Goal: Task Accomplishment & Management: Manage account settings

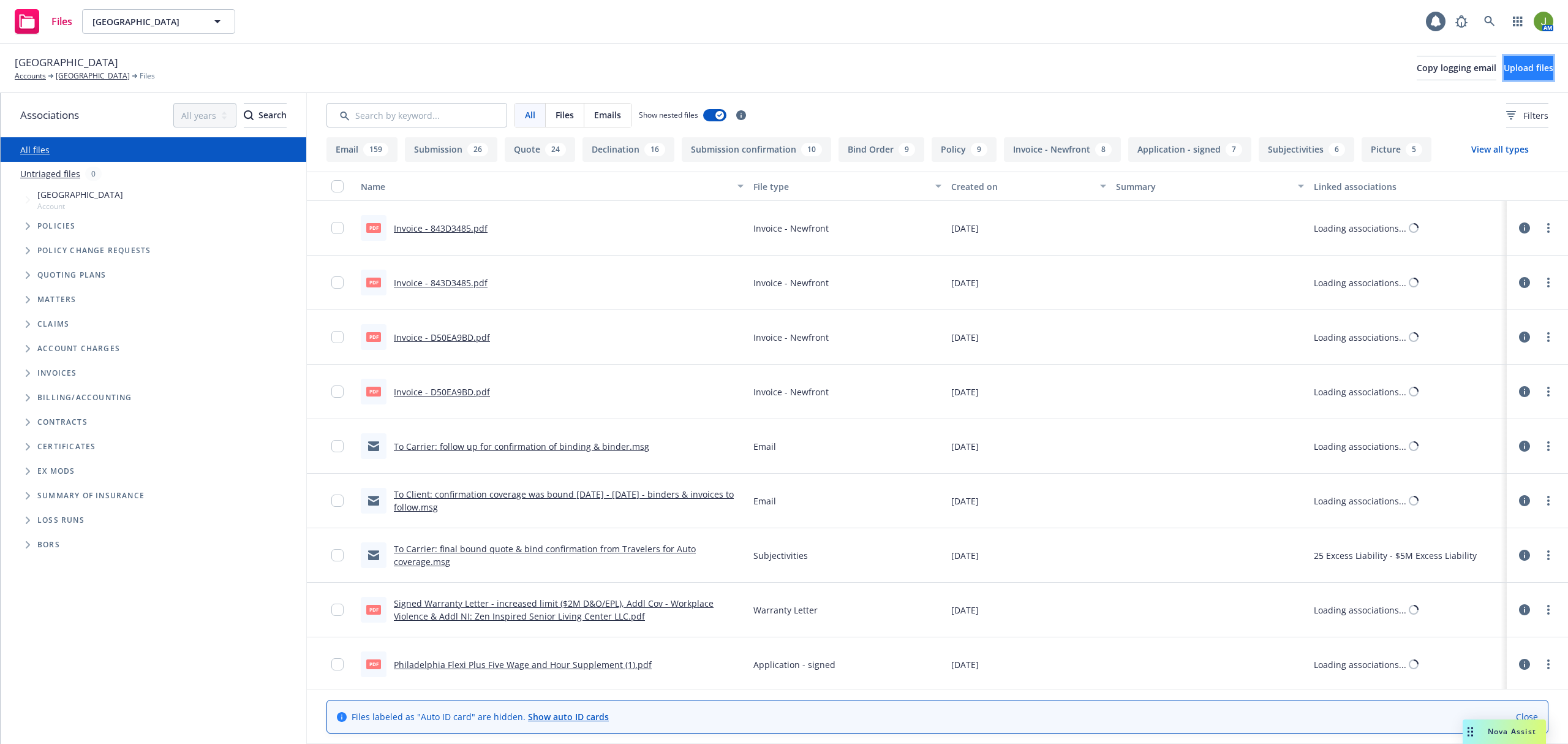
drag, startPoint x: 0, startPoint y: 0, endPoint x: 1493, endPoint y: 67, distance: 1494.5
click at [1503, 67] on span "Upload files" at bounding box center [1528, 68] width 49 height 12
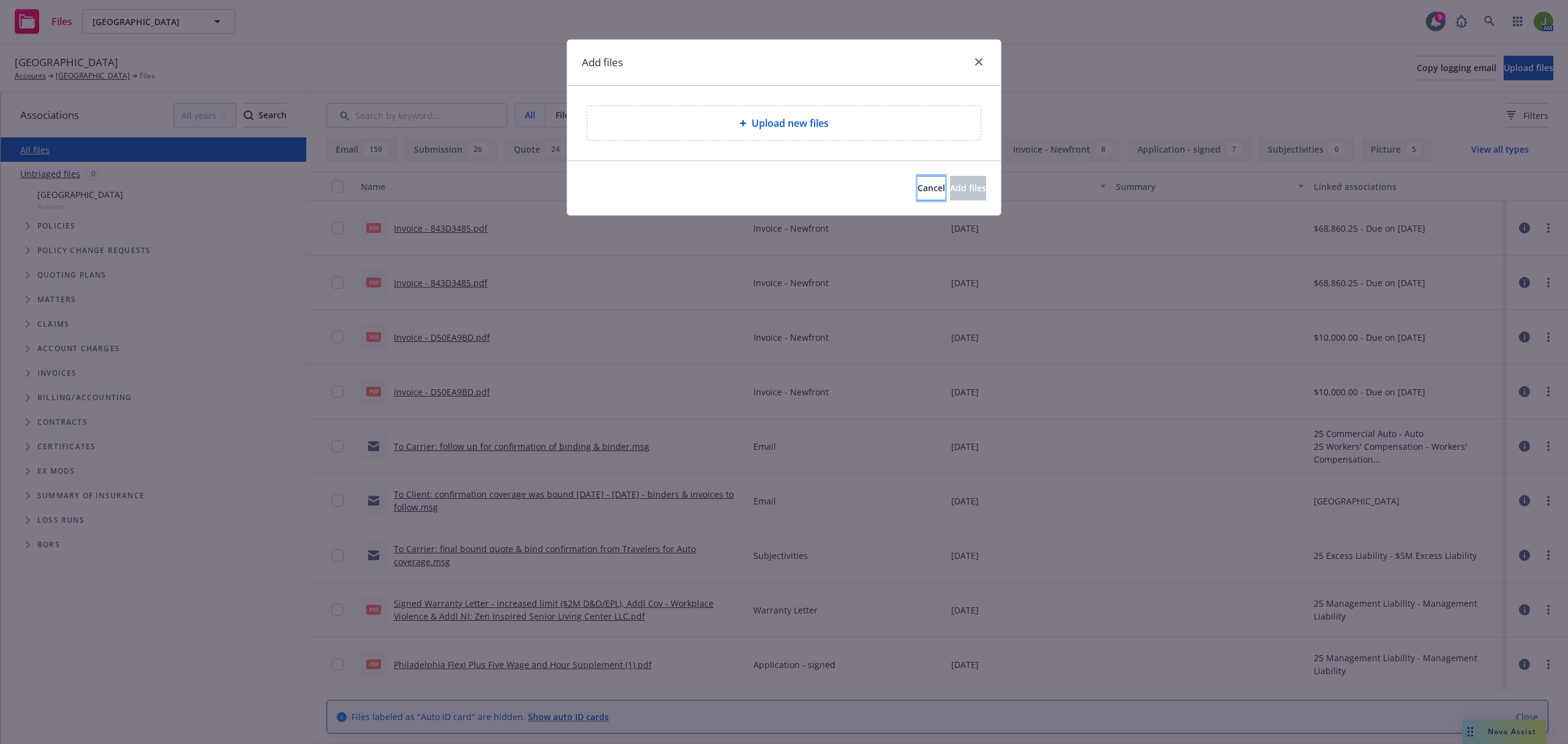
click at [917, 192] on span "Cancel" at bounding box center [931, 188] width 28 height 12
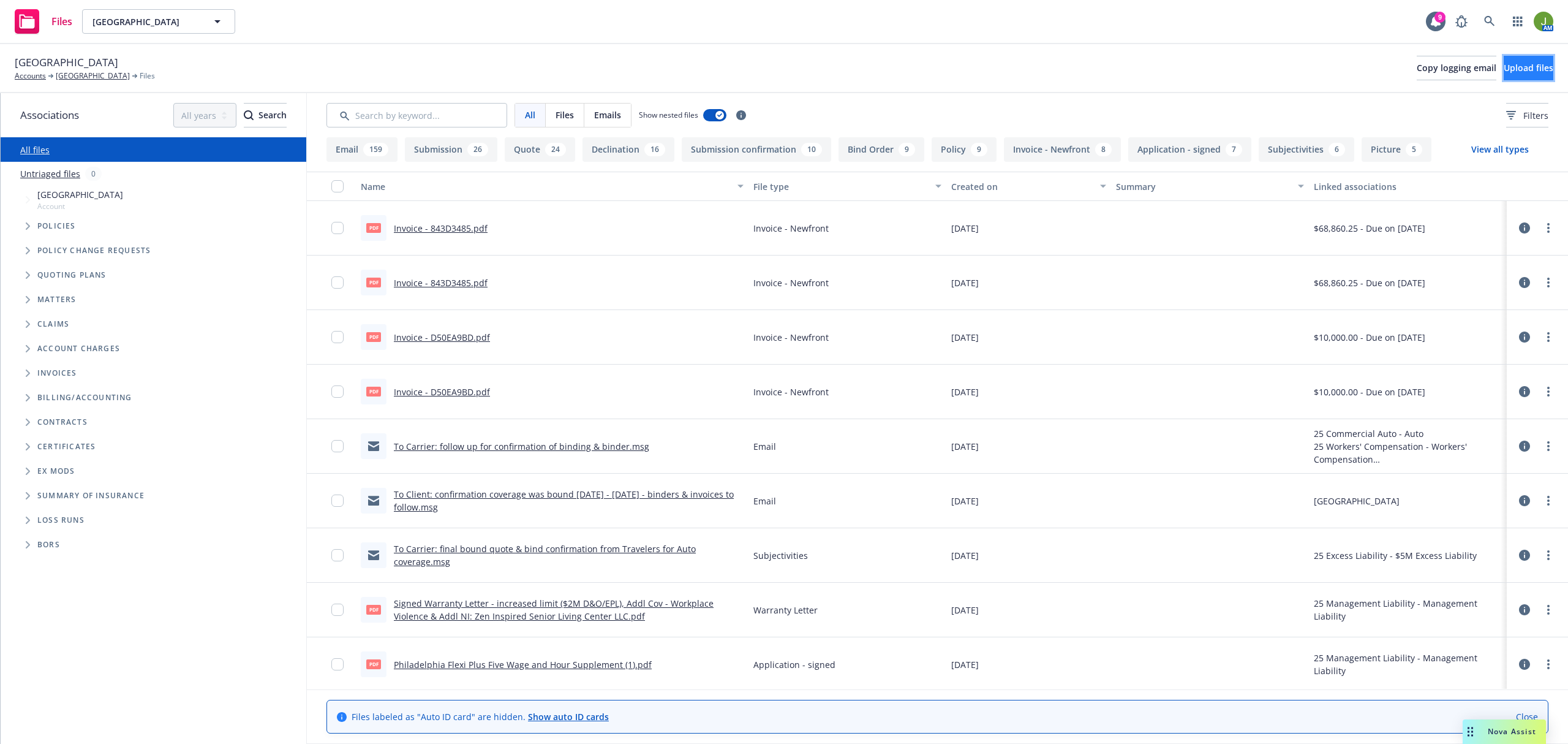
click at [1503, 65] on button "Upload files" at bounding box center [1528, 68] width 49 height 24
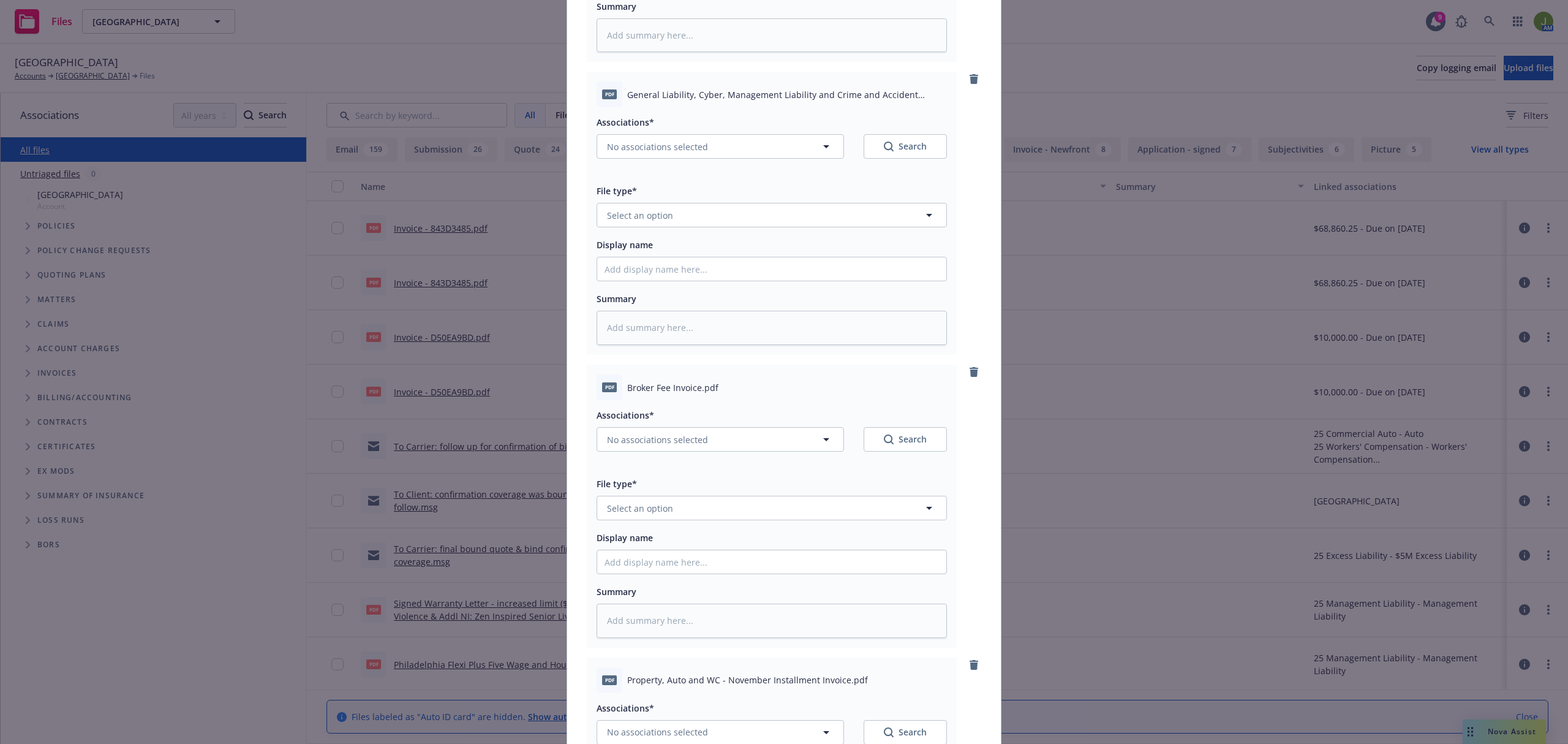
scroll to position [893, 0]
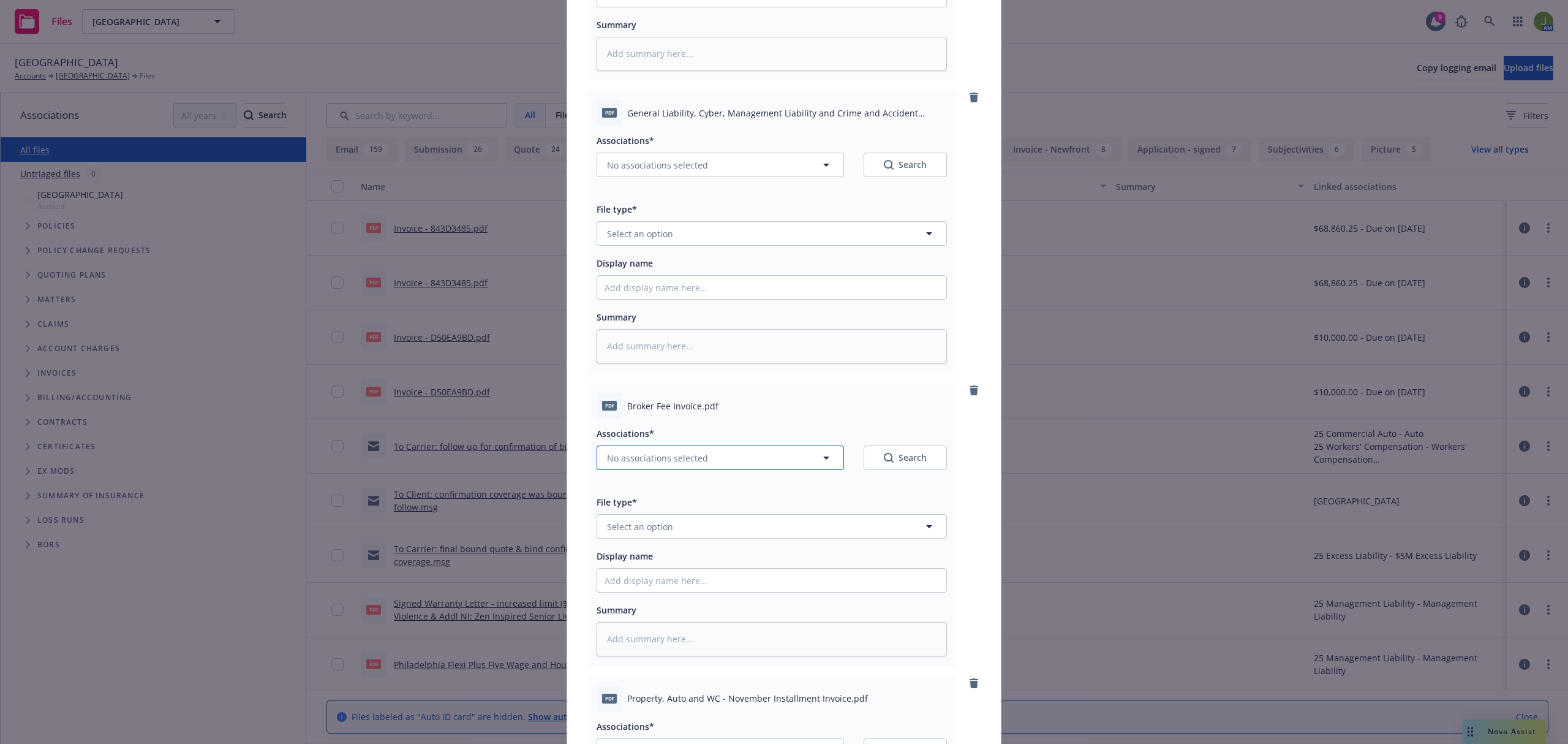
click at [627, 454] on span "No associations selected" at bounding box center [658, 458] width 101 height 13
type textarea "x"
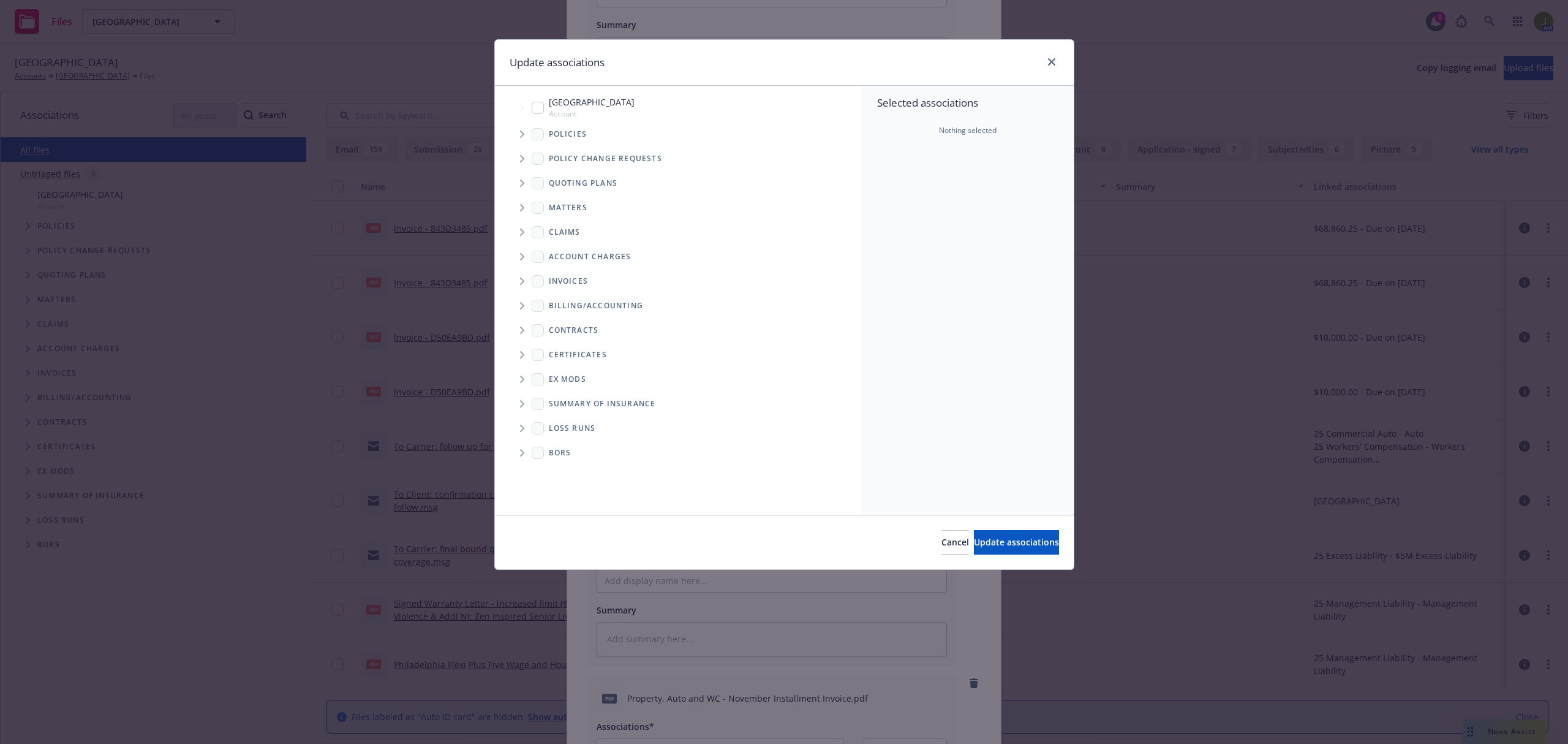
click at [537, 105] on input "Tree Example" at bounding box center [537, 108] width 12 height 12
checkbox input "true"
click at [974, 537] on button "Update associations" at bounding box center [1016, 542] width 85 height 24
type textarea "x"
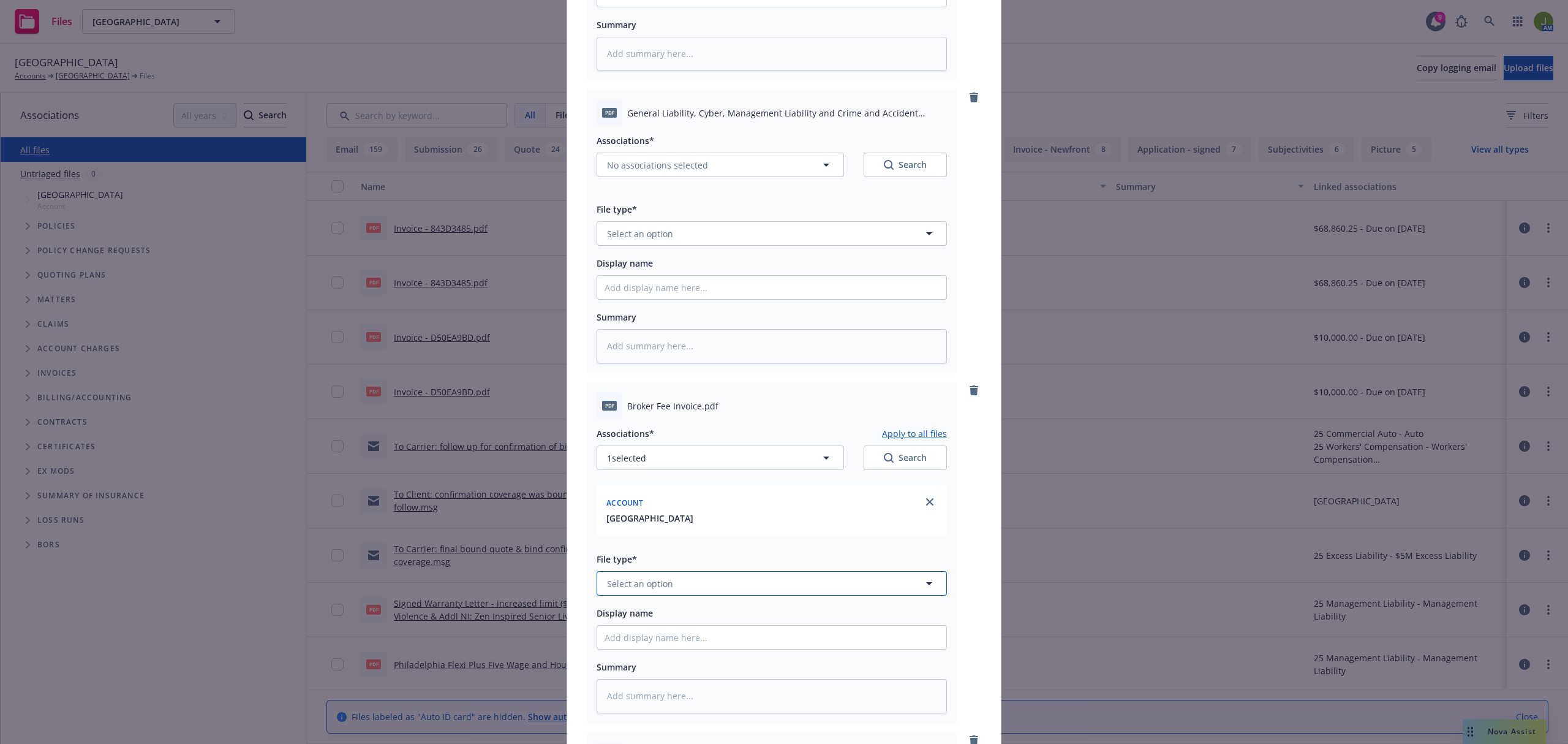
drag, startPoint x: 630, startPoint y: 581, endPoint x: 623, endPoint y: 569, distance: 13.9
click at [630, 579] on span "Select an option" at bounding box center [640, 584] width 66 height 13
type input "invoice"
click at [628, 517] on span "Invoice - Newfront" at bounding box center [648, 517] width 77 height 13
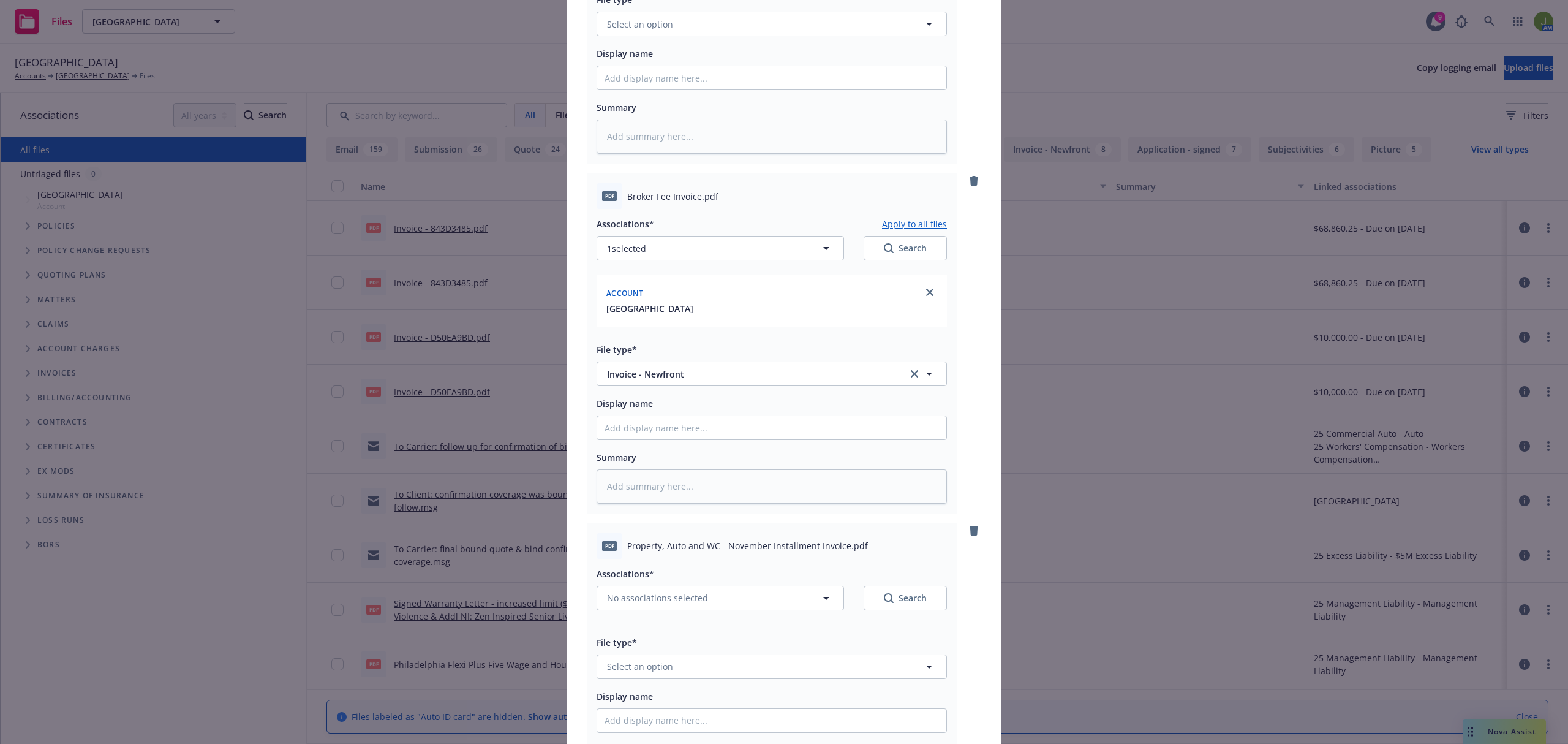
scroll to position [1138, 0]
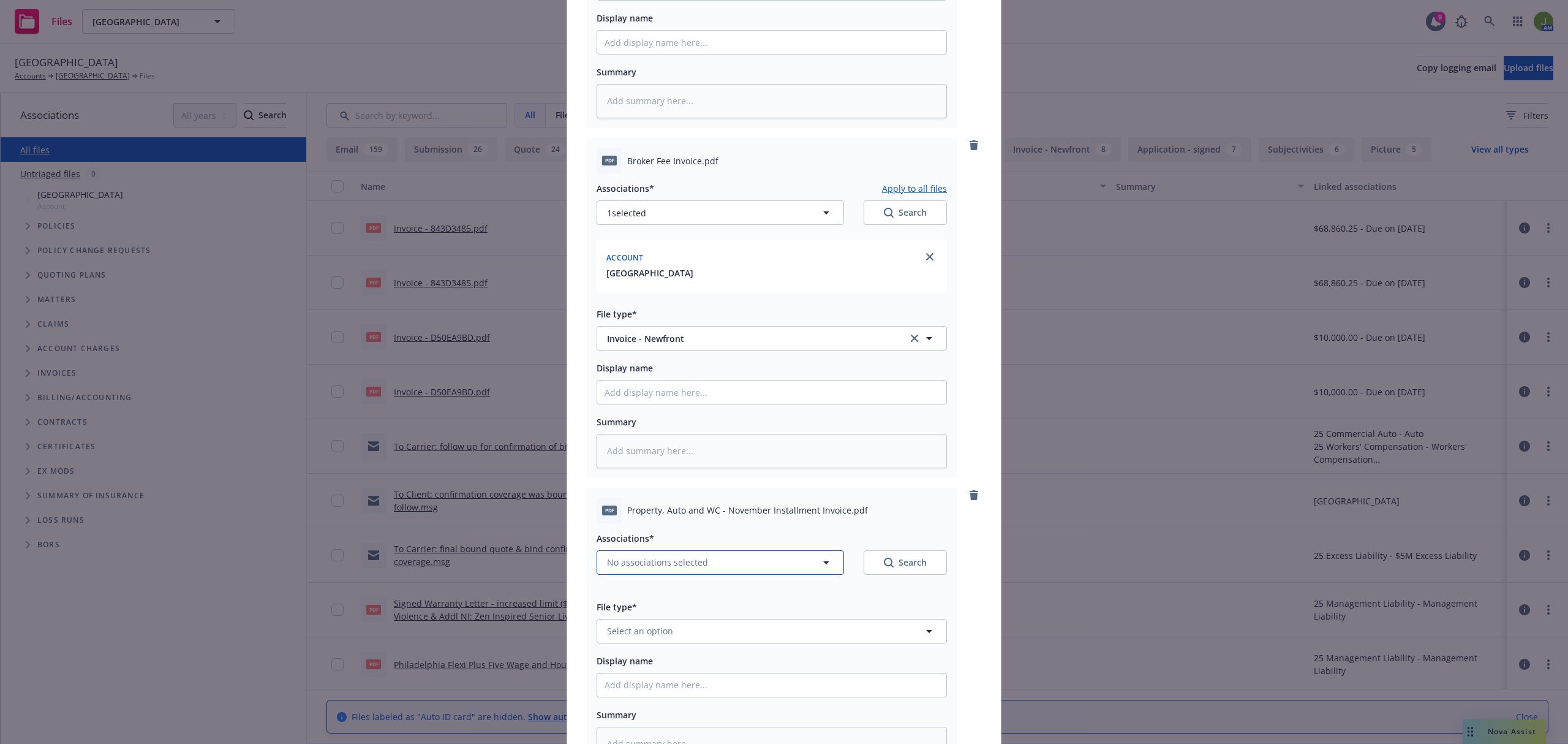
click at [653, 565] on span "No associations selected" at bounding box center [658, 562] width 101 height 13
type textarea "x"
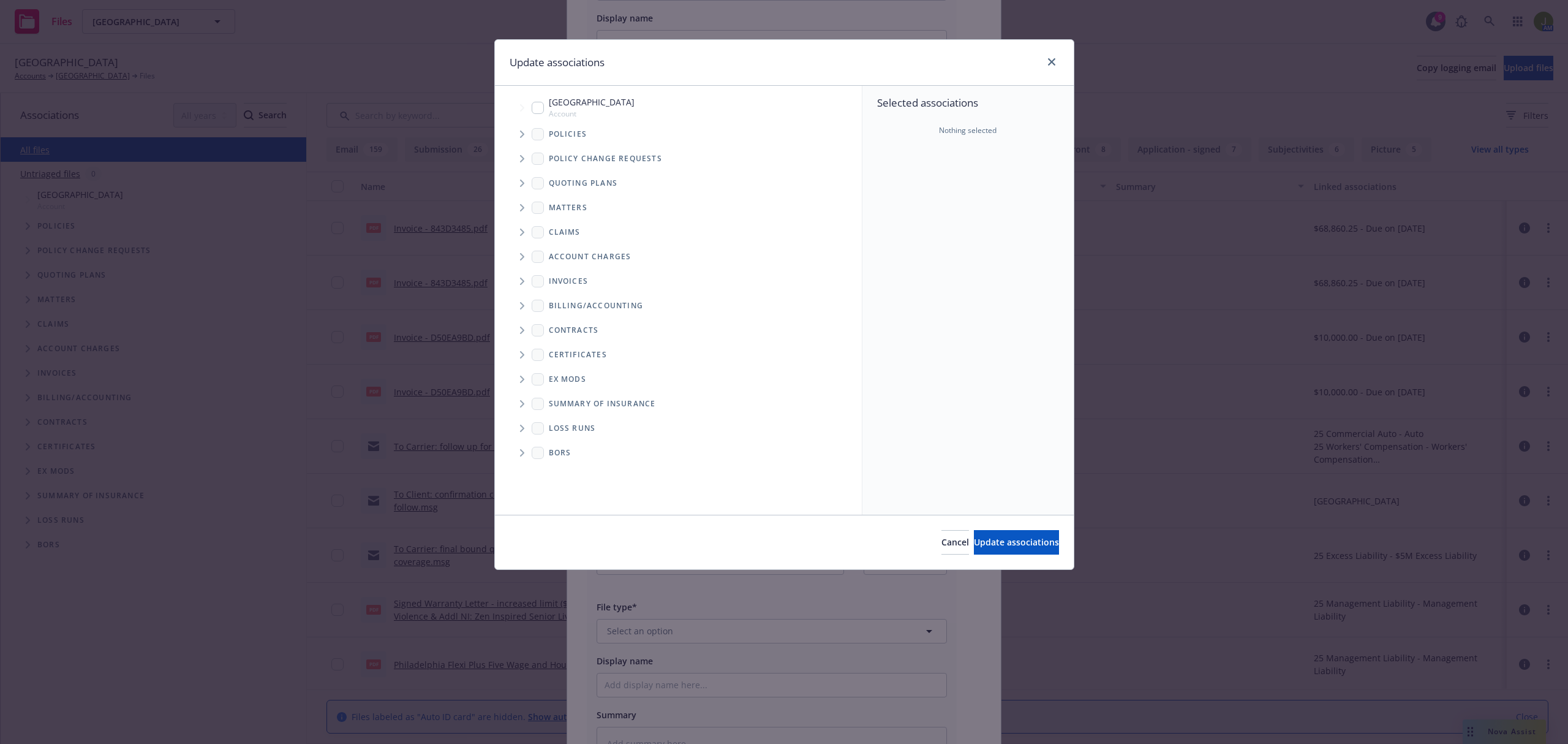
click at [535, 106] on input "Tree Example" at bounding box center [537, 108] width 12 height 12
checkbox input "true"
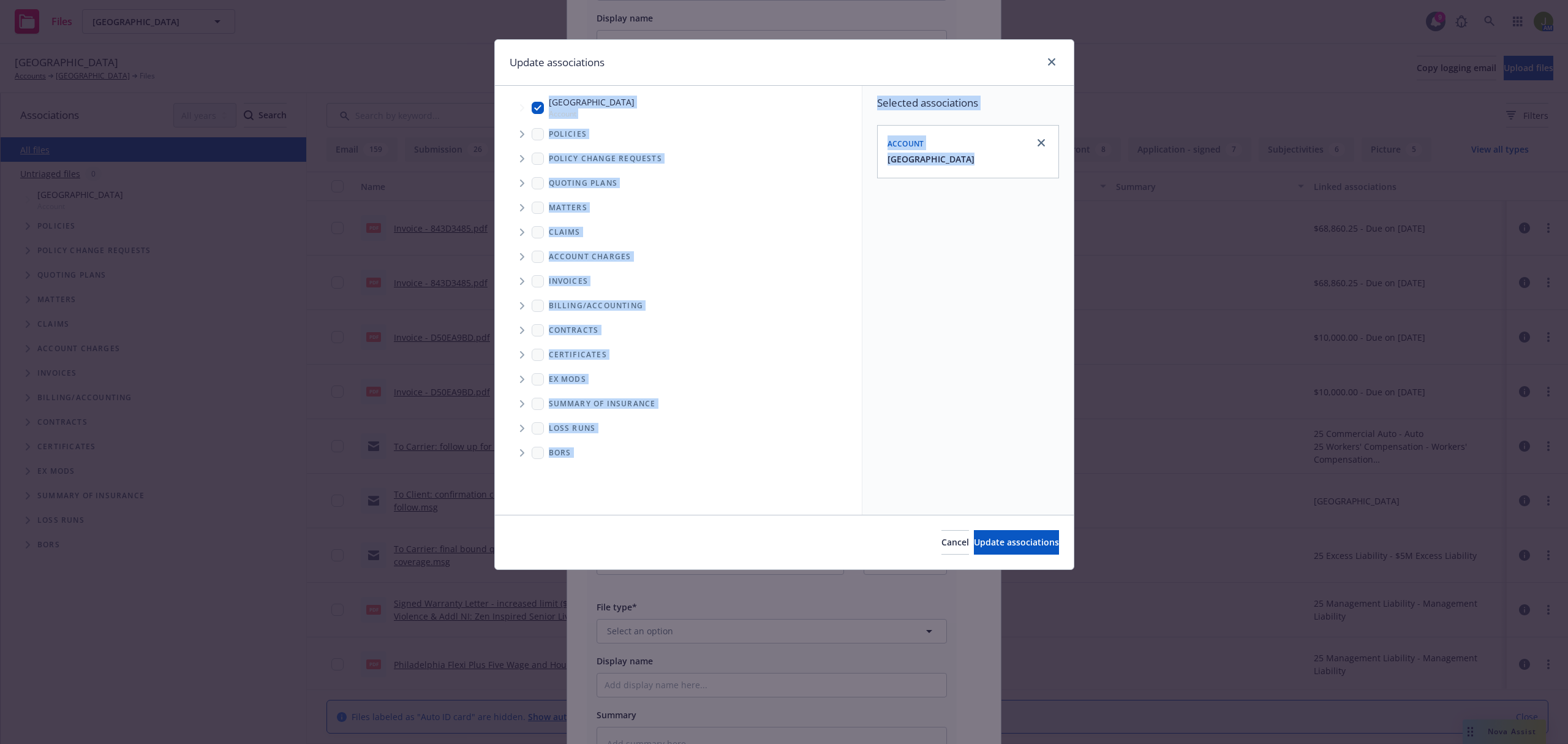
drag, startPoint x: 697, startPoint y: 70, endPoint x: 1293, endPoint y: 253, distance: 623.5
click at [1307, 255] on div "Update associations Accessibility guide for tree Tree Example. Navigate the tre…" at bounding box center [784, 372] width 1568 height 744
click at [1027, 538] on span "Update associations" at bounding box center [1016, 542] width 85 height 12
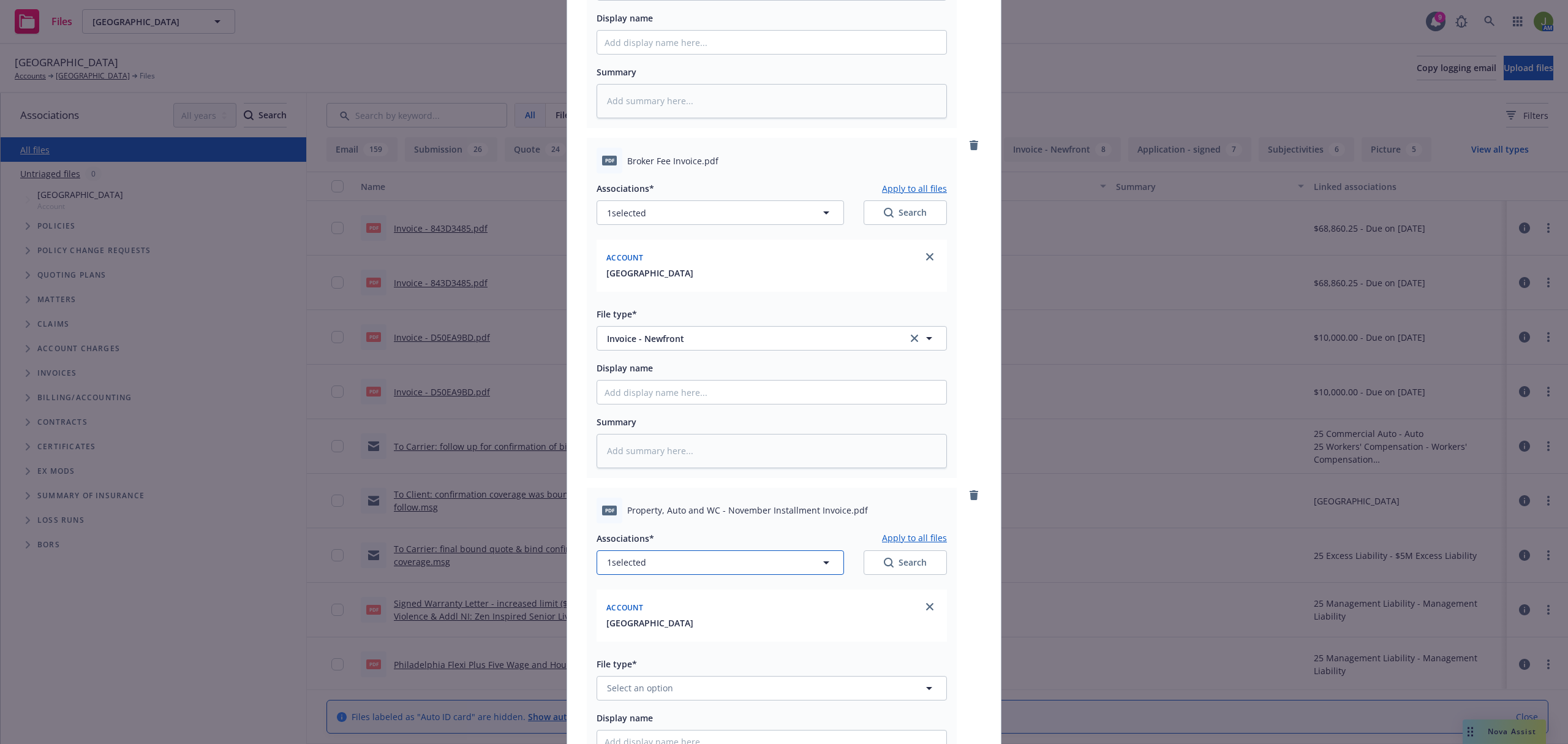
click at [726, 557] on button "1 selected" at bounding box center [720, 563] width 247 height 24
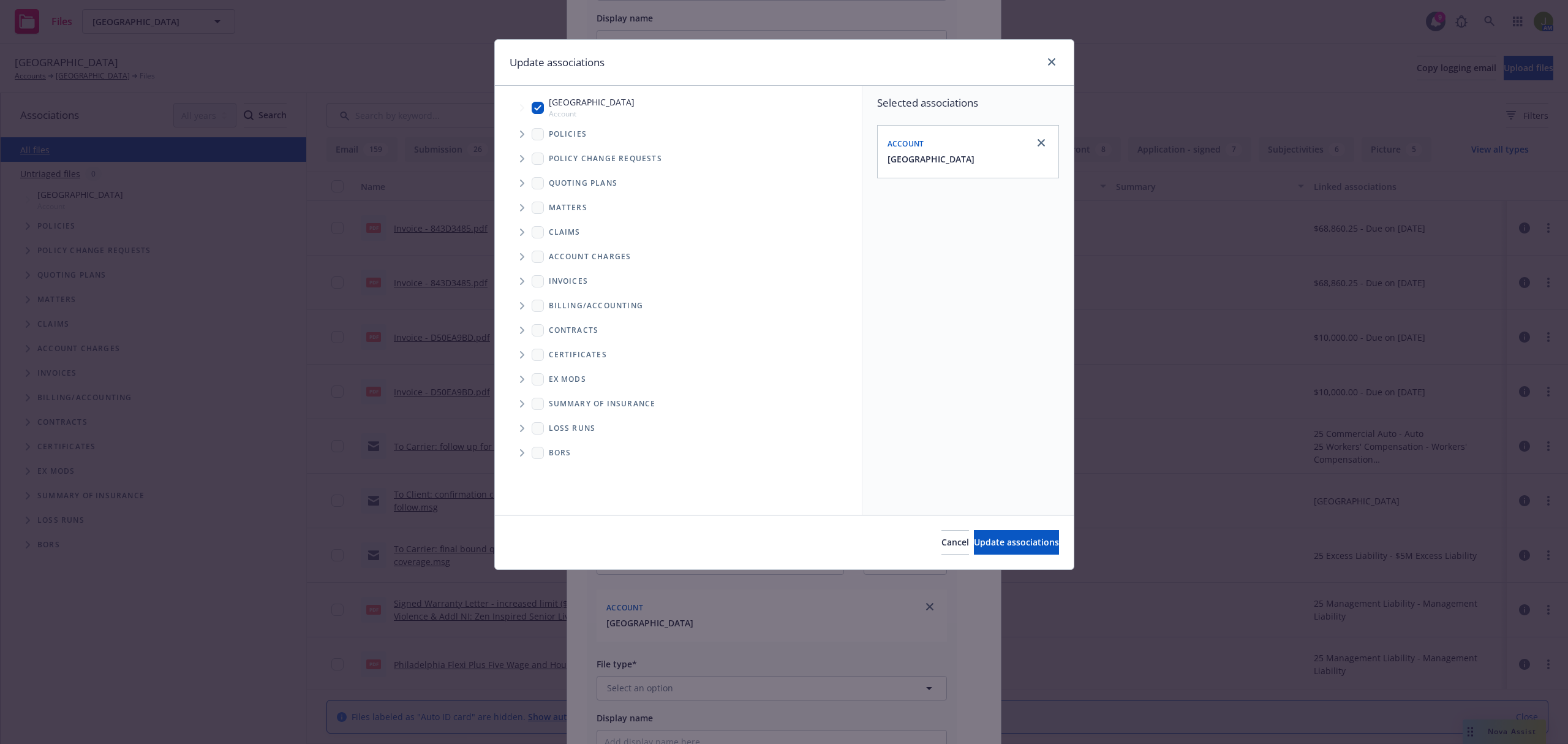
click at [523, 133] on icon "Tree Example" at bounding box center [522, 134] width 4 height 7
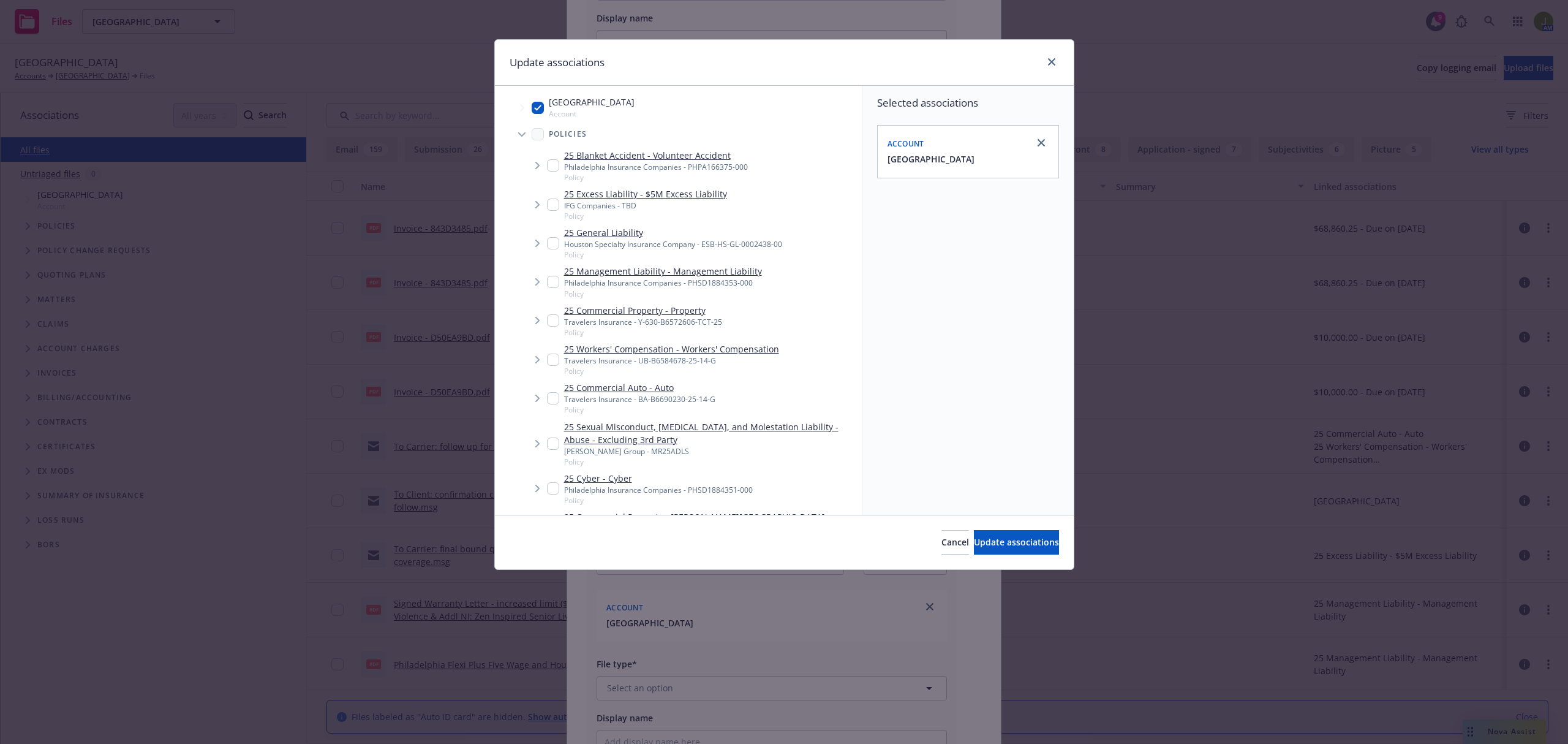
type textarea "x"
click at [551, 321] on input "Tree Example" at bounding box center [553, 320] width 12 height 12
checkbox input "true"
click at [552, 366] on div "25 Workers' Compensation - Workers' Compensation Travelers Insurance - UB-B6584…" at bounding box center [663, 359] width 232 height 34
checkbox input "true"
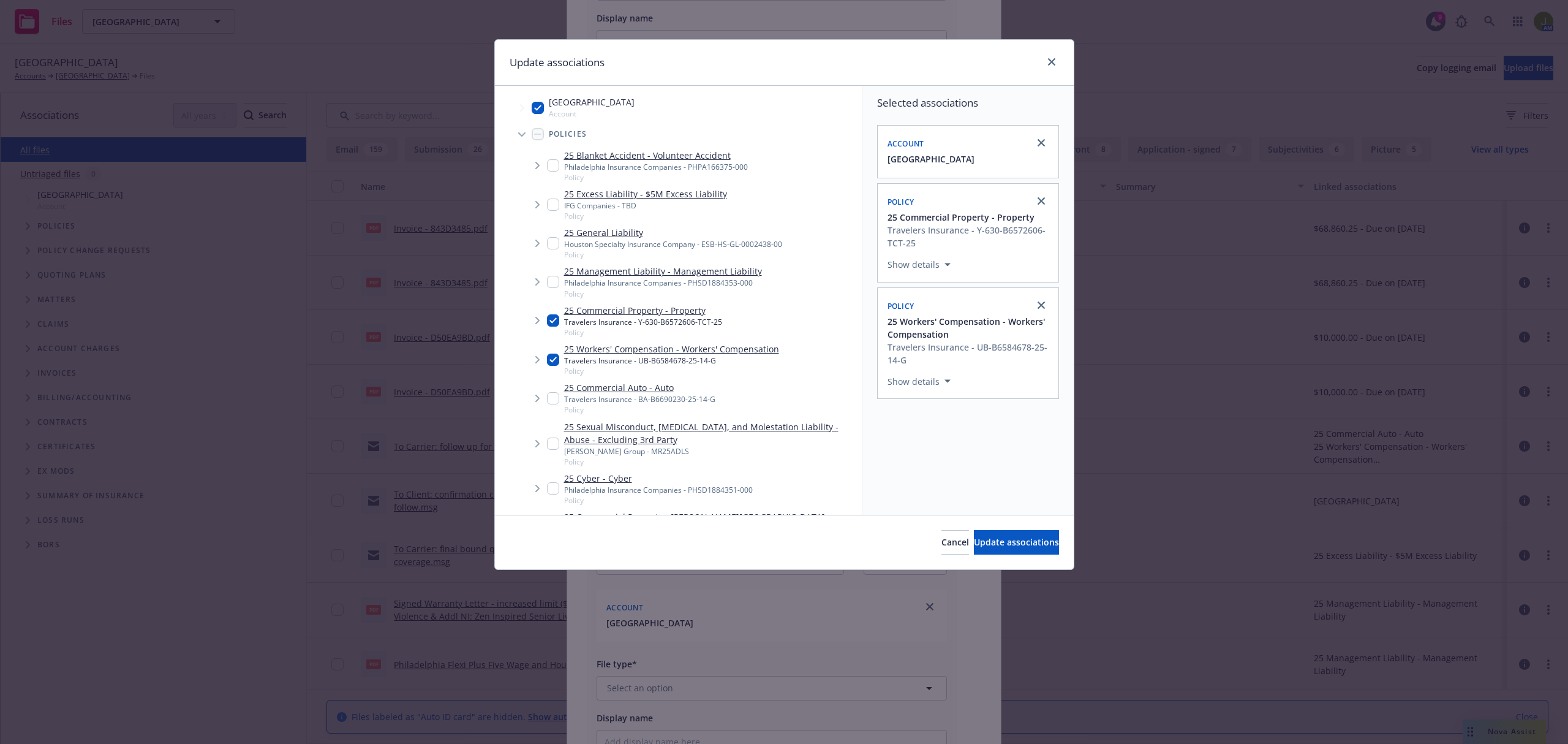
click at [549, 393] on input "Tree Example" at bounding box center [553, 398] width 12 height 12
checkbox input "true"
click at [980, 544] on span "Update associations" at bounding box center [1016, 542] width 85 height 12
type textarea "x"
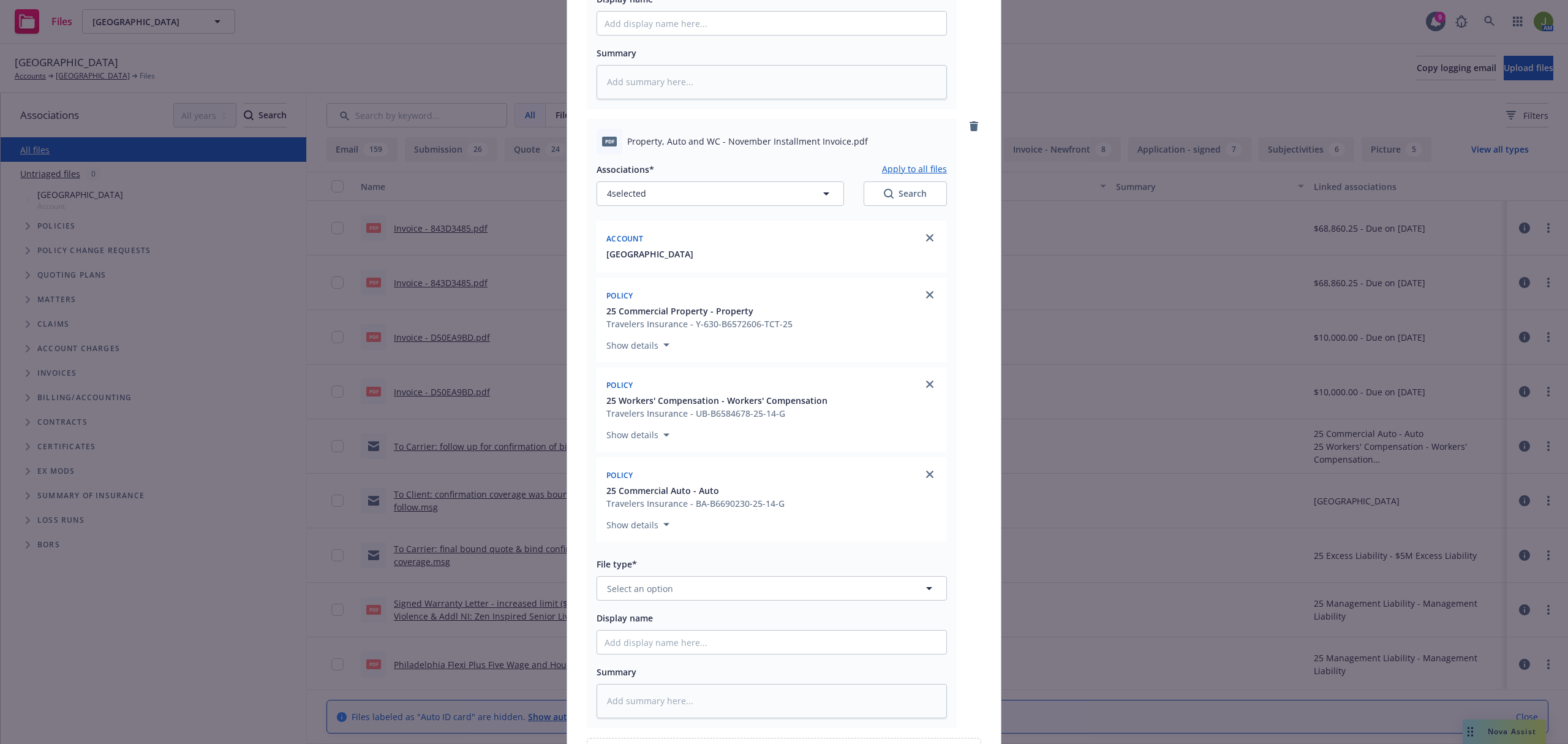
scroll to position [1653, 0]
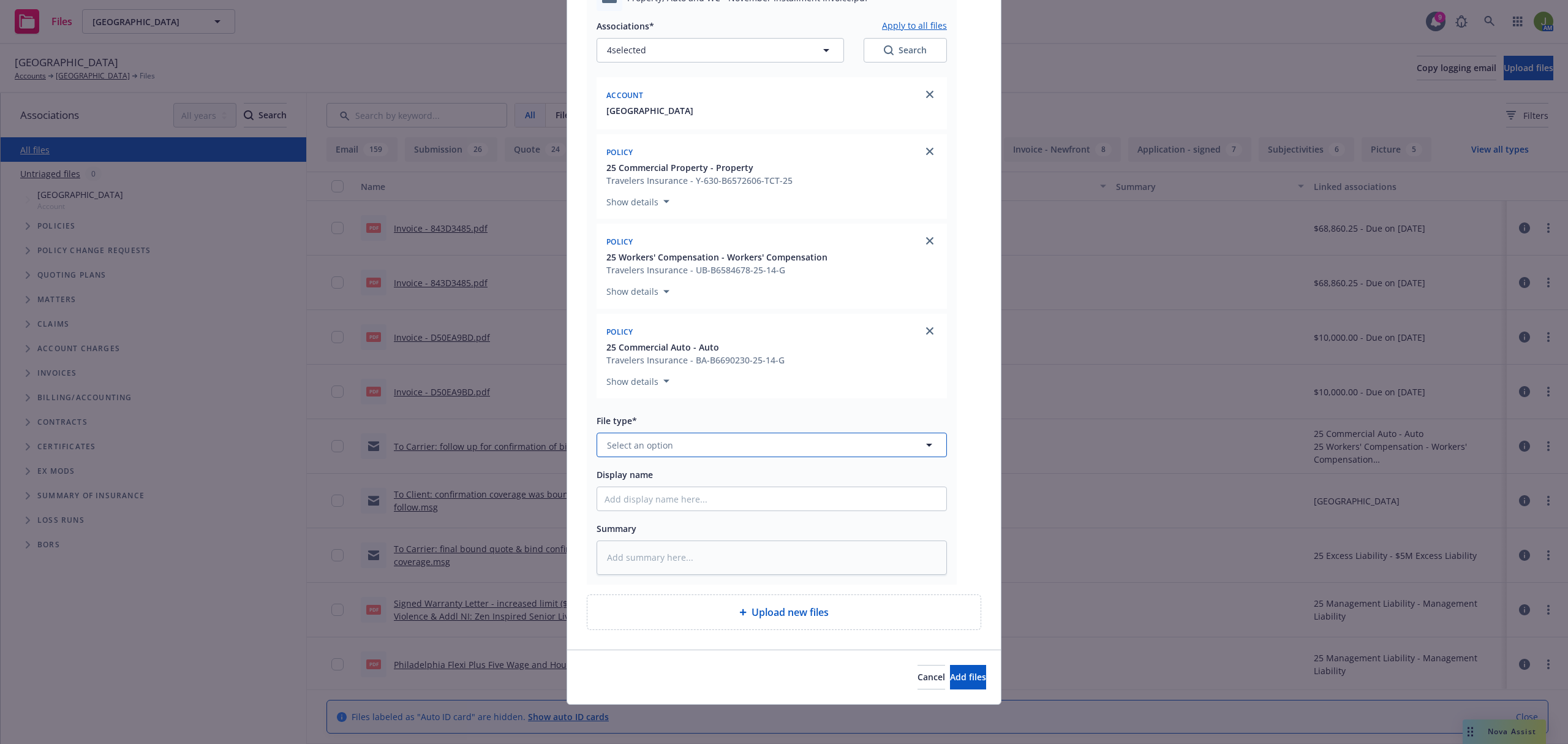
click at [675, 444] on button "Select an option" at bounding box center [771, 445] width 350 height 24
type input "invoice"
click at [672, 363] on div "Invoice - Newfront" at bounding box center [771, 378] width 349 height 33
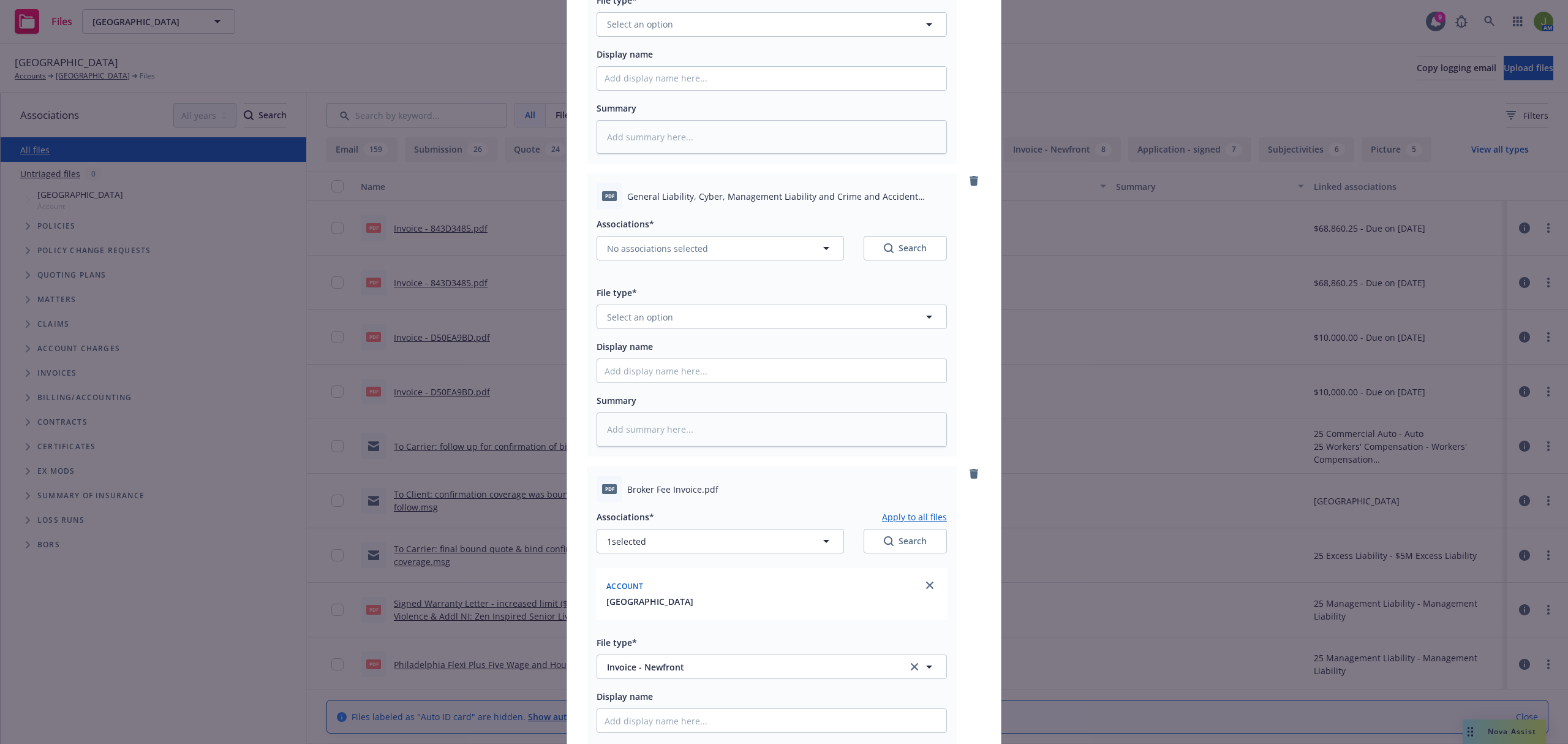
scroll to position [754, 0]
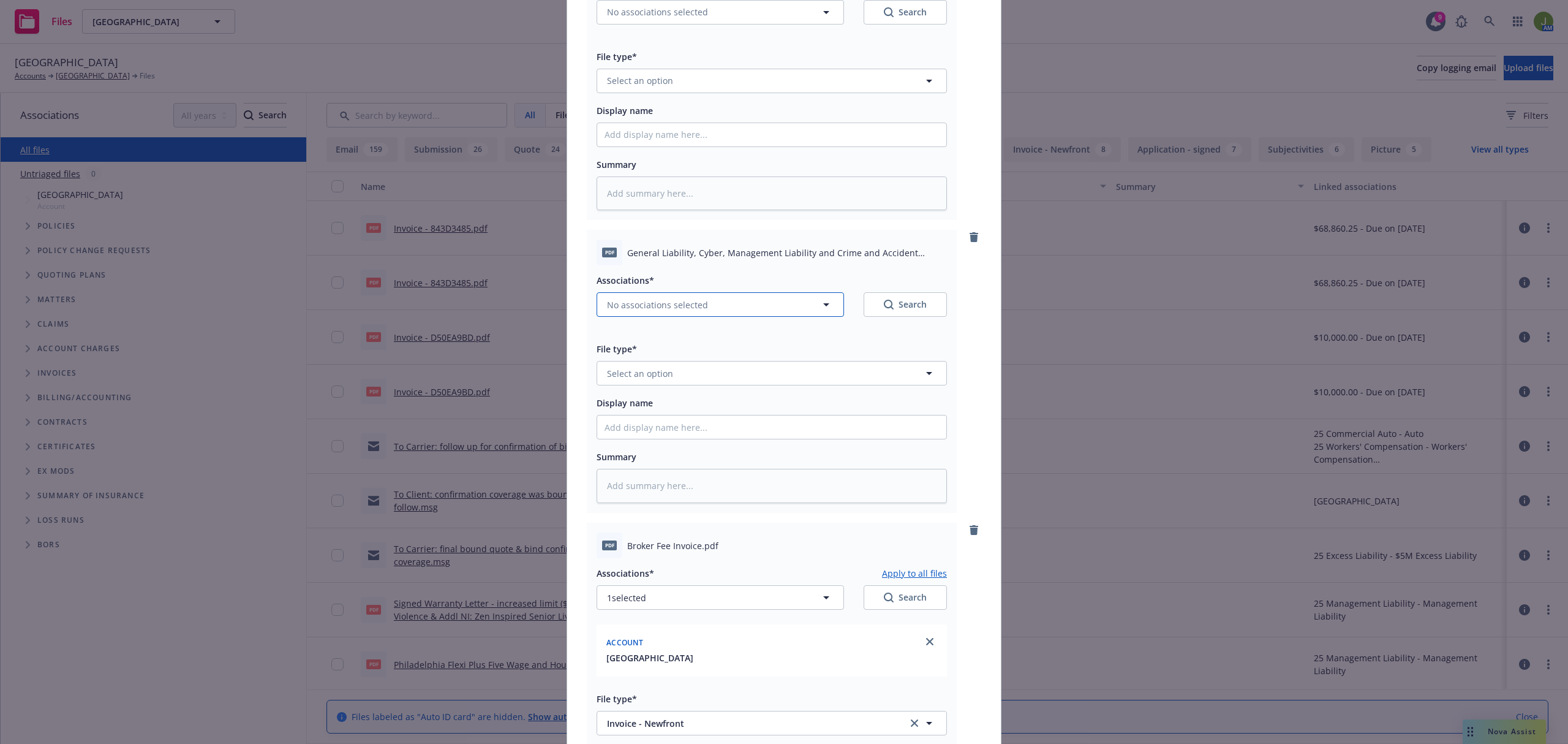
click at [677, 304] on span "No associations selected" at bounding box center [658, 305] width 101 height 13
type textarea "x"
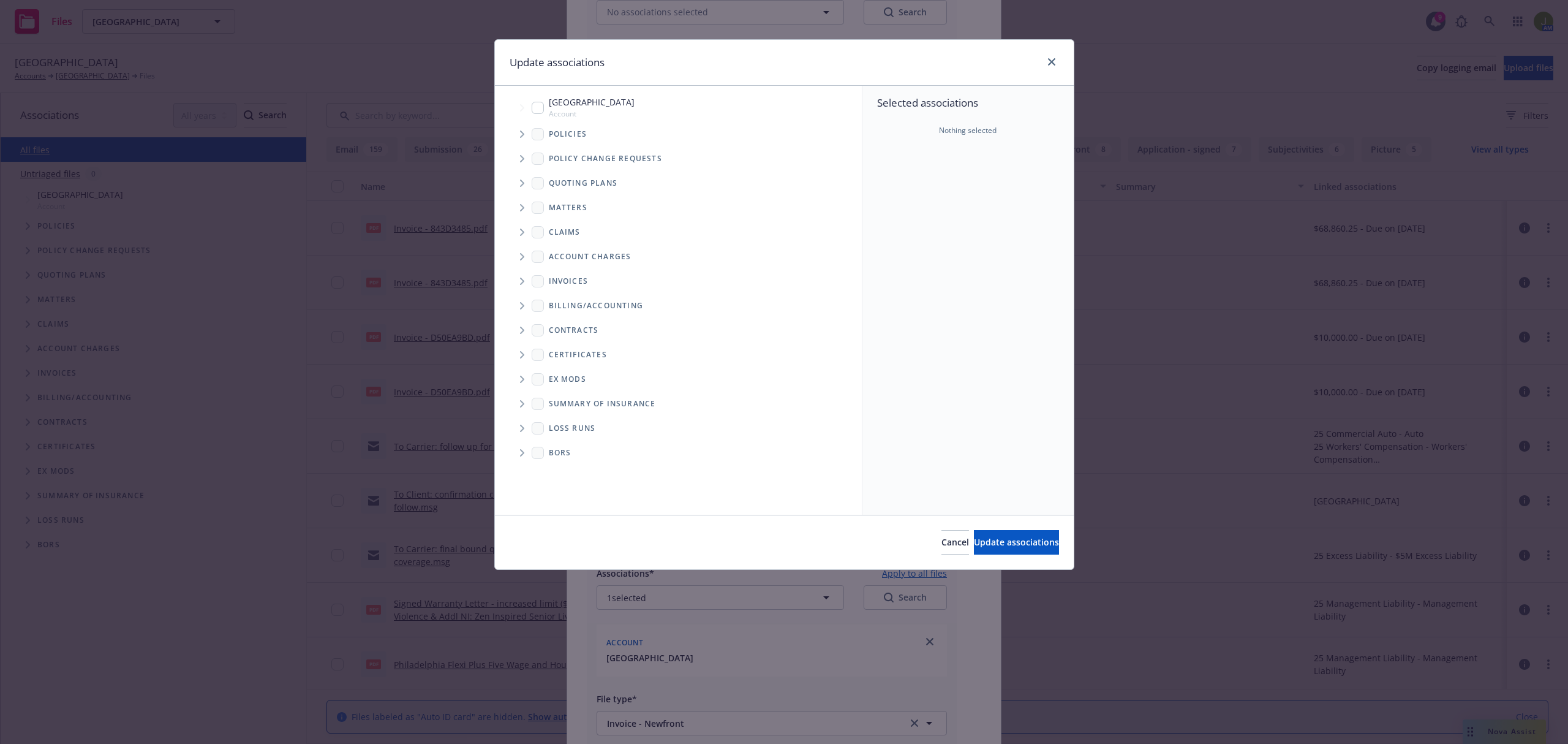
click at [539, 106] on input "Tree Example" at bounding box center [537, 108] width 12 height 12
checkbox input "true"
click at [518, 137] on span "Tree Example" at bounding box center [521, 134] width 20 height 20
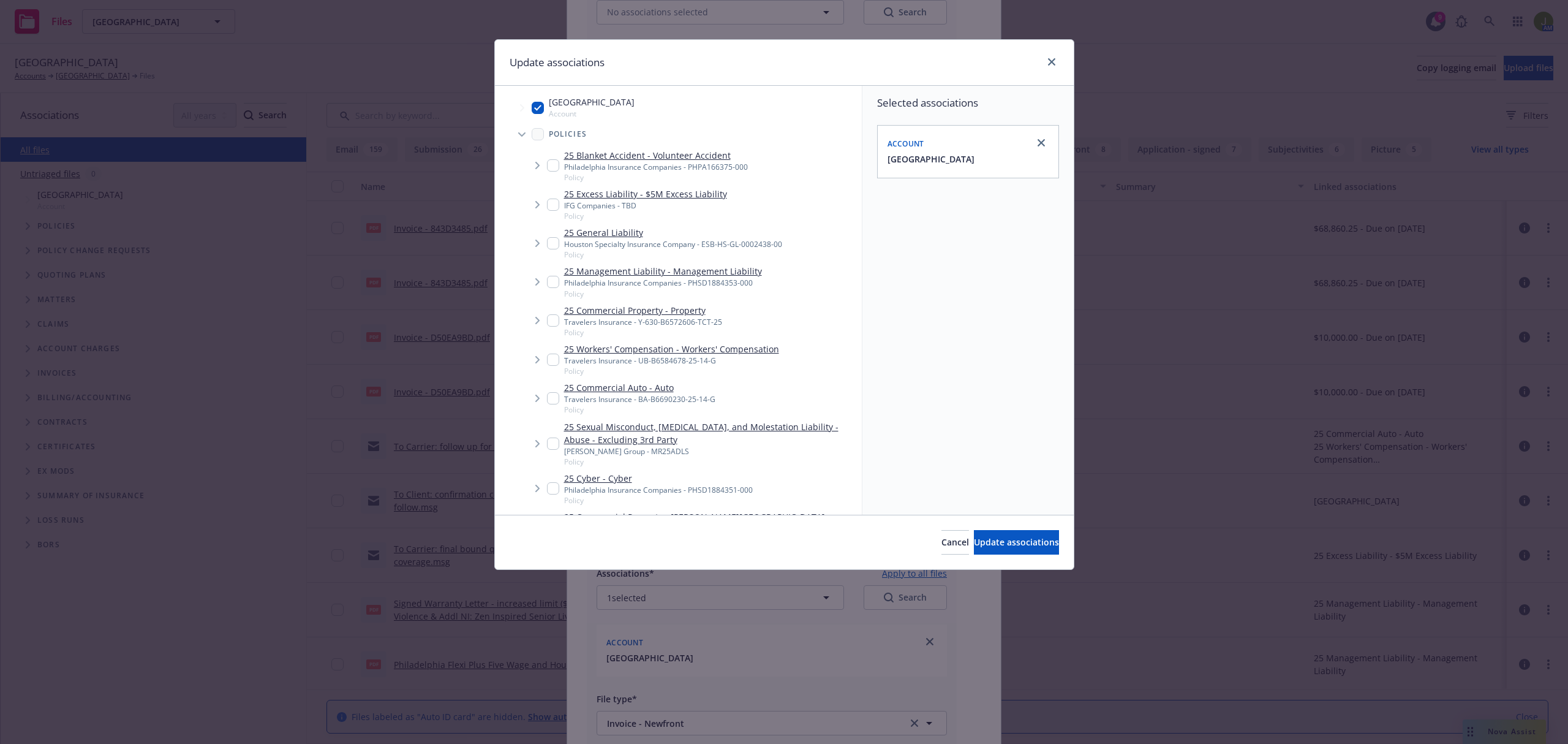
click at [559, 396] on div "25 Commercial Auto - Auto Travelers Insurance - BA-B6690230-25-14-G Policy" at bounding box center [631, 398] width 168 height 34
checkbox input "true"
click at [559, 354] on div "25 Workers' Compensation - Workers' Compensation Travelers Insurance - UB-B6584…" at bounding box center [663, 359] width 232 height 34
checkbox input "true"
click at [557, 319] on input "Tree Example" at bounding box center [553, 320] width 12 height 12
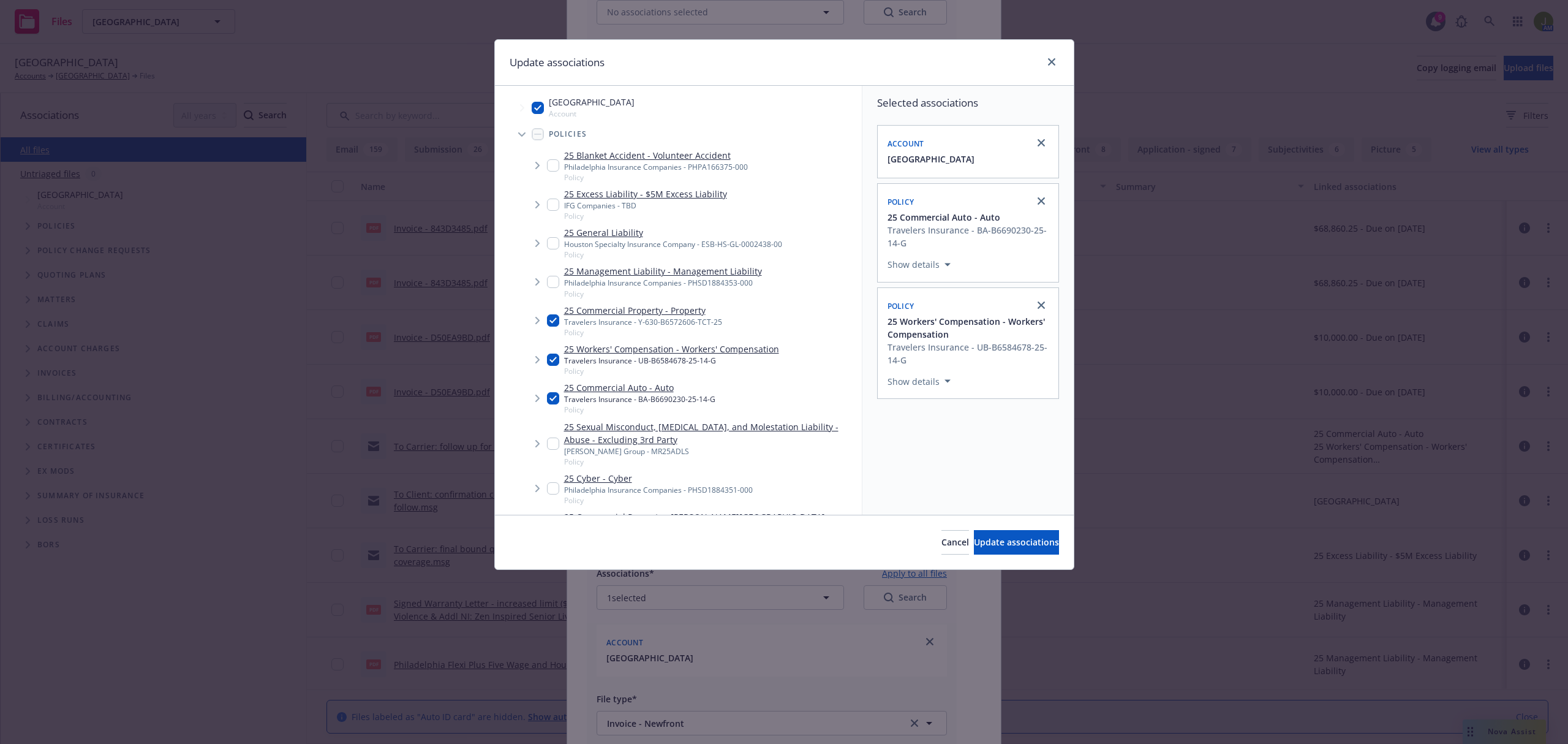
checkbox input "true"
click at [979, 539] on span "Update associations" at bounding box center [1016, 542] width 85 height 12
type textarea "x"
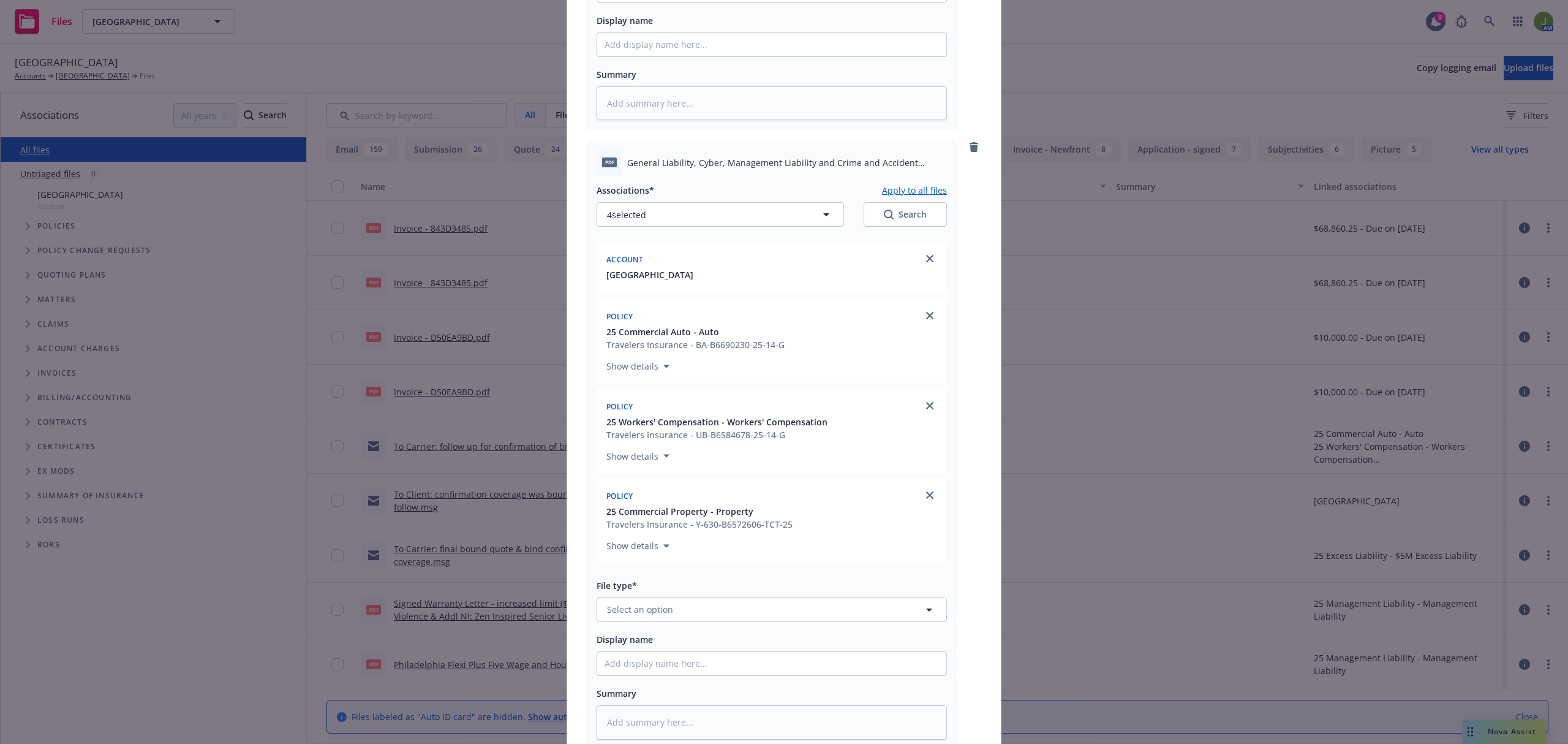
scroll to position [998, 0]
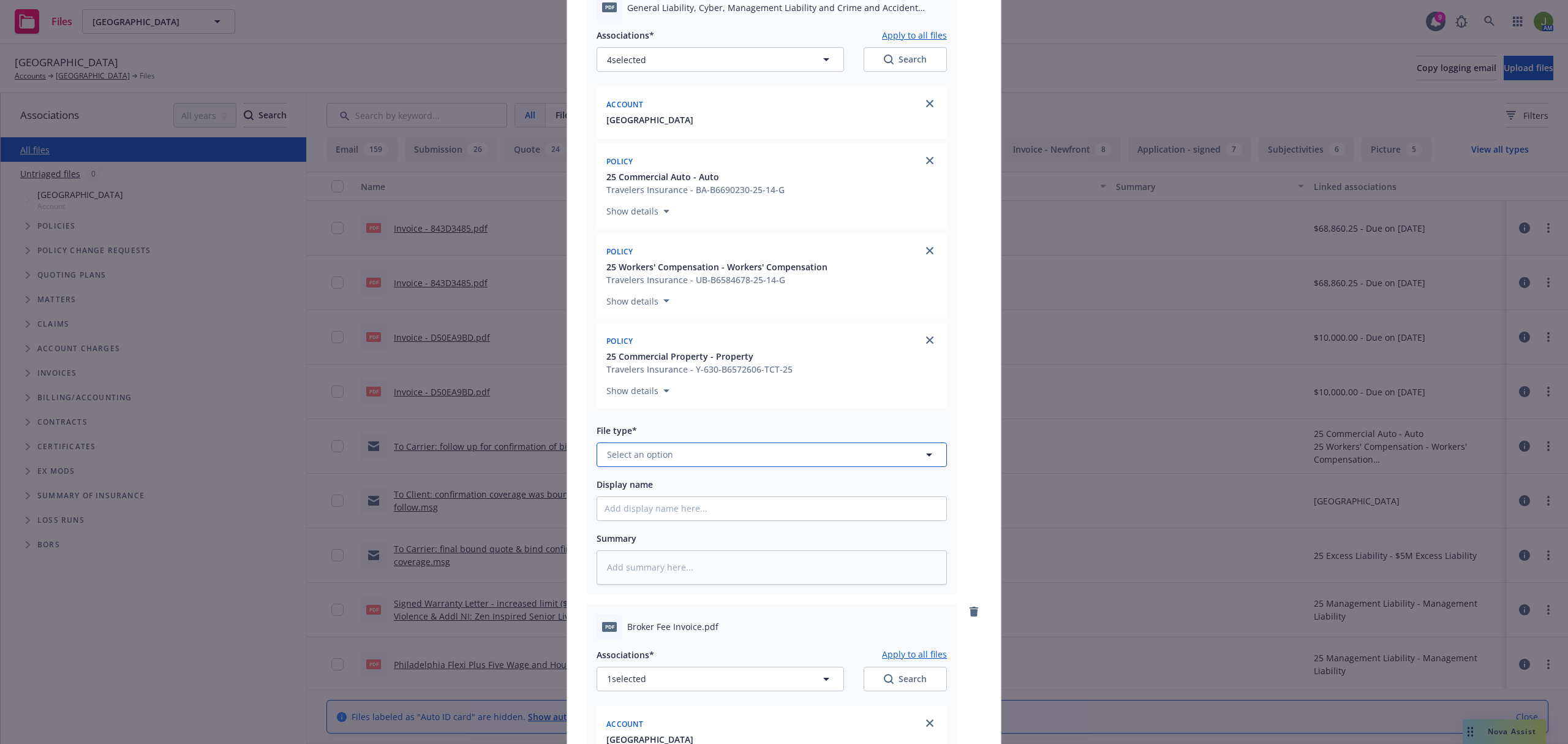
click at [654, 461] on span "Select an option" at bounding box center [640, 454] width 66 height 13
type input "invoice"
click at [648, 388] on span "Invoice - Newfront" at bounding box center [648, 388] width 77 height 13
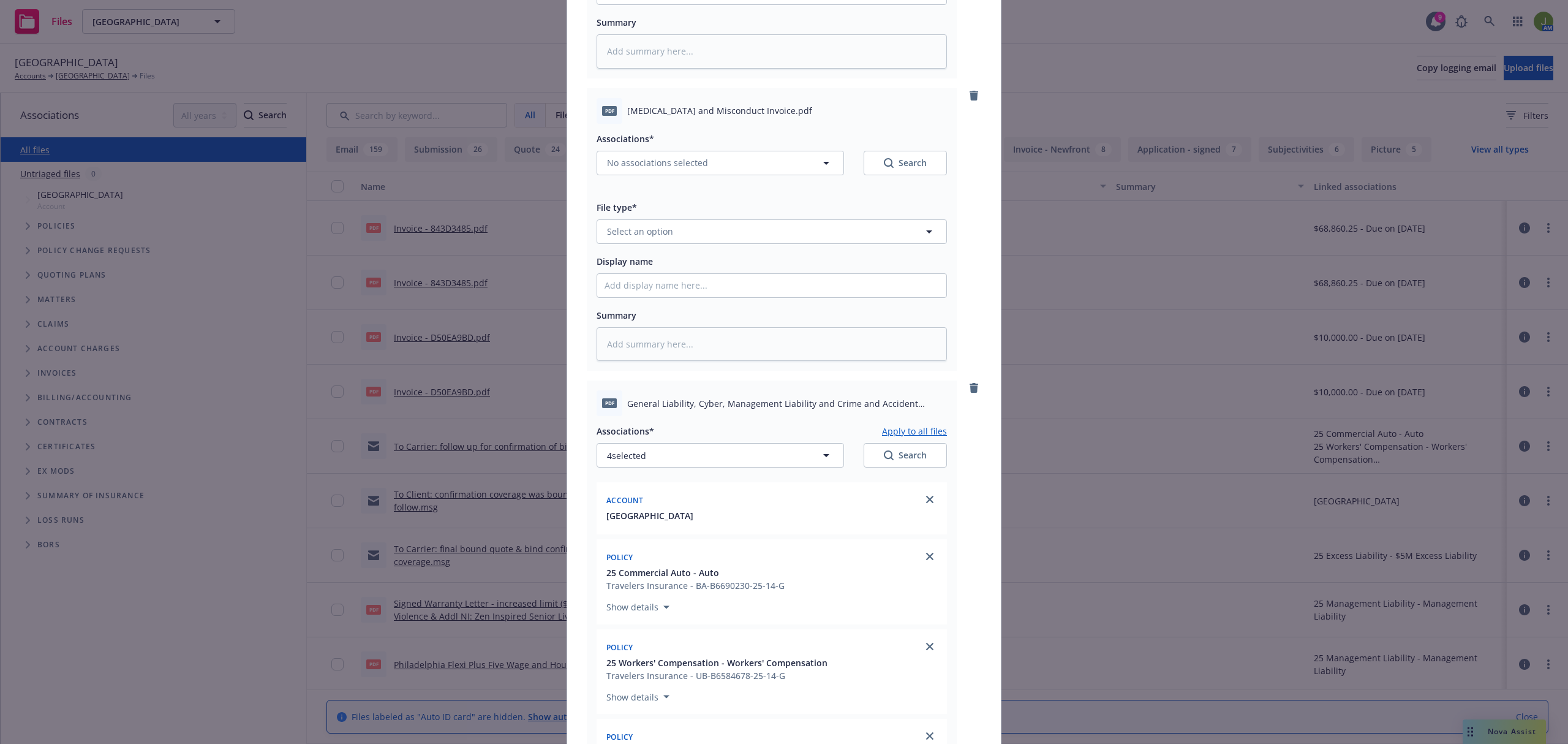
scroll to position [509, 0]
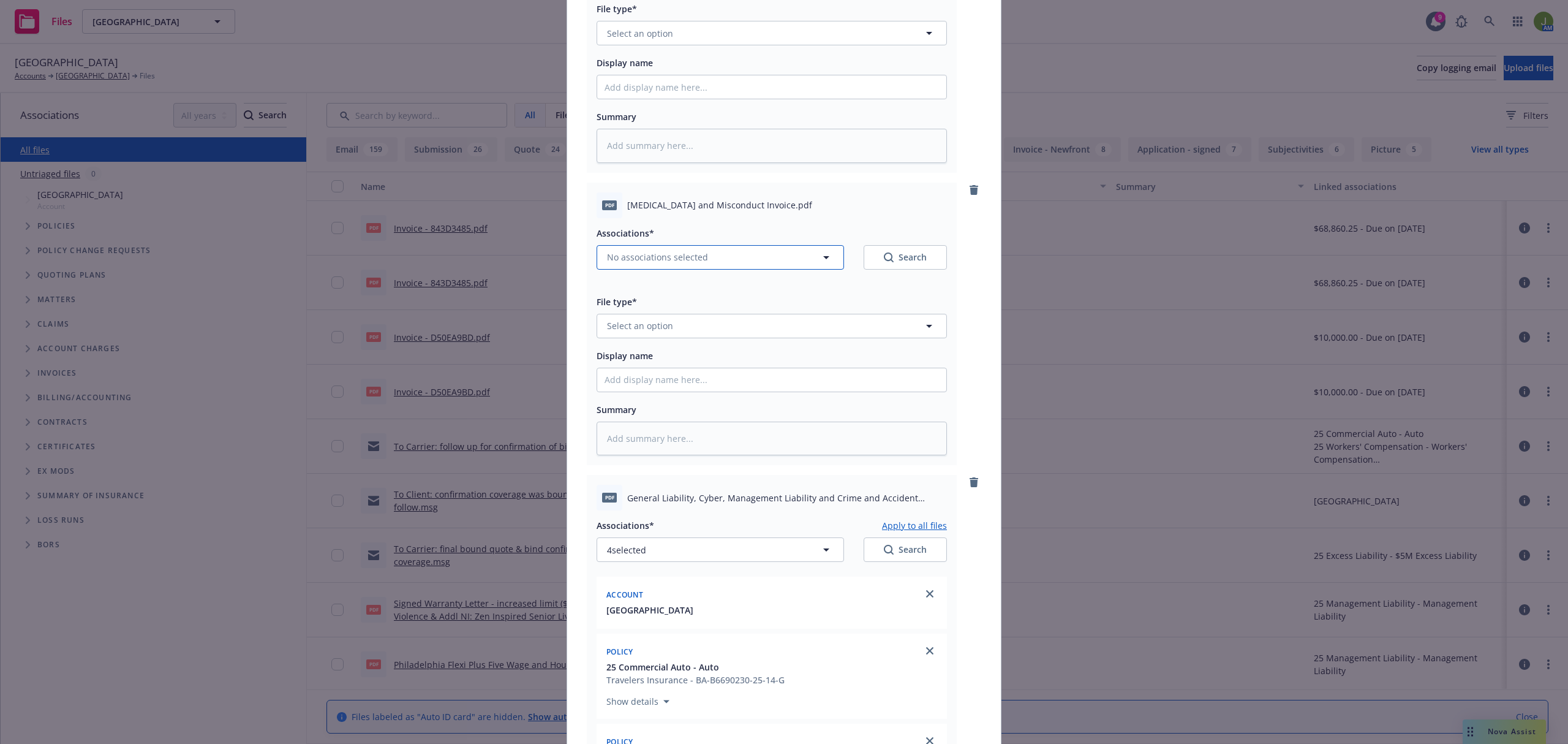
click at [643, 258] on span "No associations selected" at bounding box center [658, 257] width 101 height 13
type textarea "x"
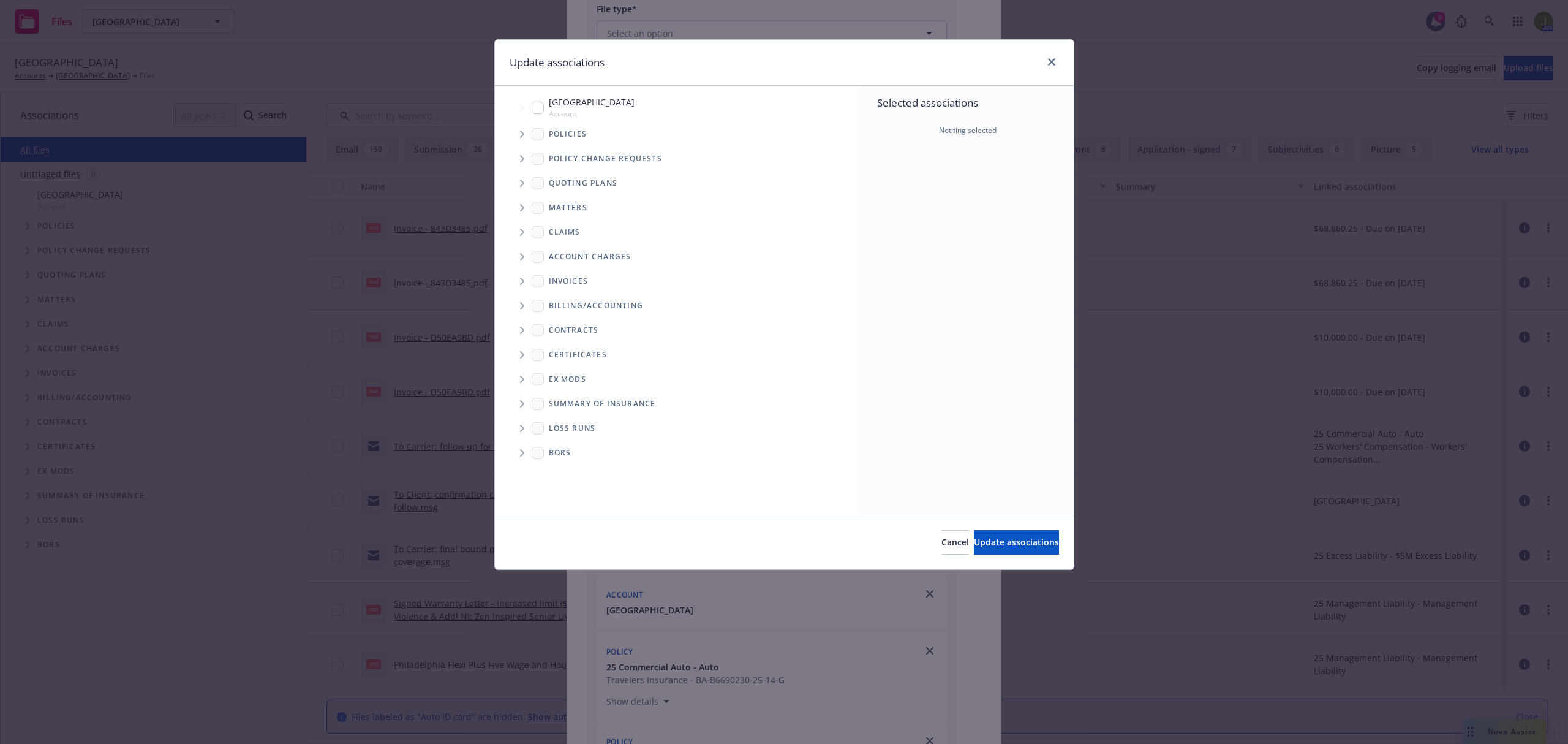
click at [542, 104] on input "Tree Example" at bounding box center [537, 108] width 12 height 12
checkbox input "true"
click at [516, 133] on span "Tree Example" at bounding box center [521, 134] width 20 height 20
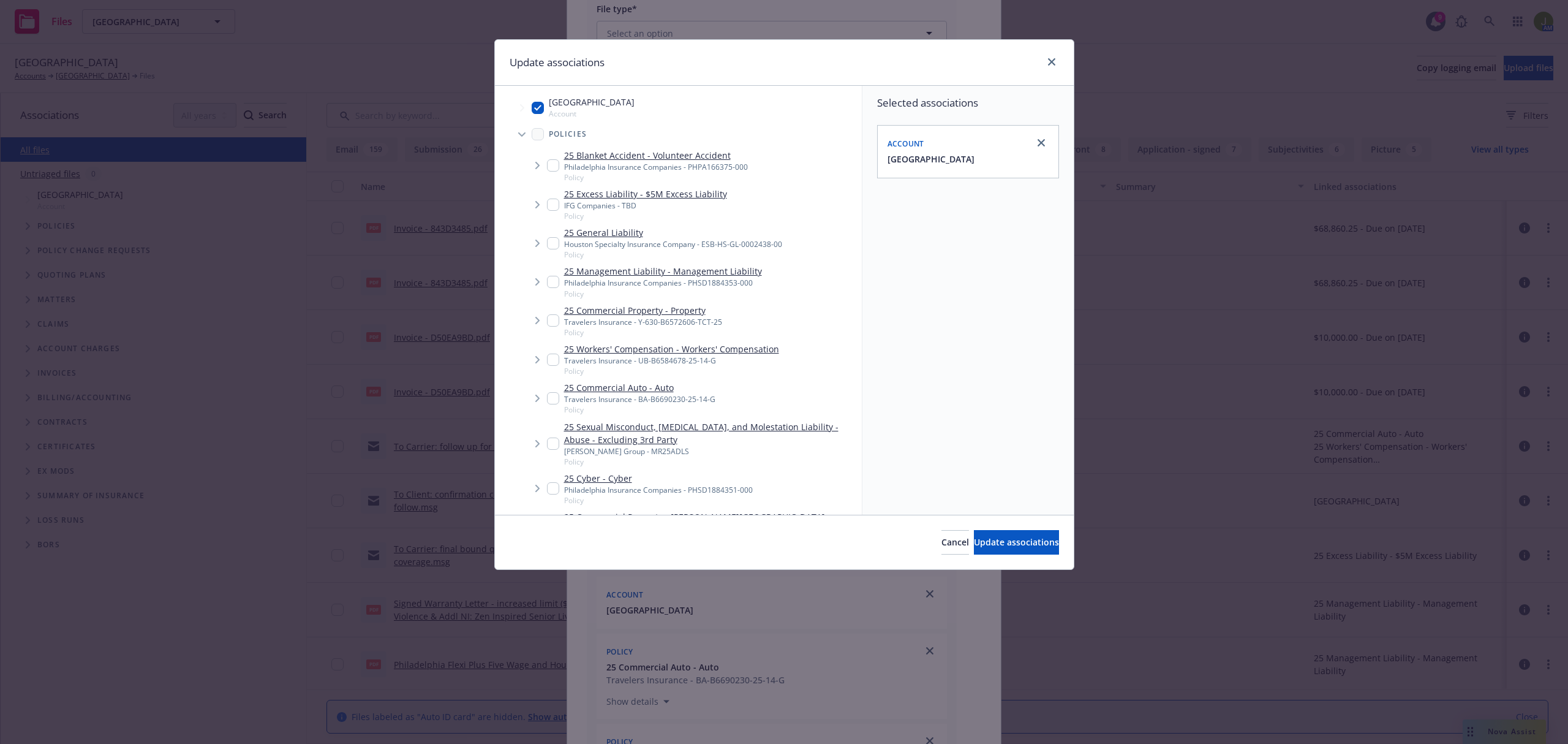
click at [548, 442] on input "Tree Example" at bounding box center [553, 443] width 12 height 12
checkbox input "true"
click at [974, 541] on span "Update associations" at bounding box center [1016, 542] width 85 height 12
type textarea "x"
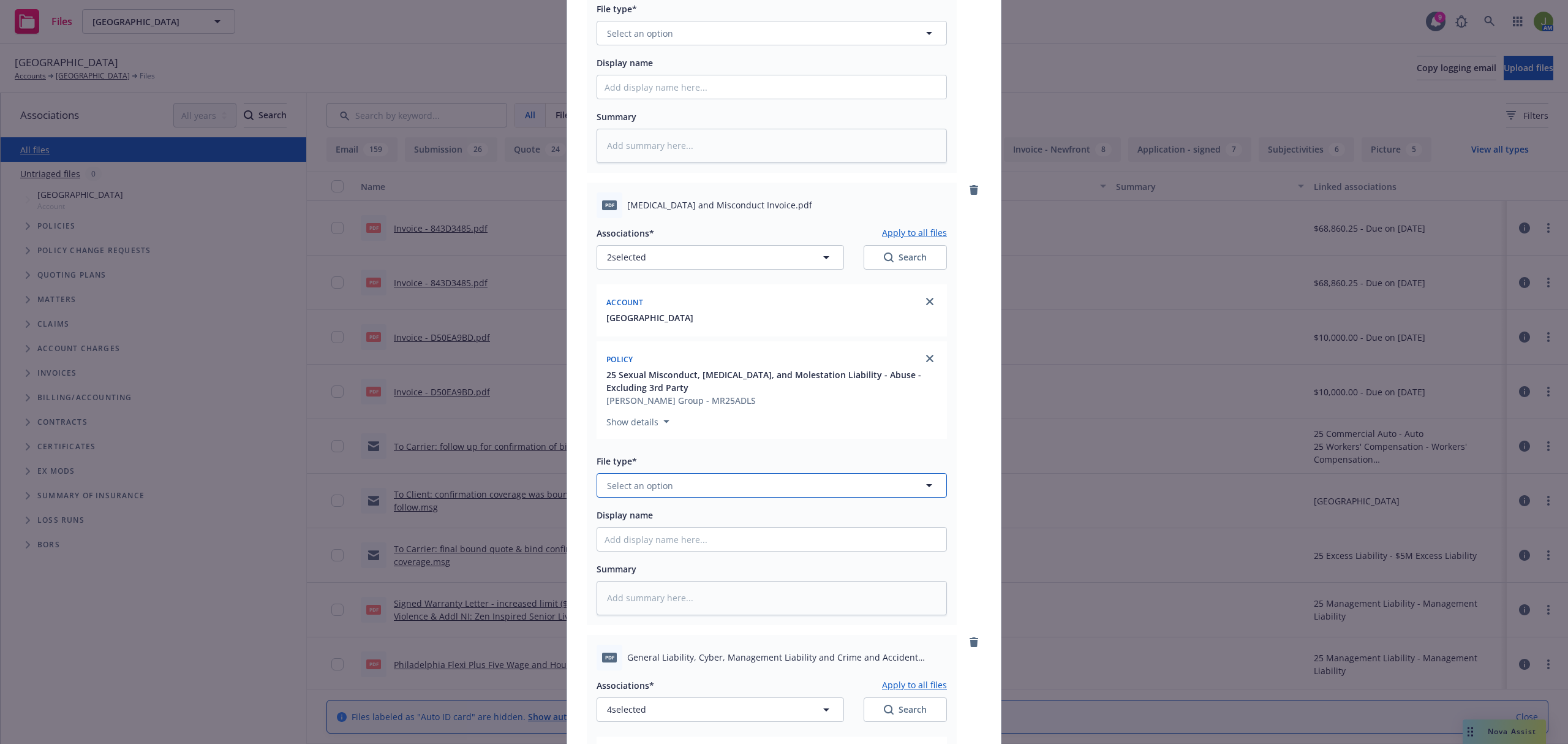
click at [685, 479] on button "Select an option" at bounding box center [771, 485] width 350 height 24
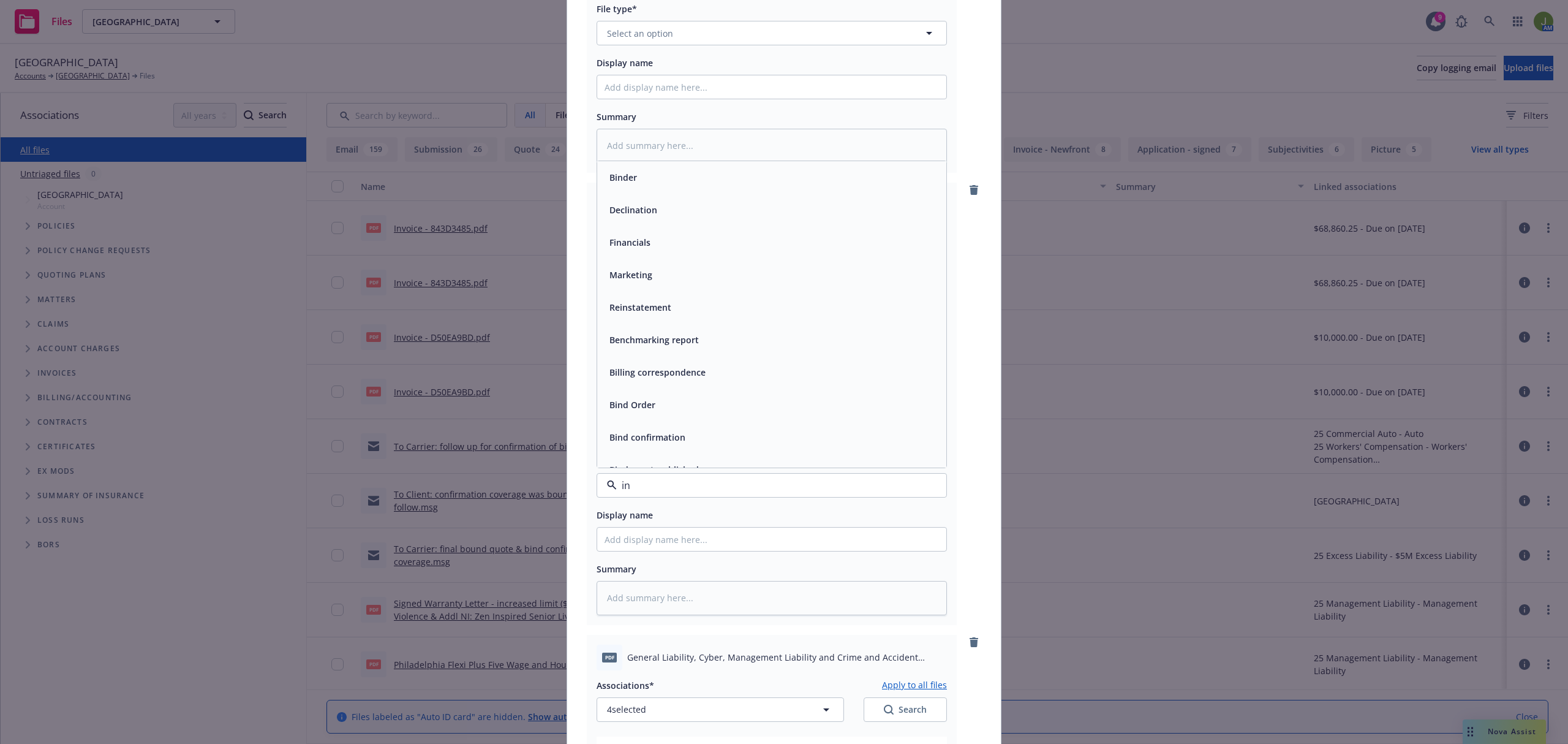
type input "inv"
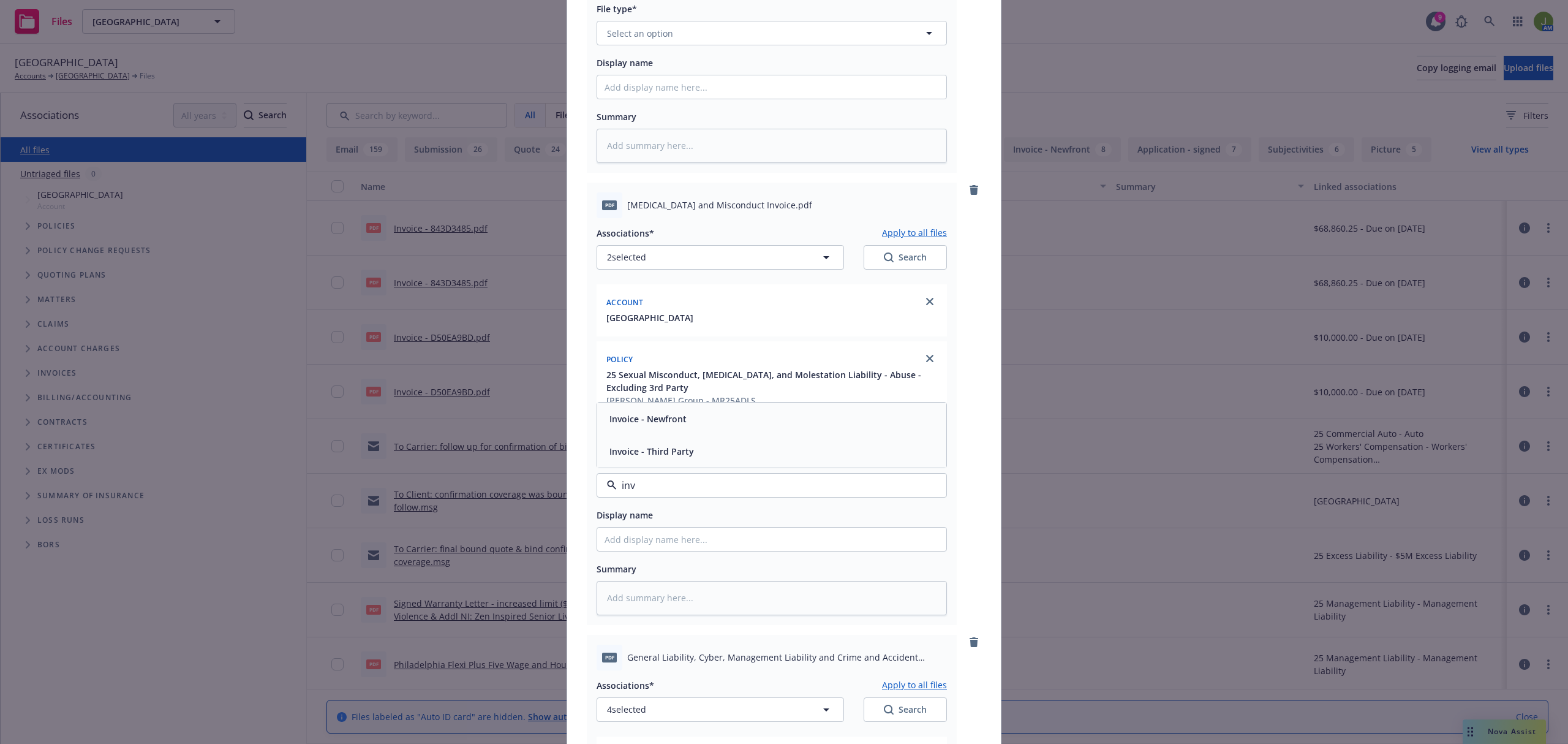
click at [681, 422] on div "Invoice - Newfront" at bounding box center [647, 419] width 85 height 18
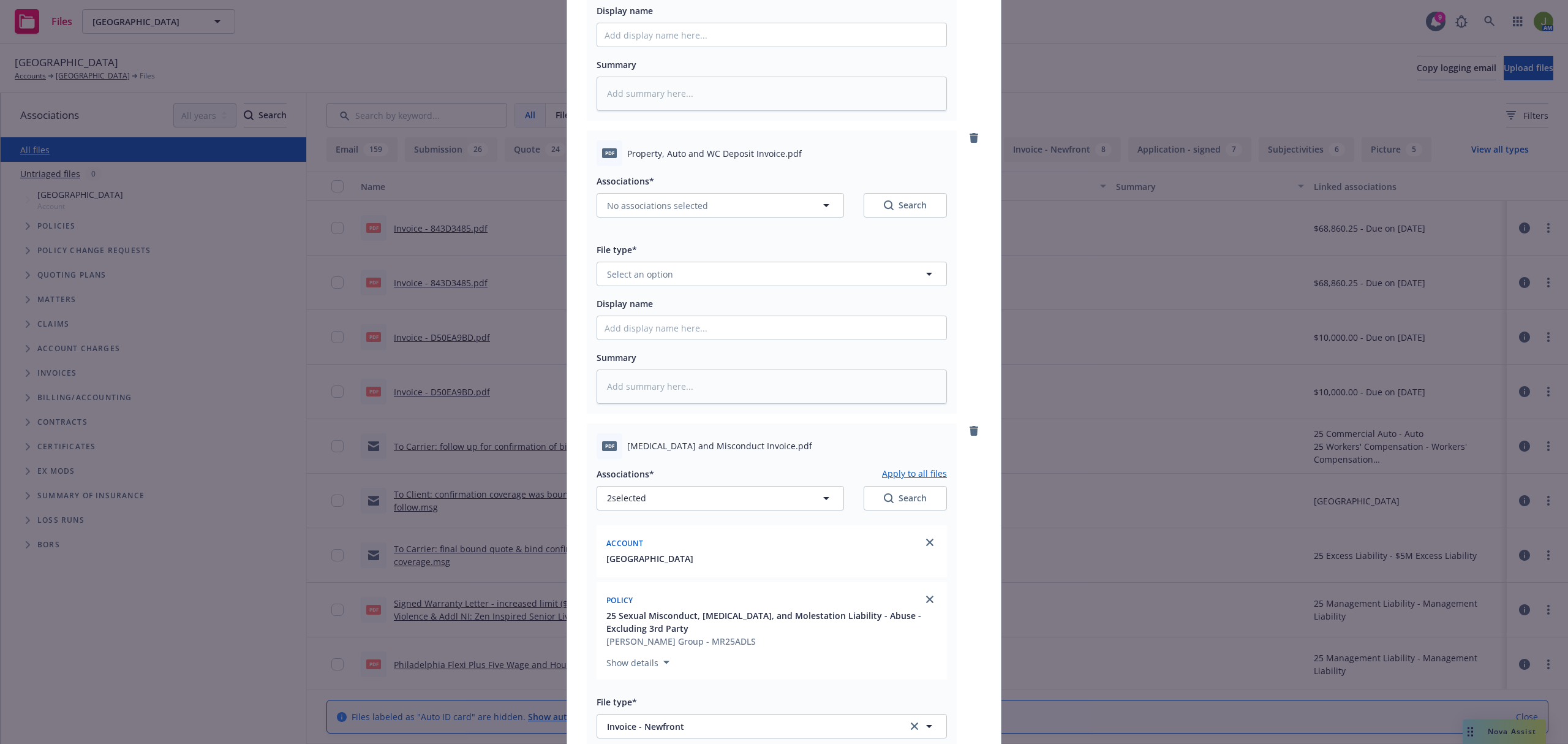
scroll to position [263, 0]
click at [635, 217] on button "No associations selected" at bounding box center [720, 210] width 247 height 24
type textarea "x"
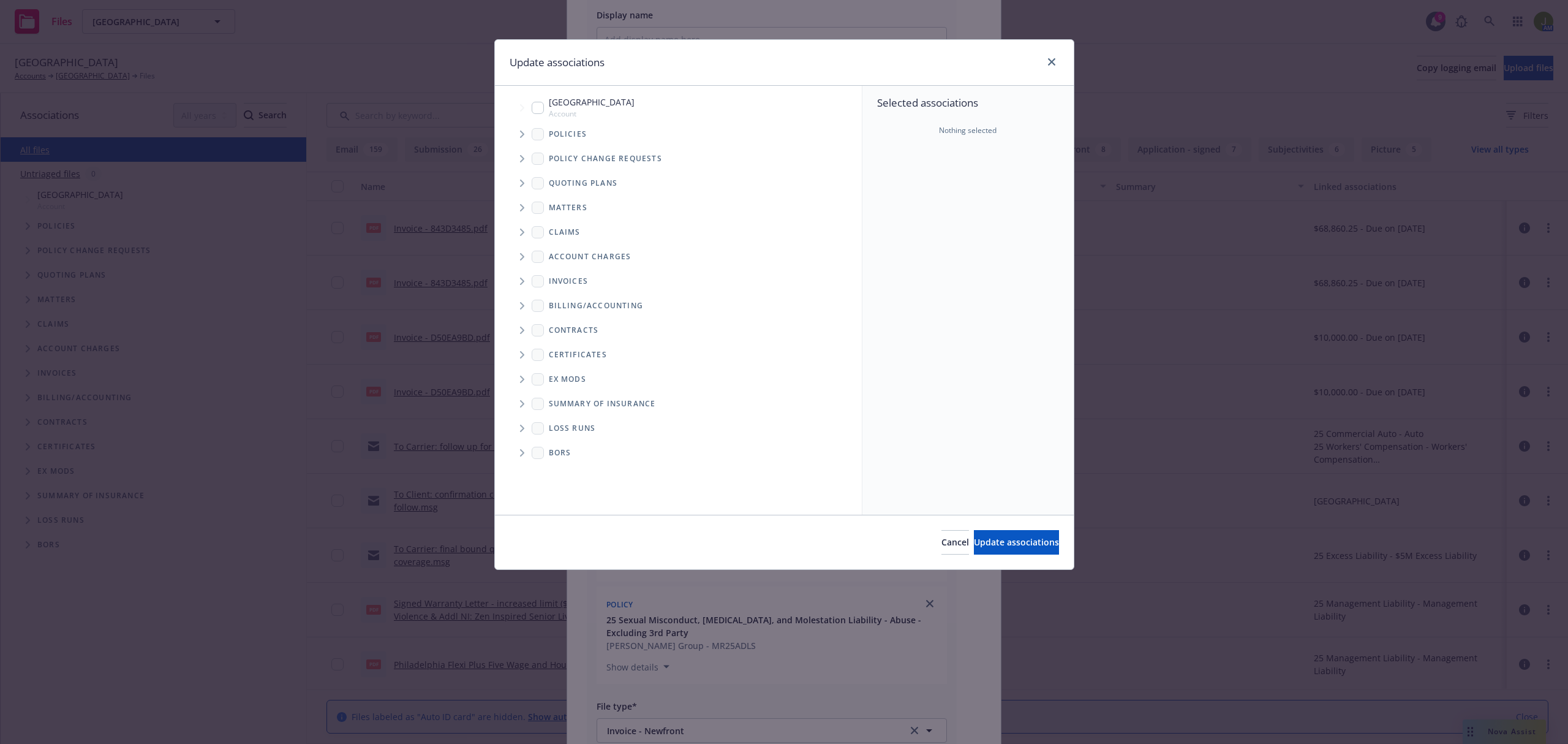
click at [537, 111] on input "Tree Example" at bounding box center [537, 108] width 12 height 12
checkbox input "true"
click at [523, 137] on icon "Tree Example" at bounding box center [523, 134] width 5 height 7
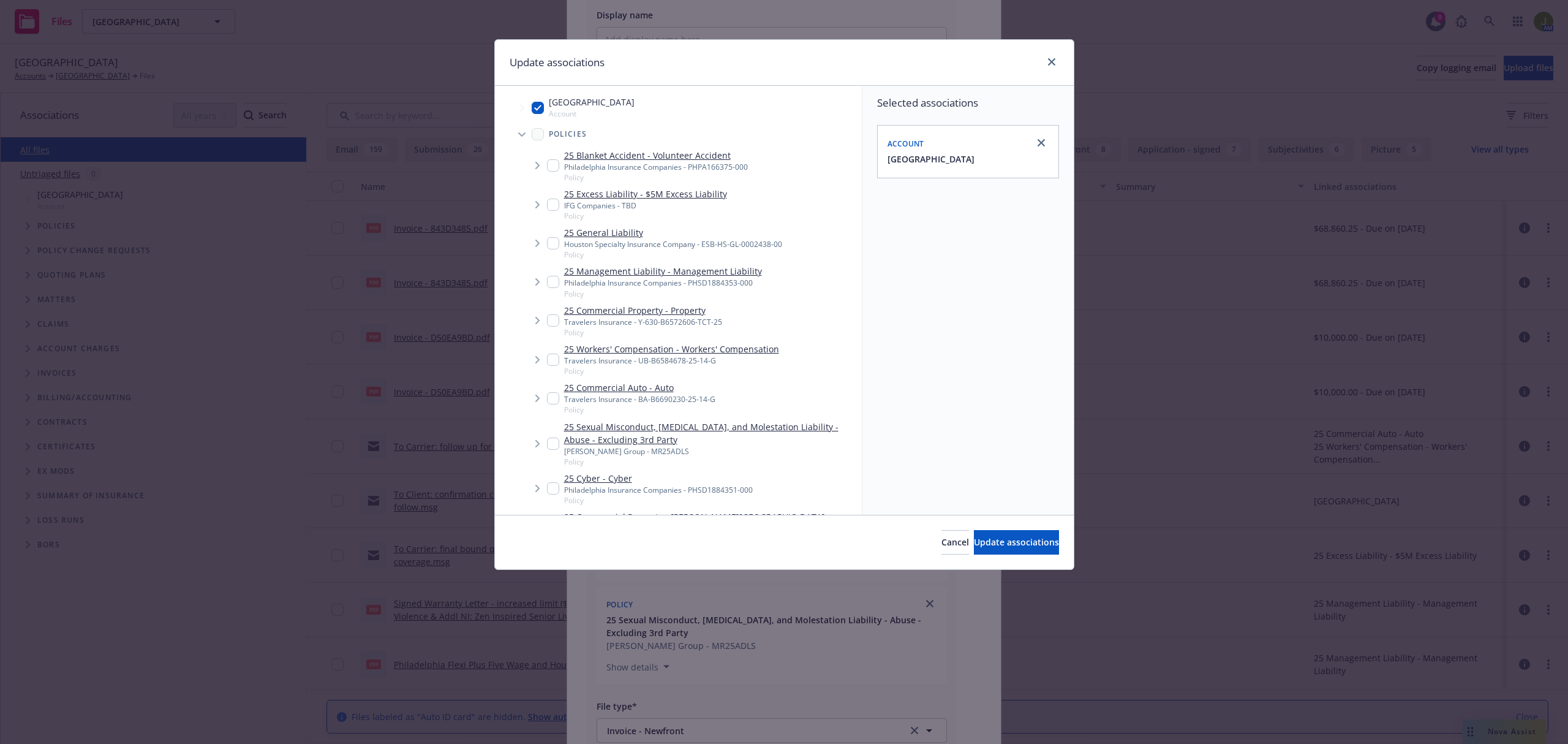
click at [545, 322] on span "Tree Example" at bounding box center [537, 320] width 20 height 20
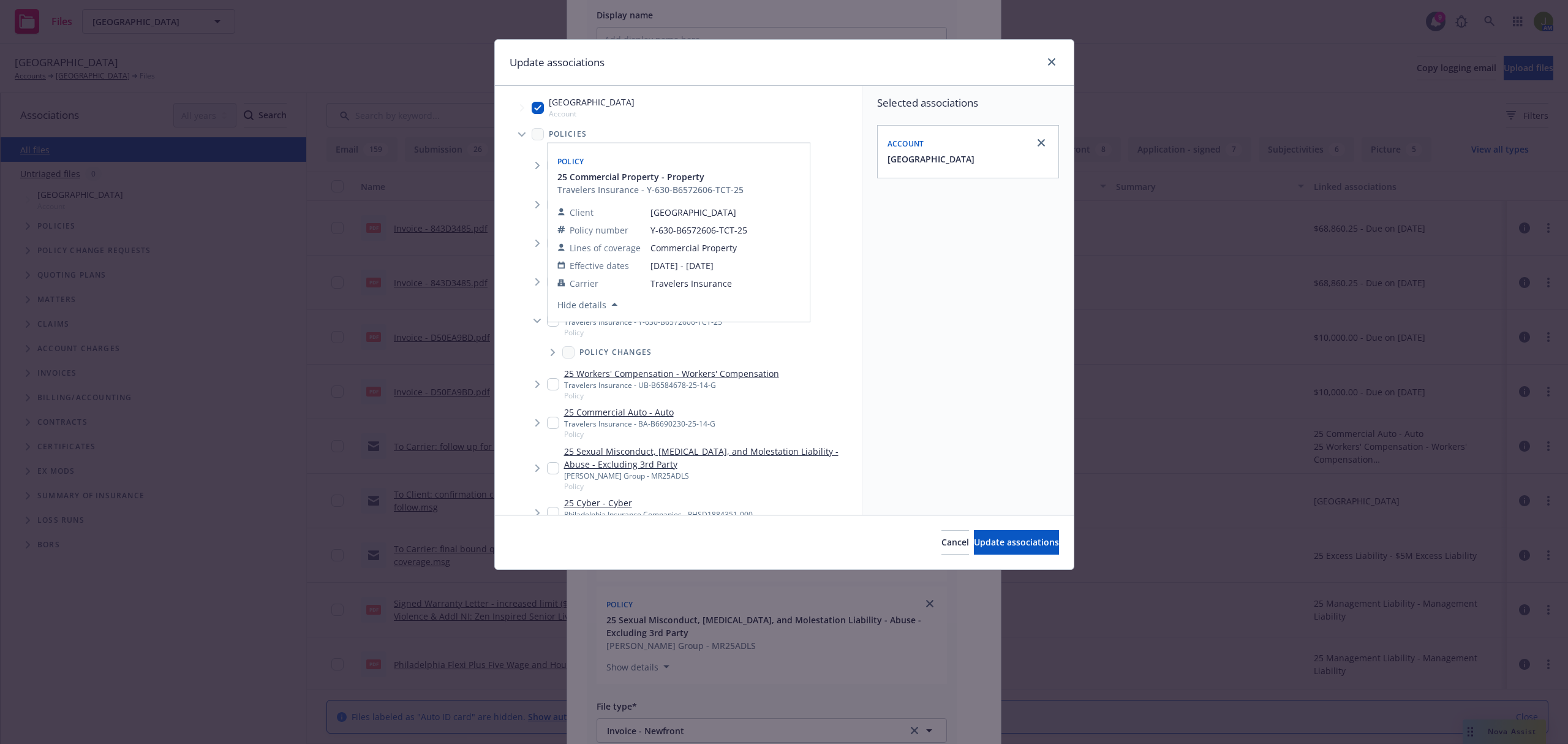
click at [550, 325] on input "Tree Example" at bounding box center [553, 320] width 12 height 12
checkbox input "true"
click at [556, 384] on input "Tree Example" at bounding box center [553, 384] width 12 height 12
checkbox input "true"
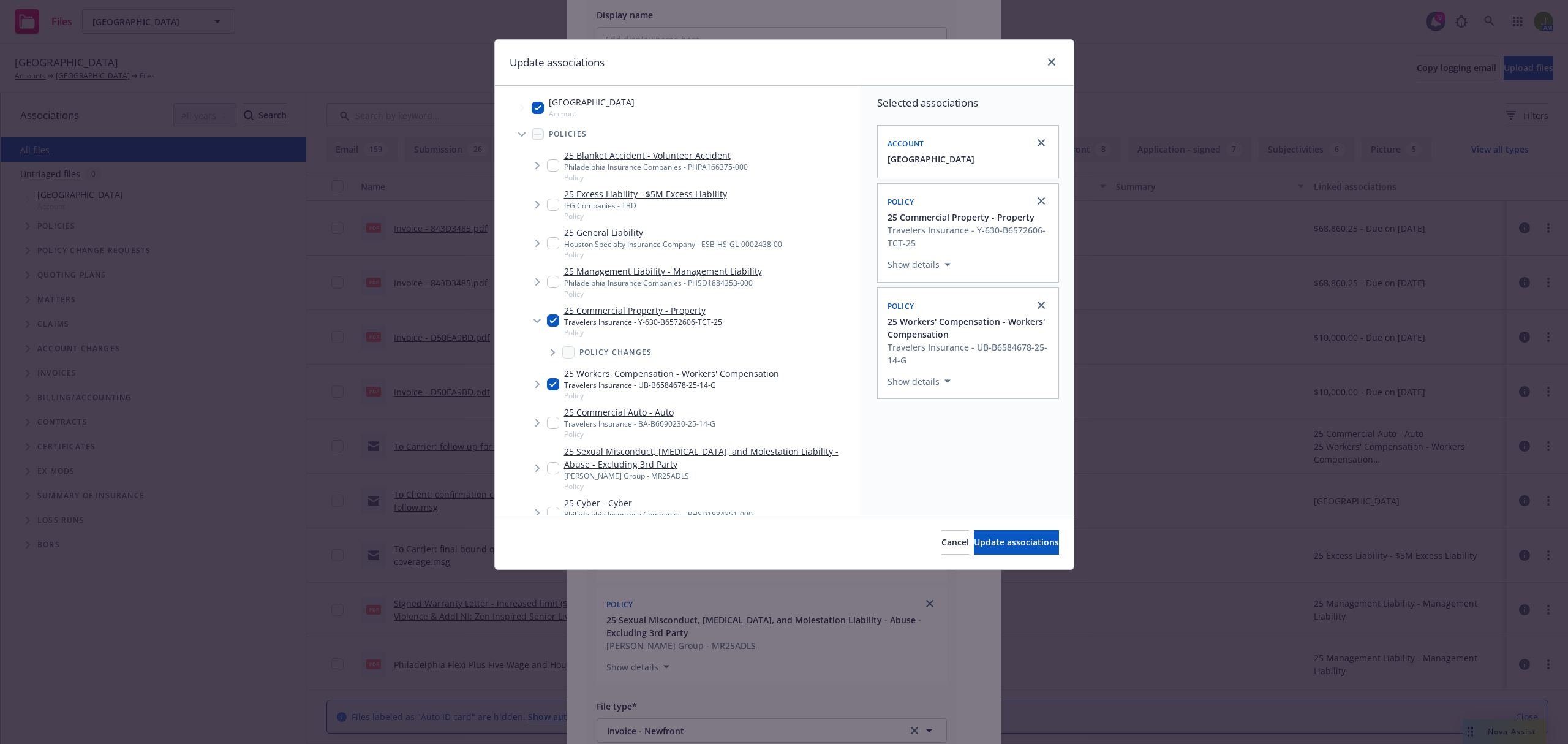
click at [556, 423] on input "Tree Example" at bounding box center [553, 422] width 12 height 12
checkbox input "true"
click at [1017, 547] on span "Update associations" at bounding box center [1016, 542] width 85 height 12
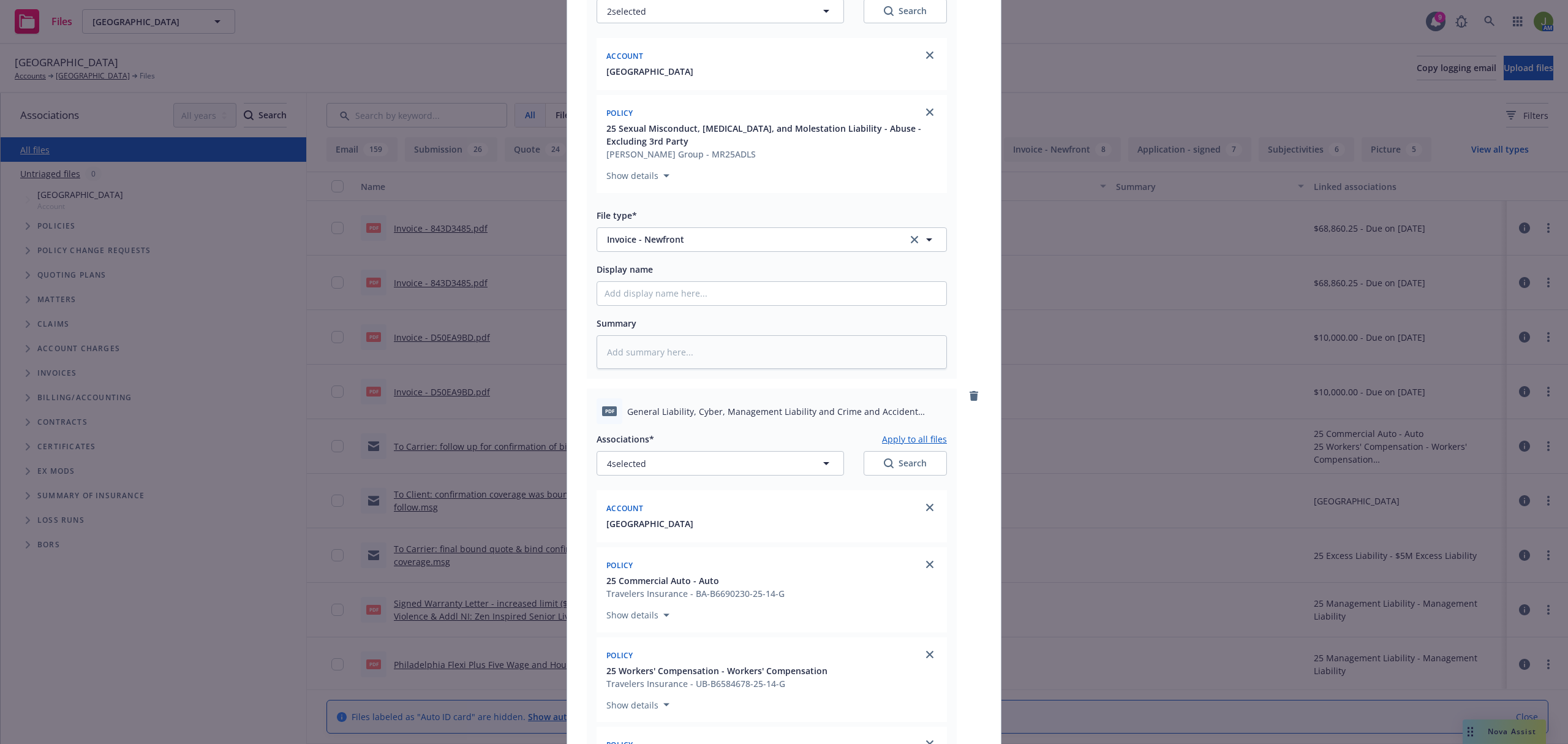
scroll to position [1162, 0]
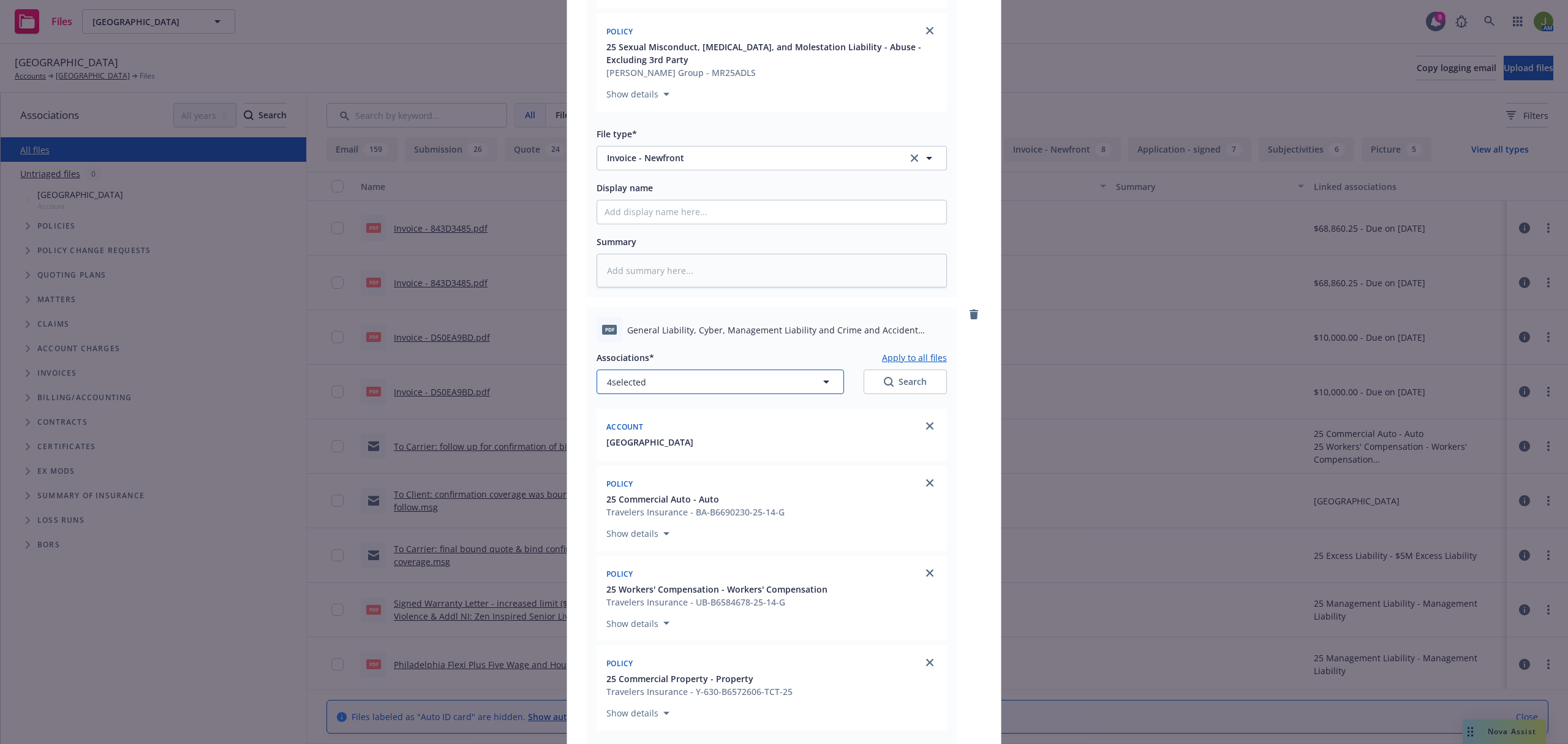
click at [781, 385] on button "4 selected" at bounding box center [720, 382] width 247 height 24
type textarea "x"
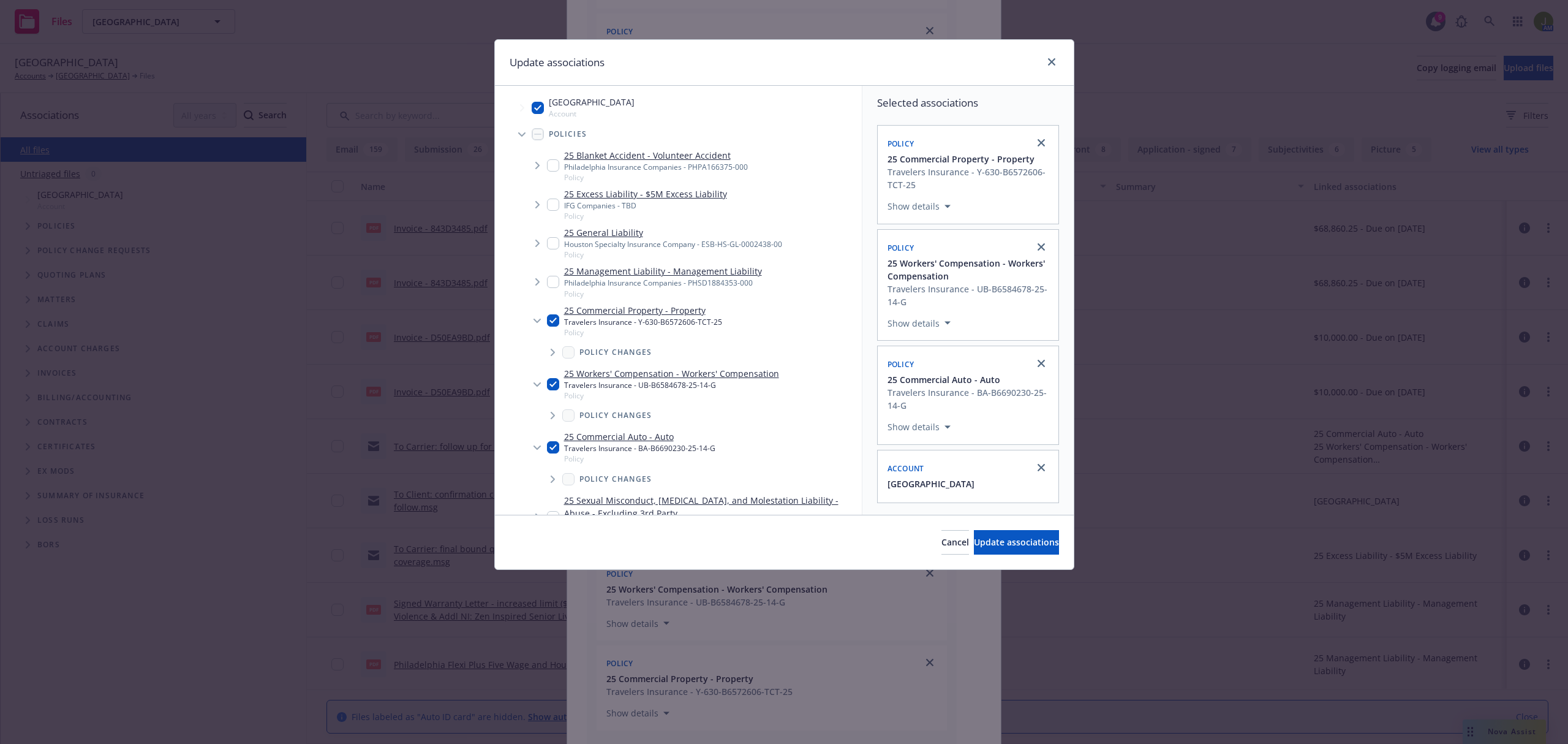
click at [550, 319] on input "Tree Example" at bounding box center [553, 320] width 12 height 12
checkbox input "false"
click at [554, 272] on div "25 Management Liability - Management Liability Philadelphia Insurance Companies…" at bounding box center [655, 281] width 215 height 34
checkbox input "true"
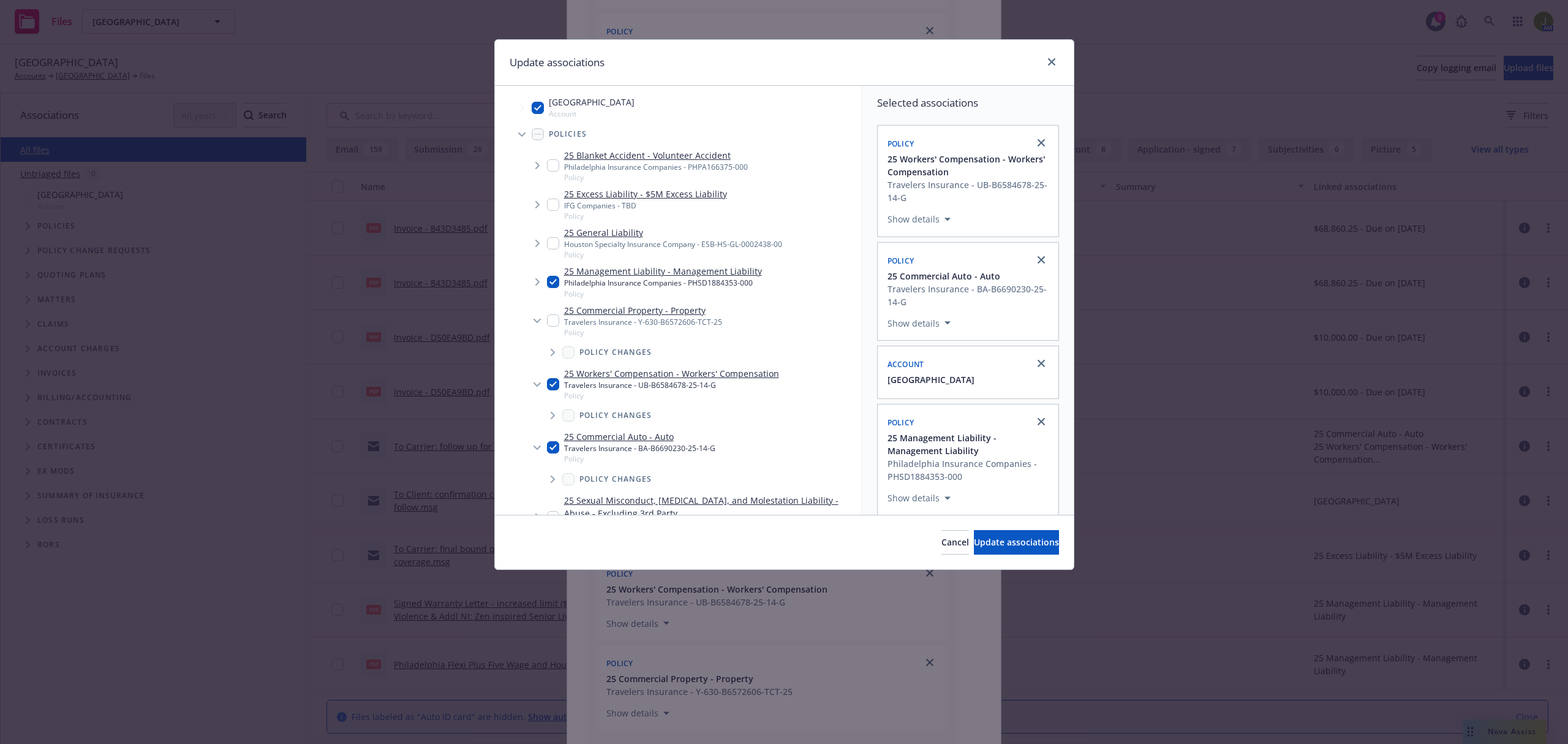
click at [554, 238] on input "Tree Example" at bounding box center [553, 243] width 12 height 12
checkbox input "true"
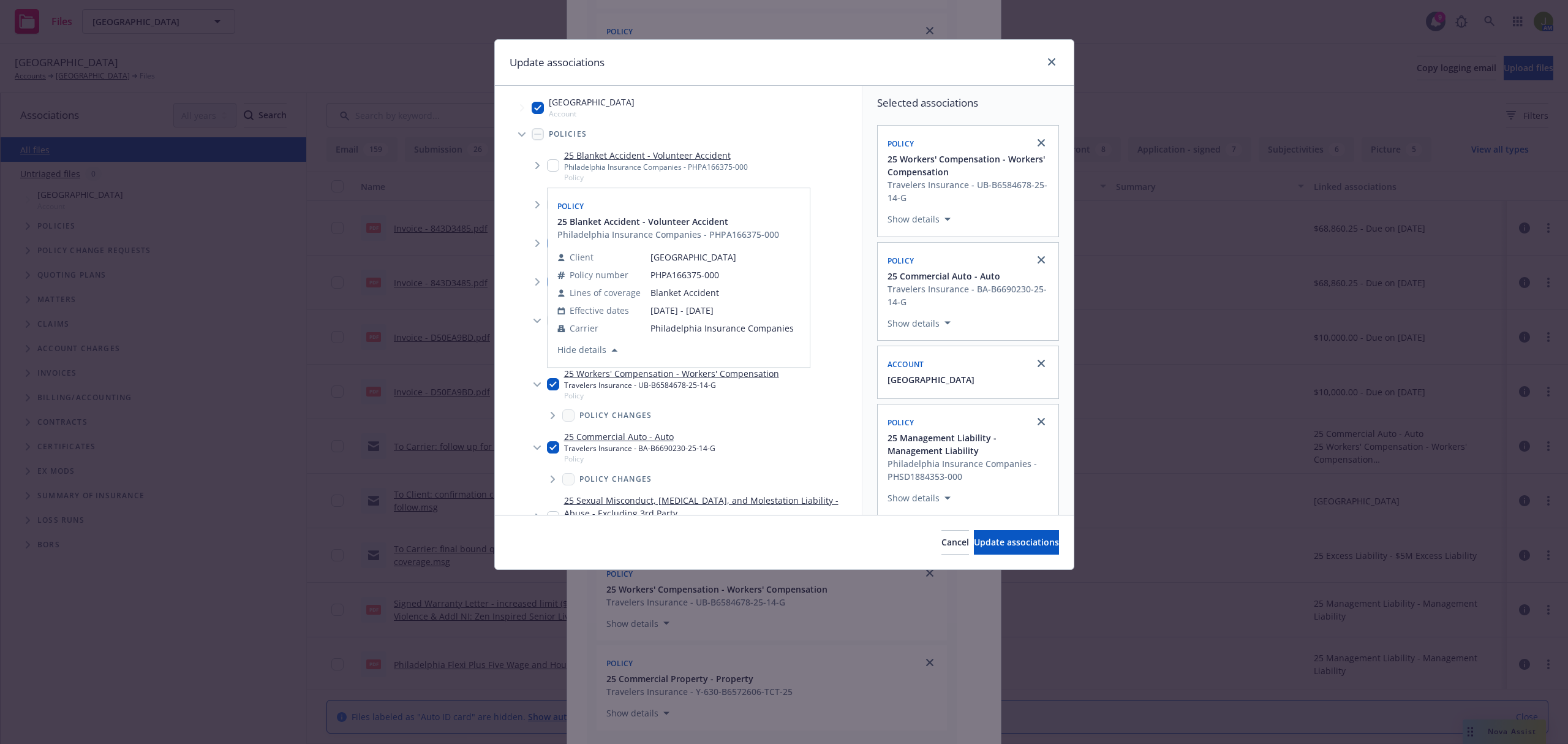
click at [557, 165] on input "Tree Example" at bounding box center [553, 165] width 12 height 12
checkbox input "true"
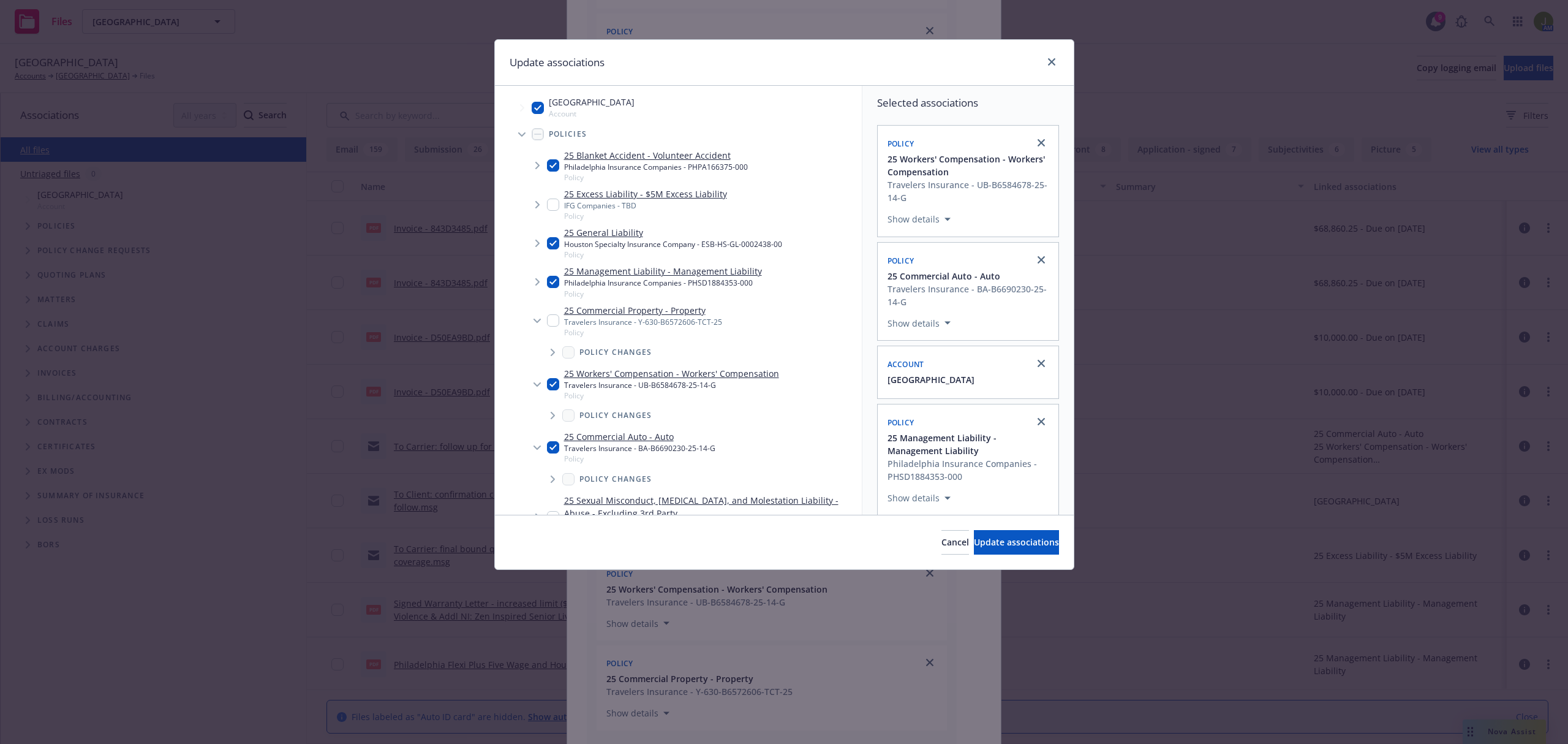
click at [550, 383] on input "Tree Example" at bounding box center [553, 384] width 12 height 12
checkbox input "false"
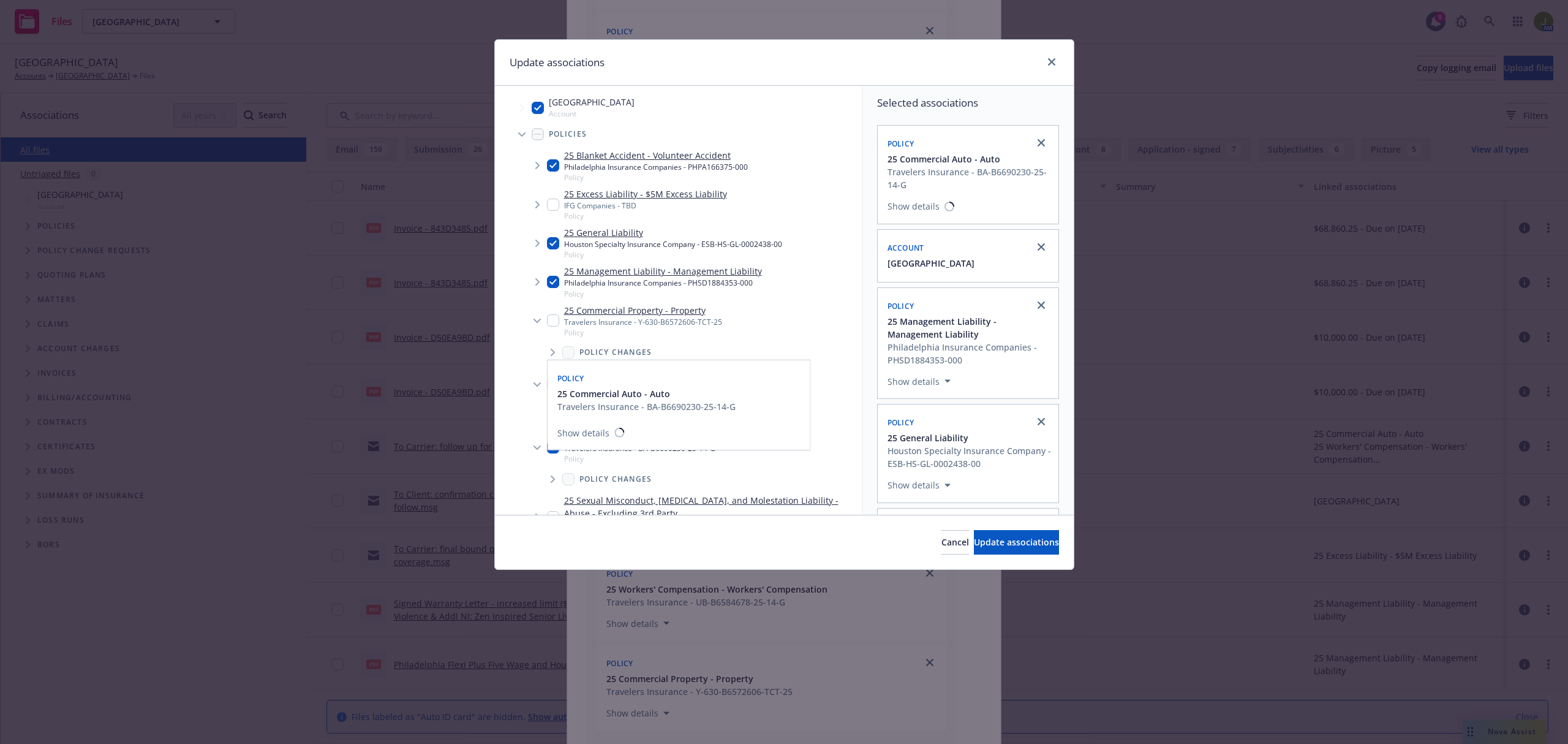
click at [551, 440] on div "25 Commercial Auto - Auto Travelers Insurance - BA-B6690230-25-14-G Policy" at bounding box center [631, 447] width 168 height 34
checkbox input "false"
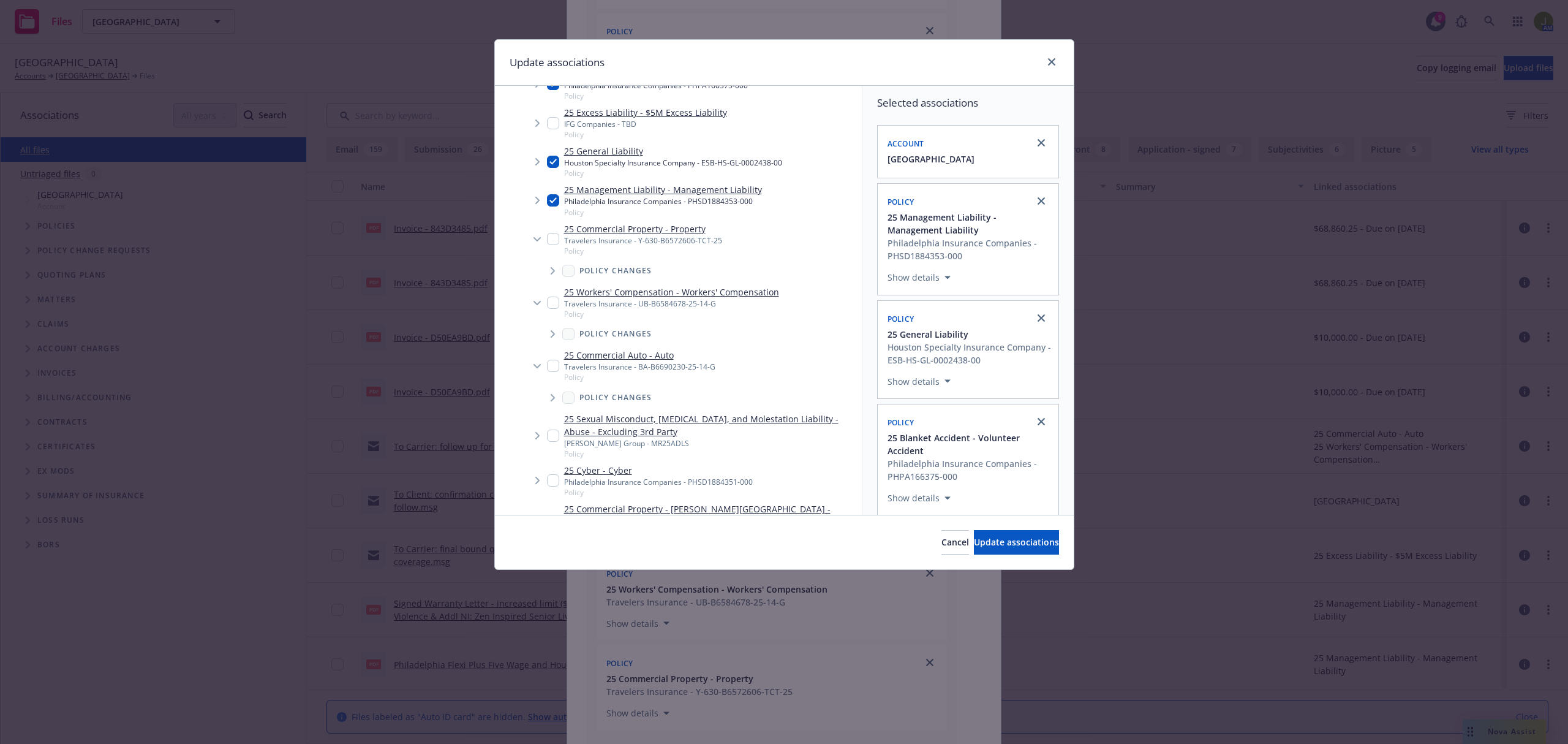
scroll to position [163, 0]
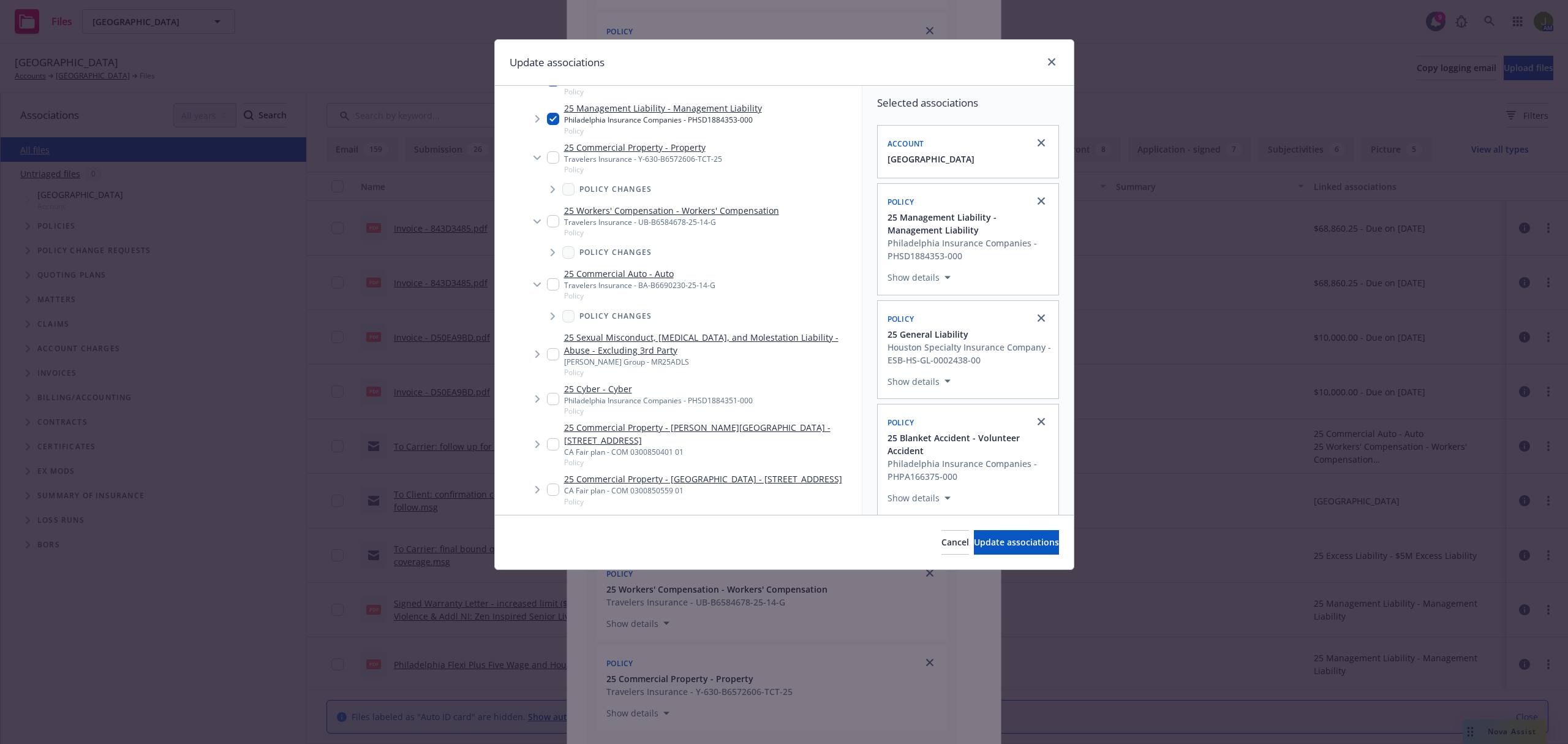
click at [550, 402] on input "Tree Example" at bounding box center [553, 399] width 12 height 12
checkbox input "true"
click at [990, 540] on span "Update associations" at bounding box center [1016, 542] width 85 height 12
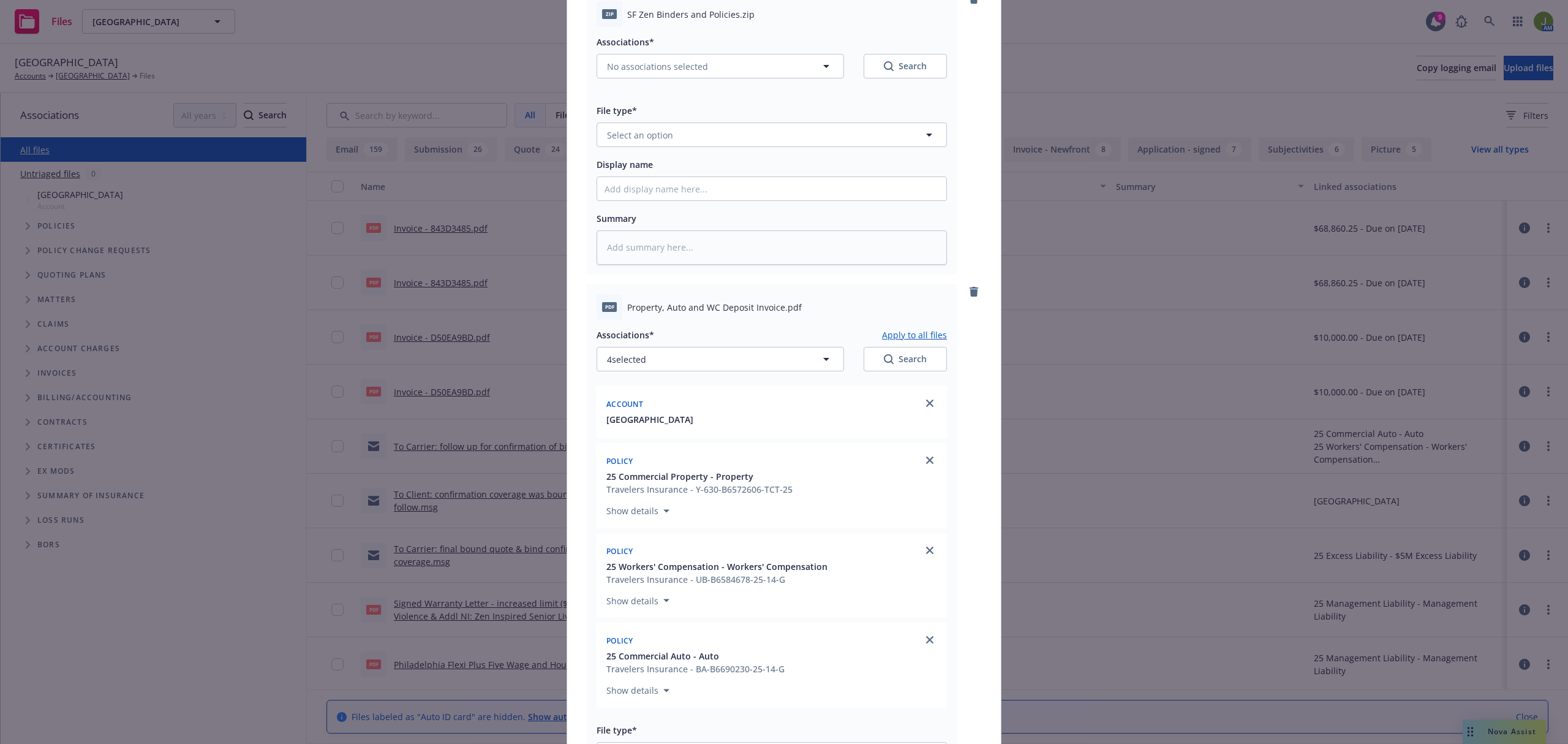
scroll to position [0, 0]
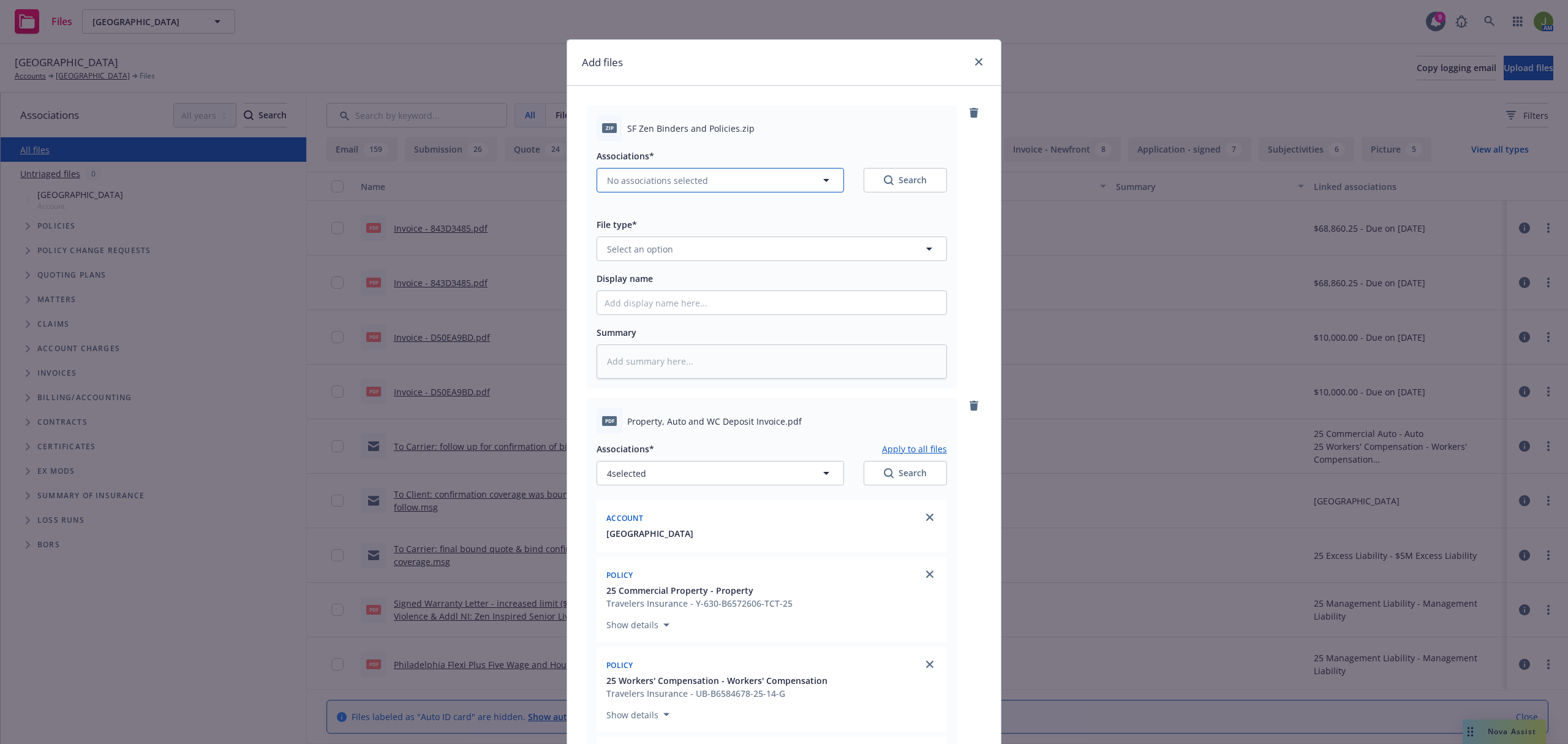
click at [632, 182] on span "No associations selected" at bounding box center [658, 181] width 101 height 13
type textarea "x"
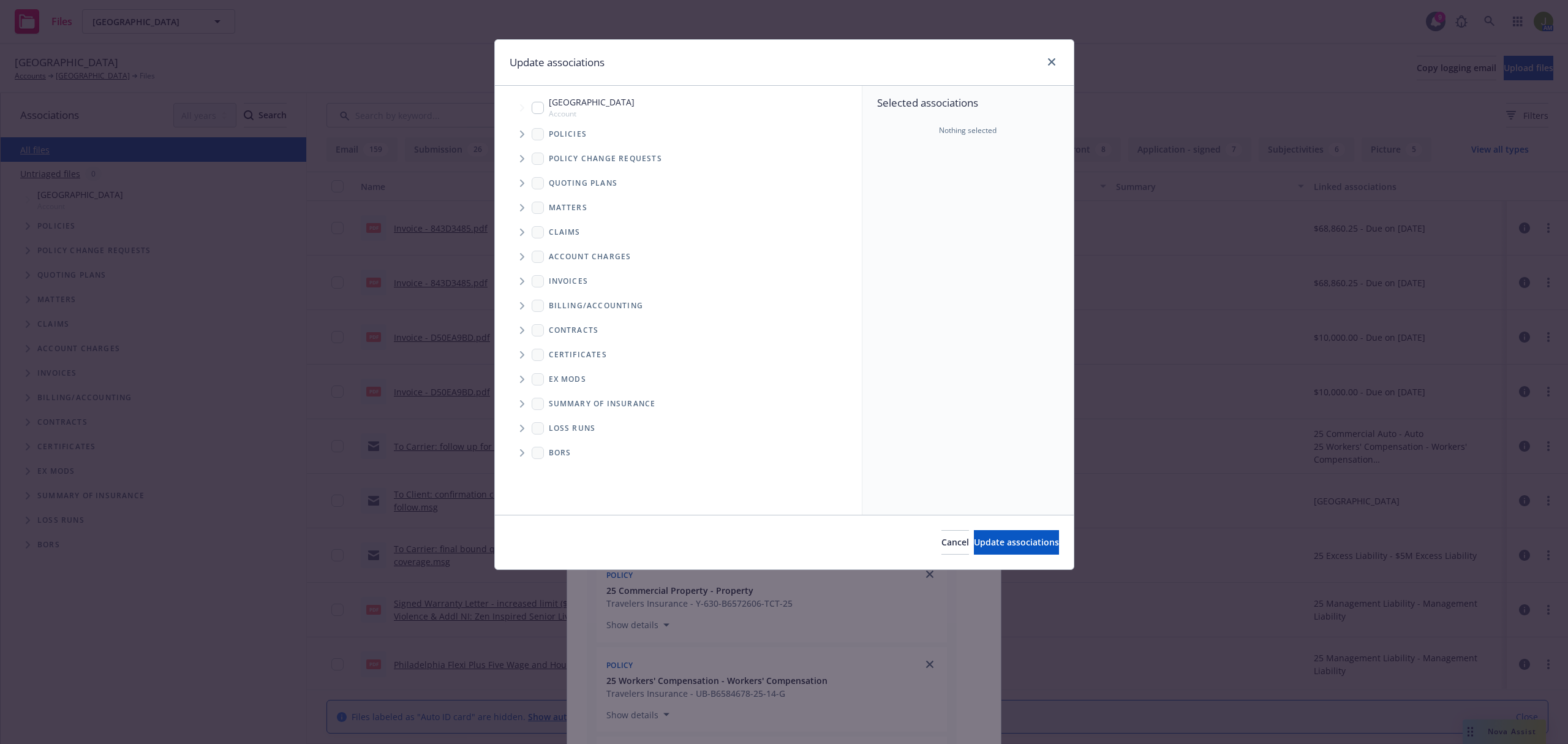
click at [535, 106] on input "Tree Example" at bounding box center [537, 108] width 12 height 12
checkbox input "true"
click at [525, 135] on span "Tree Example" at bounding box center [521, 134] width 20 height 20
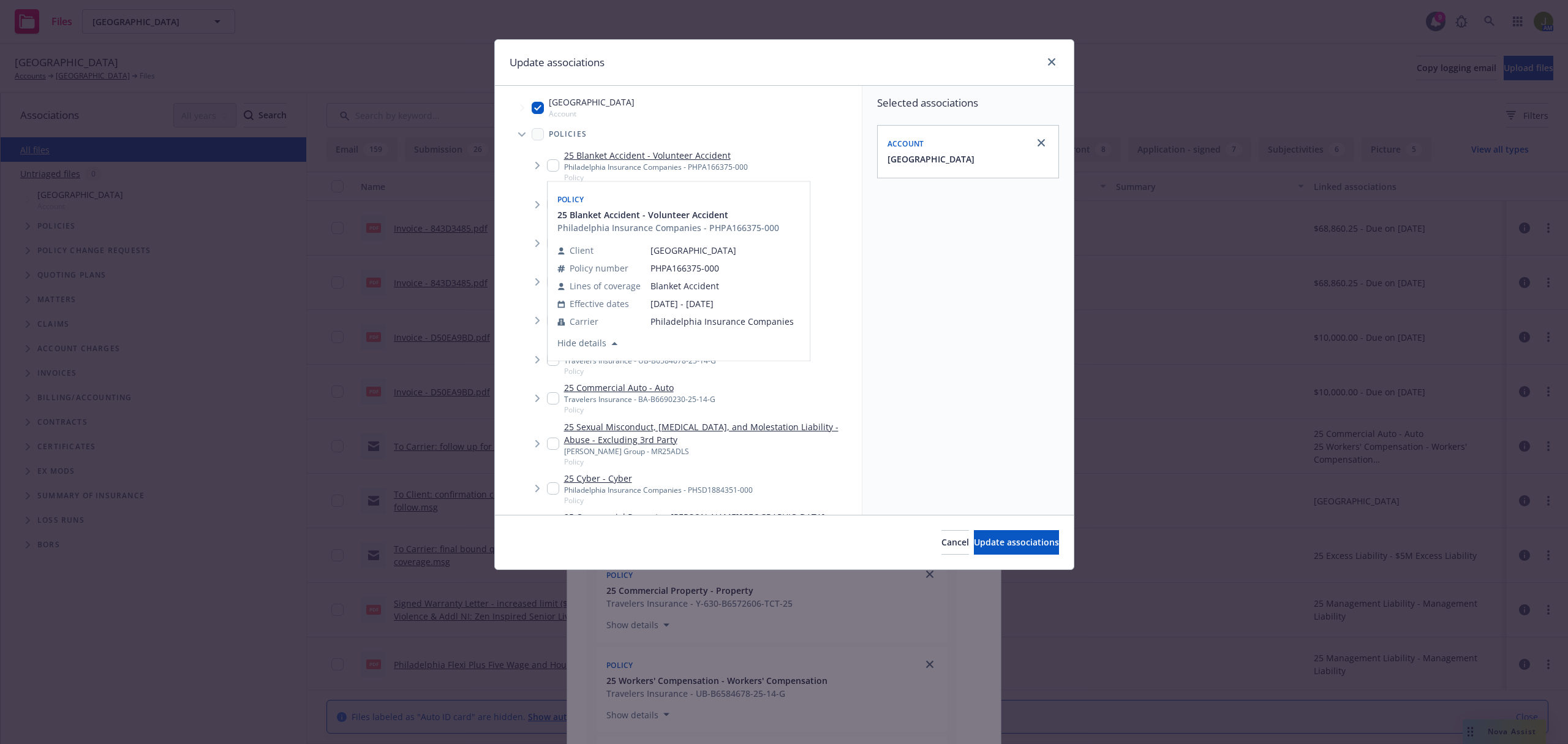
click at [550, 168] on input "Tree Example" at bounding box center [553, 165] width 12 height 12
checkbox input "true"
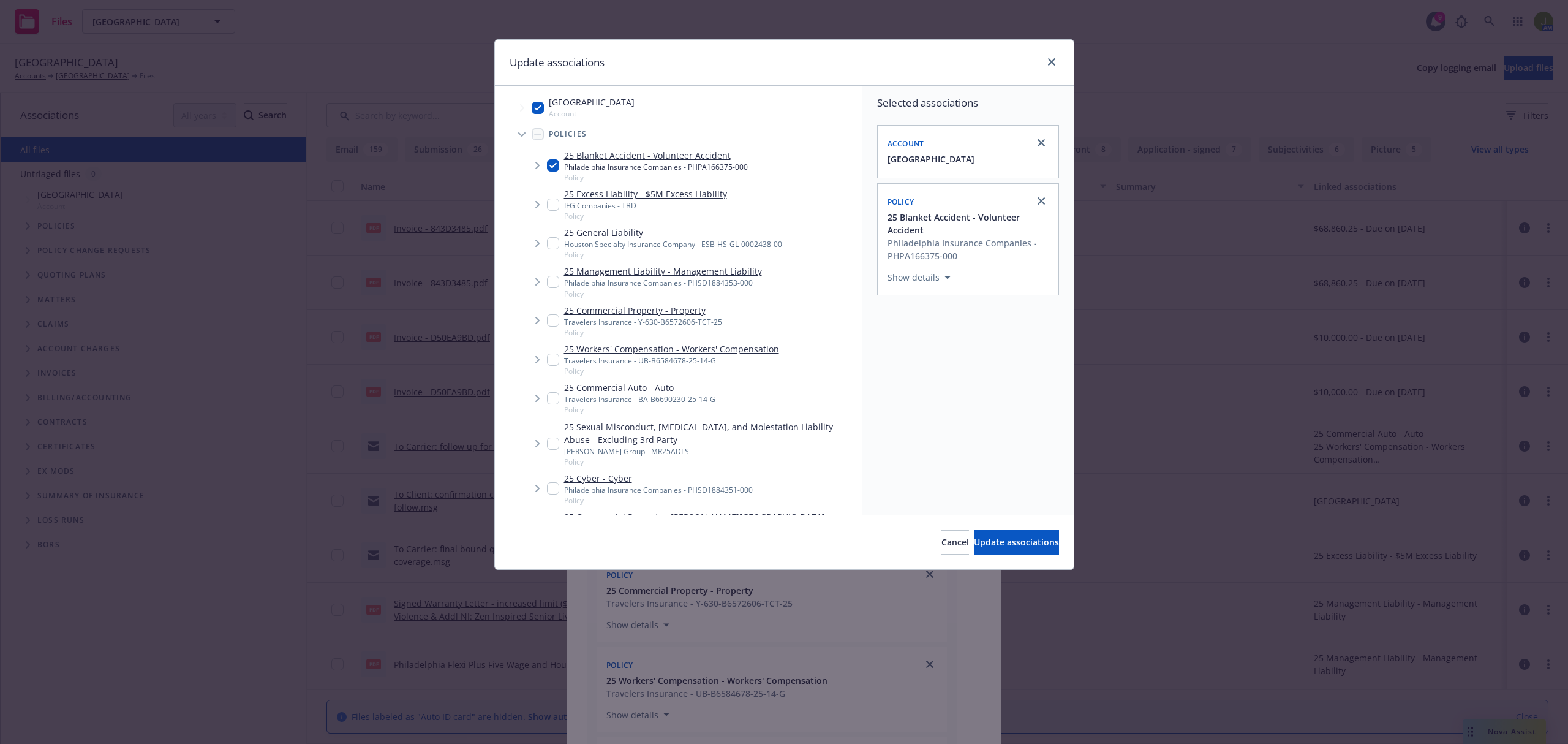
click at [550, 241] on input "Tree Example" at bounding box center [553, 243] width 12 height 12
checkbox input "true"
click at [553, 281] on input "Tree Example" at bounding box center [553, 281] width 12 height 12
checkbox input "true"
click at [553, 314] on input "Tree Example" at bounding box center [553, 320] width 12 height 12
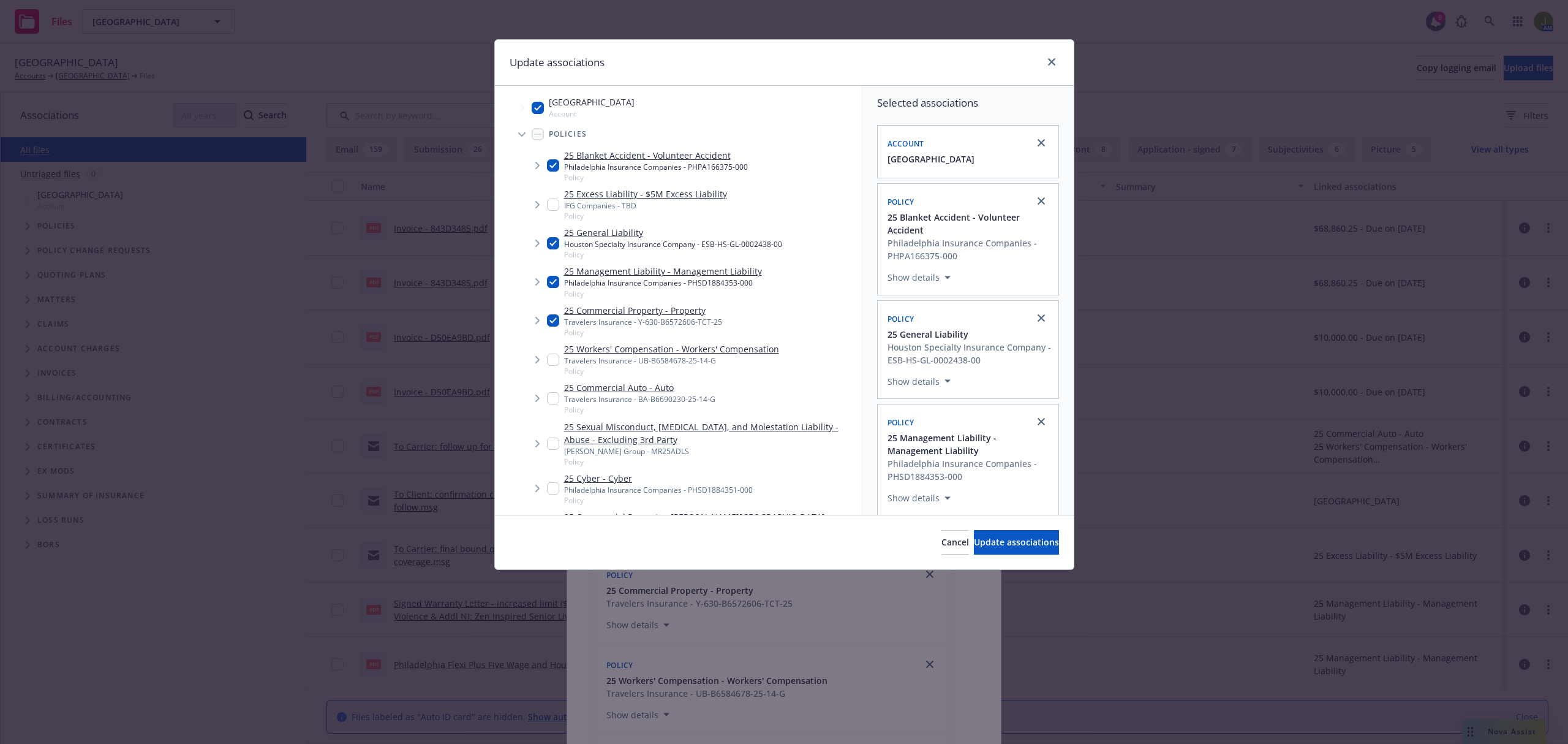
checkbox input "true"
drag, startPoint x: 556, startPoint y: 343, endPoint x: 556, endPoint y: 359, distance: 16.0
click at [556, 344] on div "25 Workers' Compensation - Workers' Compensation Travelers Insurance - UB-B6584…" at bounding box center [663, 359] width 232 height 34
checkbox input "true"
click at [556, 388] on div "25 Commercial Auto - Auto Travelers Insurance - BA-B6690230-25-14-G Policy" at bounding box center [631, 398] width 168 height 34
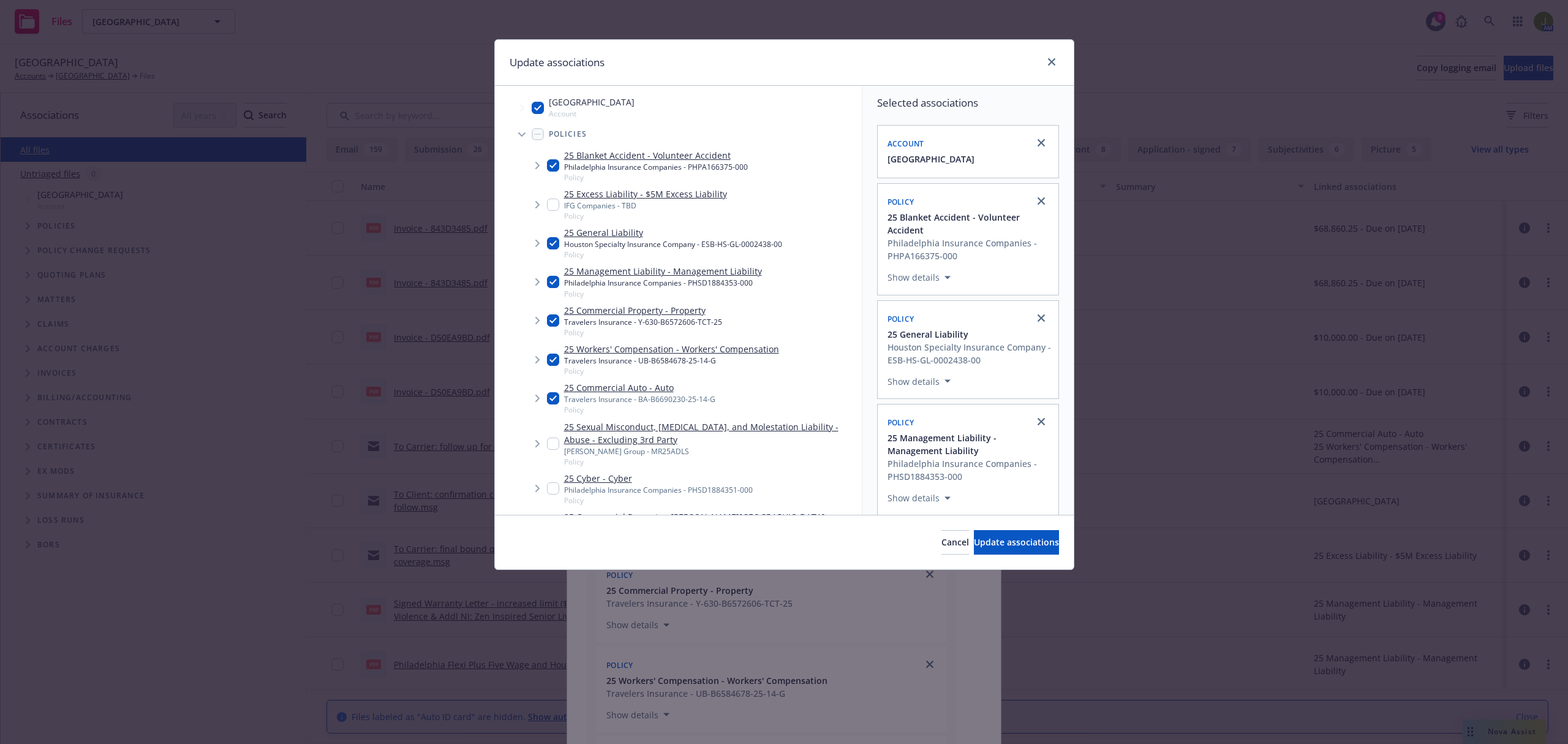
checkbox input "true"
click at [550, 449] on input "Tree Example" at bounding box center [553, 443] width 12 height 12
checkbox input "true"
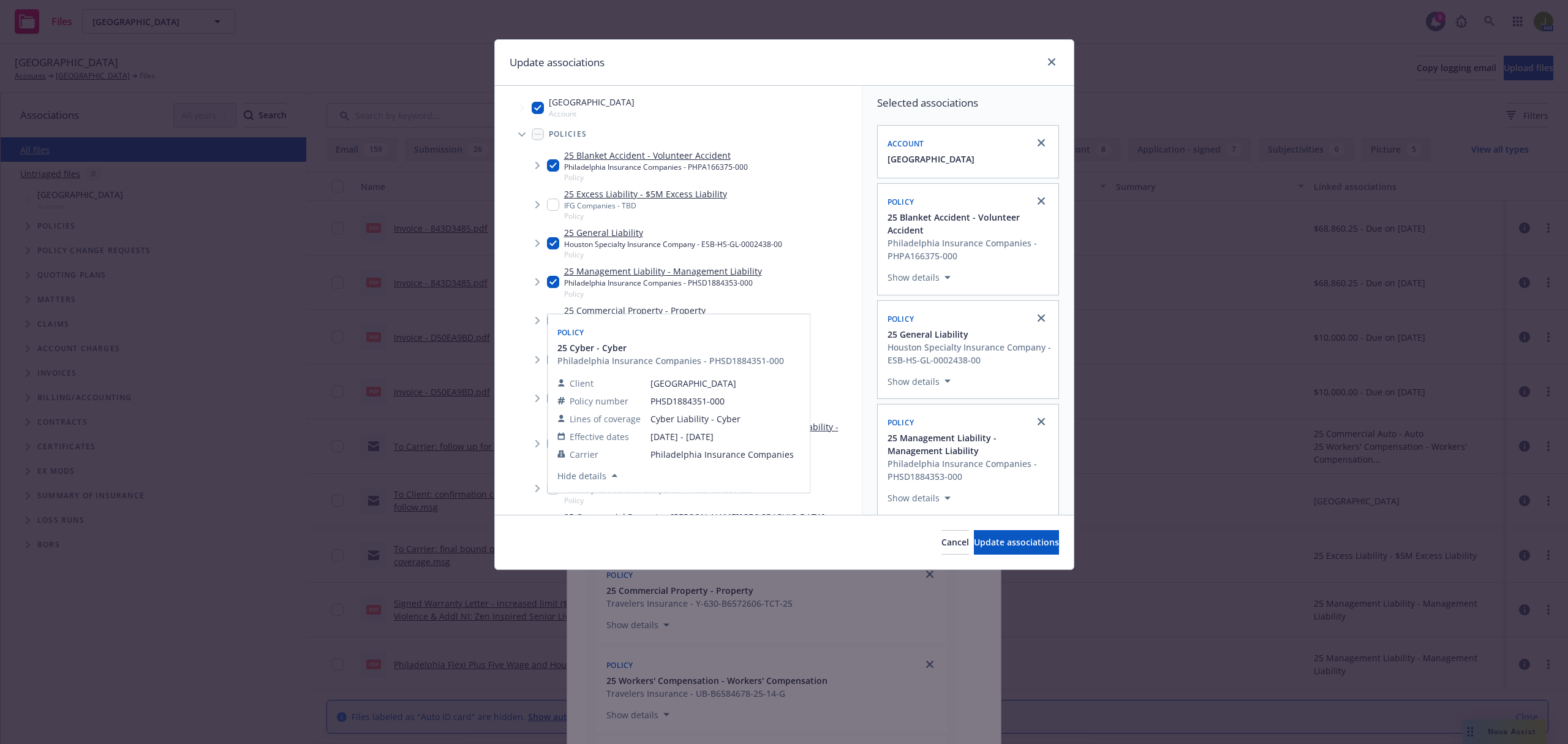
click at [550, 489] on input "Tree Example" at bounding box center [553, 488] width 12 height 12
checkbox input "true"
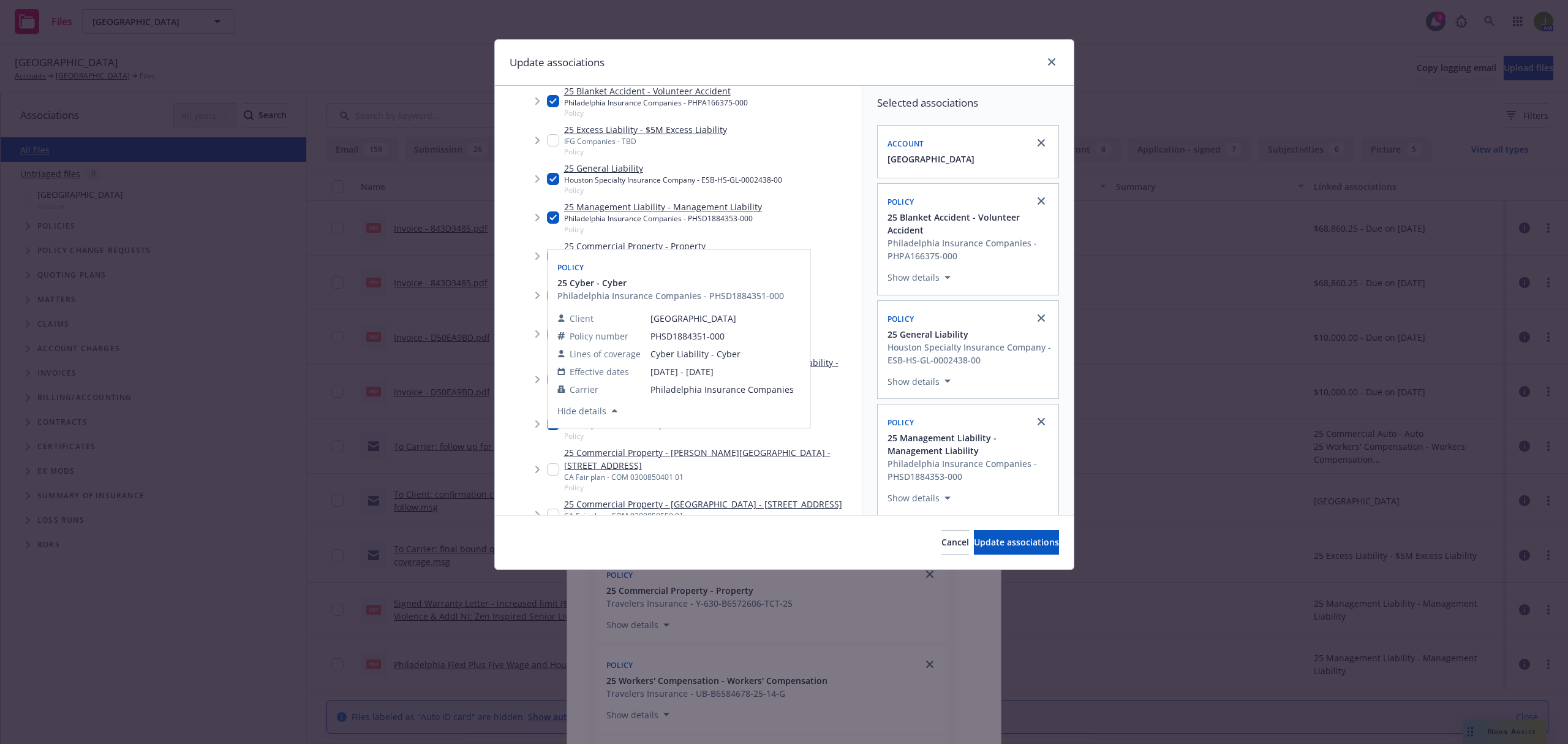
scroll to position [163, 0]
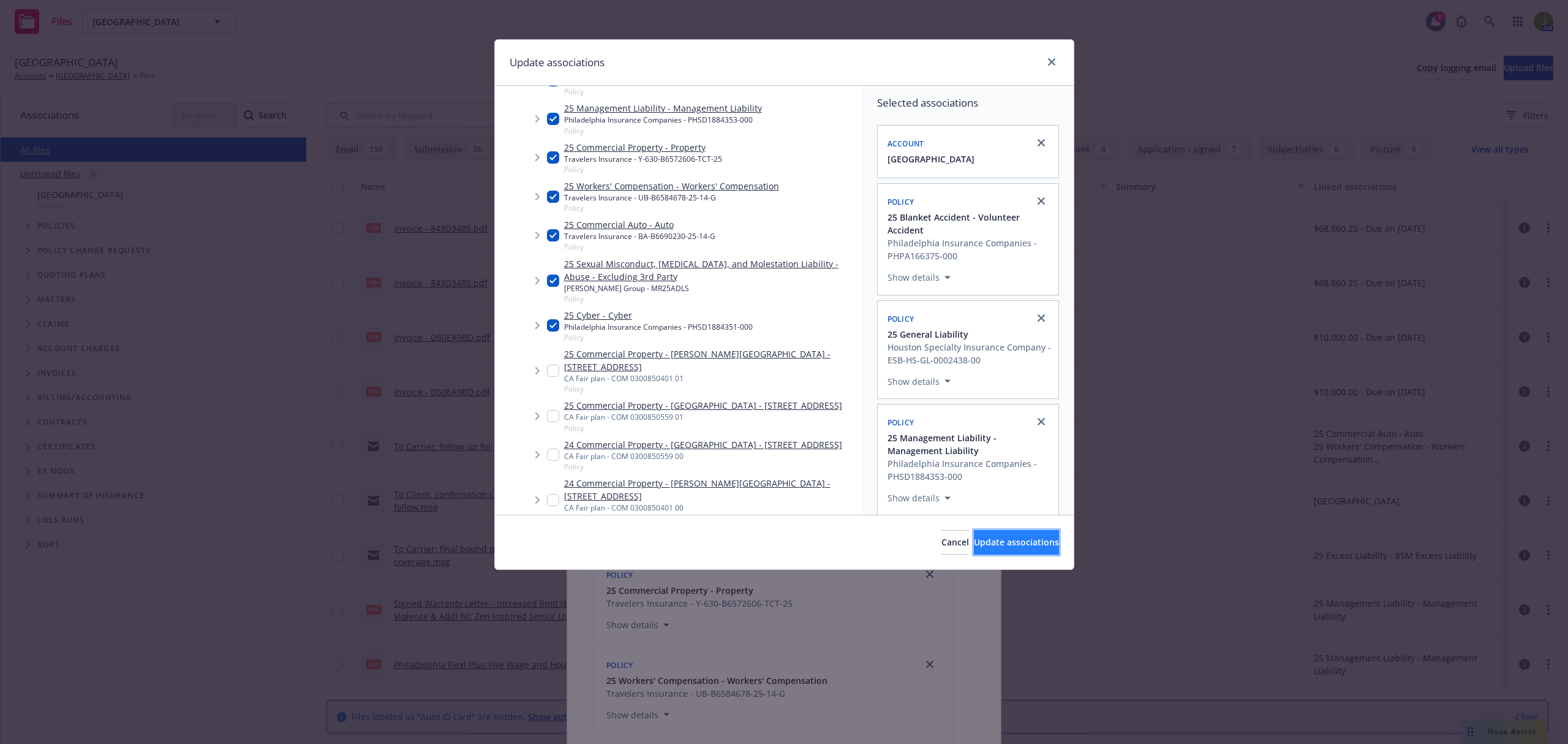
click at [974, 544] on button "Update associations" at bounding box center [1016, 542] width 85 height 24
type textarea "x"
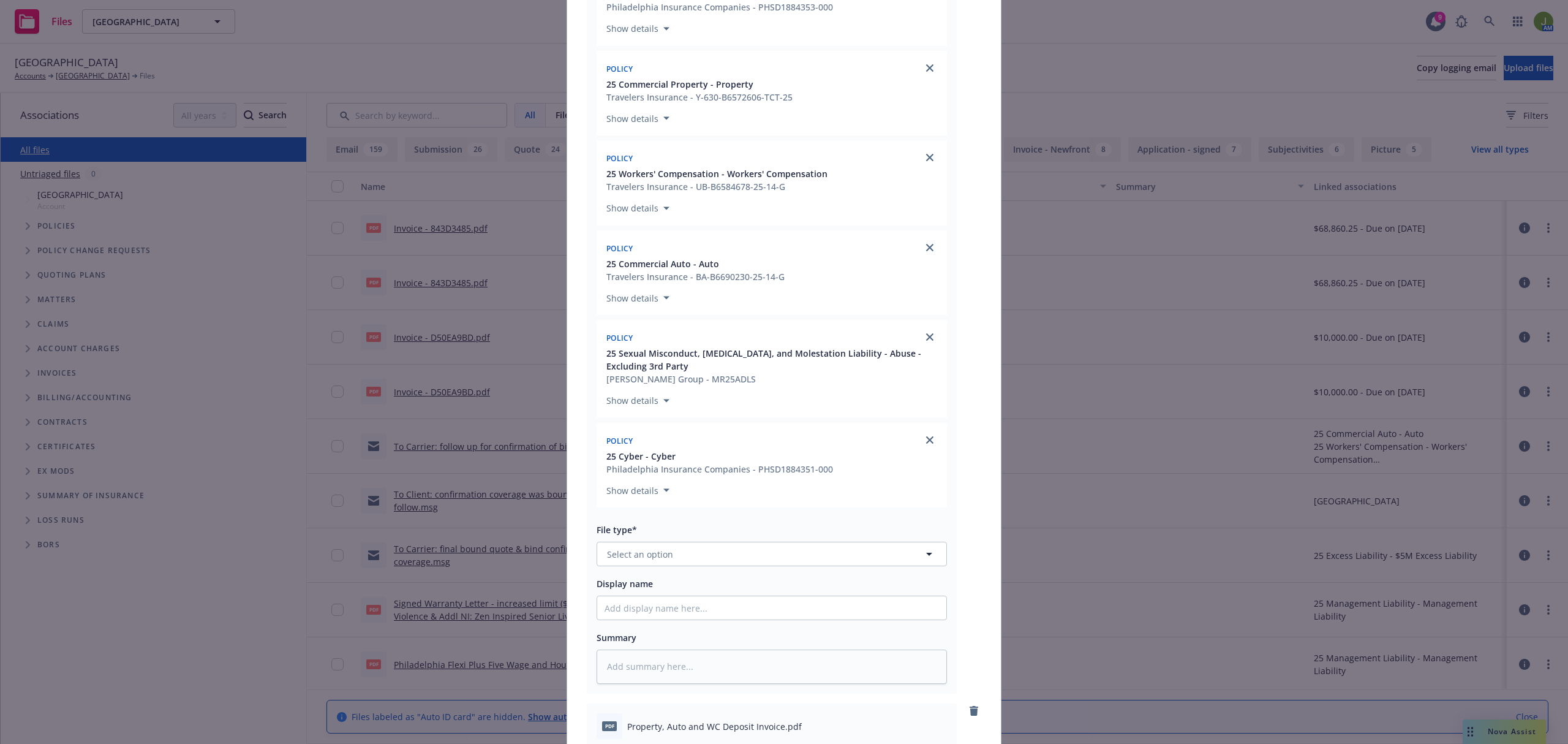
scroll to position [572, 0]
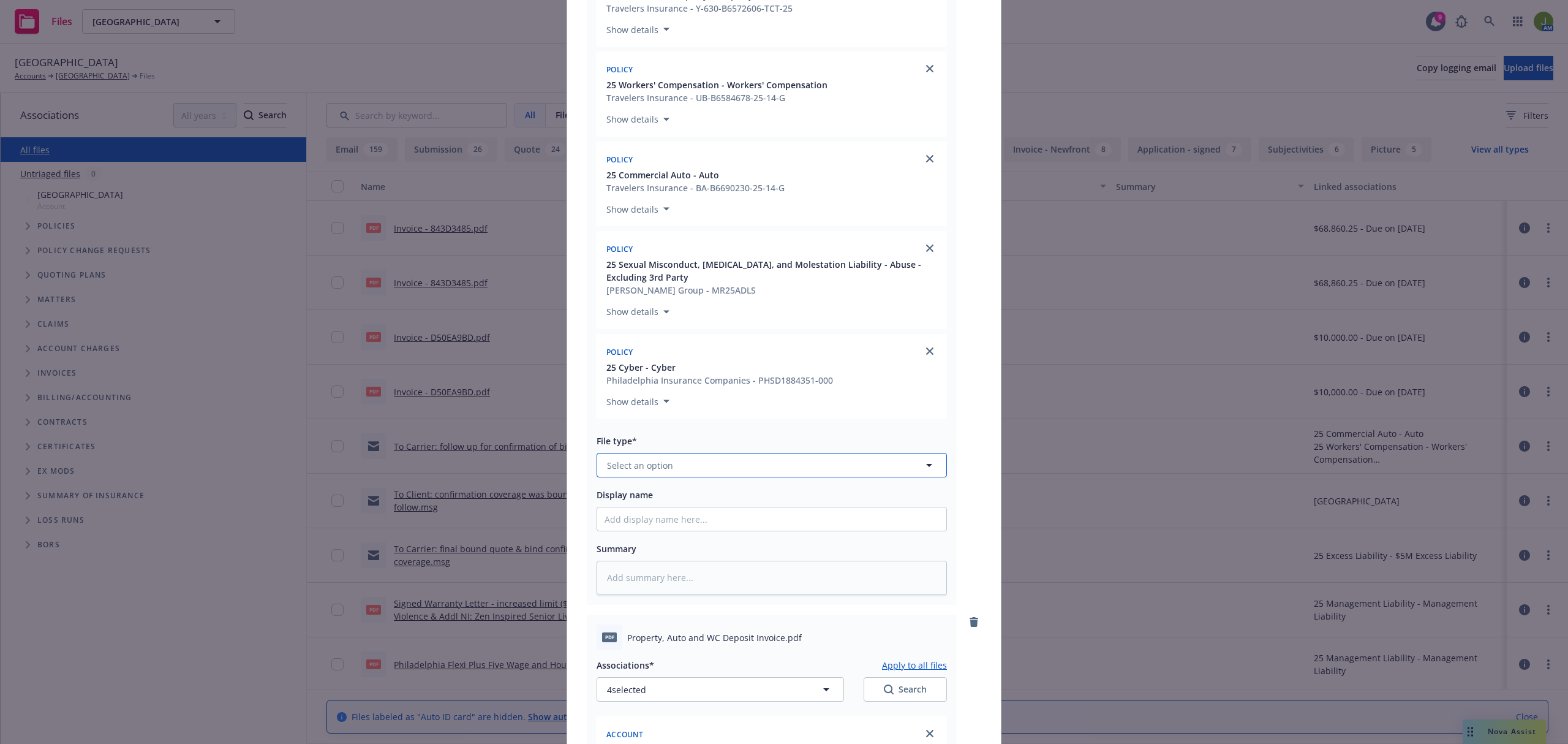
drag, startPoint x: 645, startPoint y: 464, endPoint x: 651, endPoint y: 465, distance: 6.1
click at [645, 465] on span "Select an option" at bounding box center [640, 465] width 66 height 13
type input "bind"
type textarea "x"
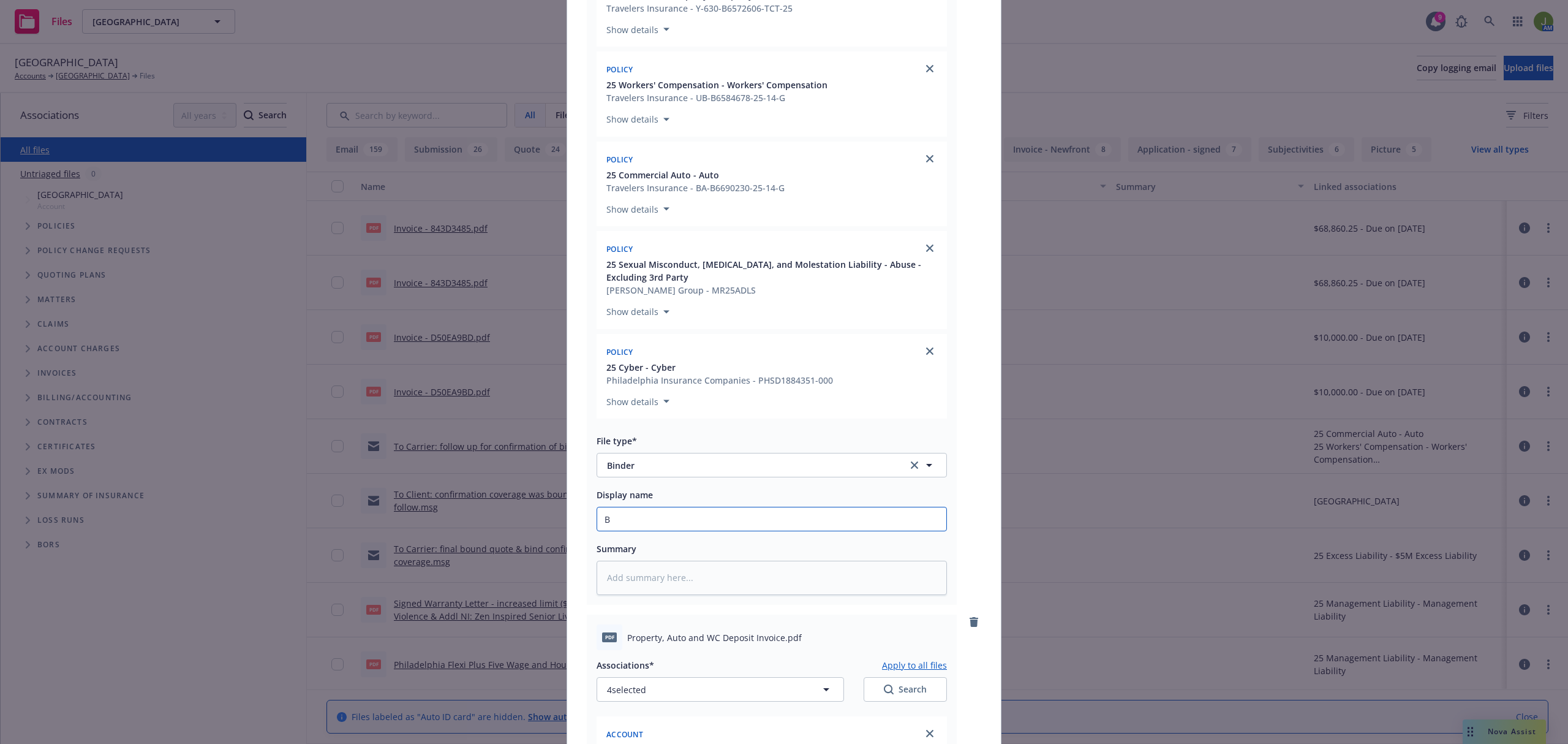
type input "Bi"
type textarea "x"
type input "Bin"
type textarea "x"
type input "Bind"
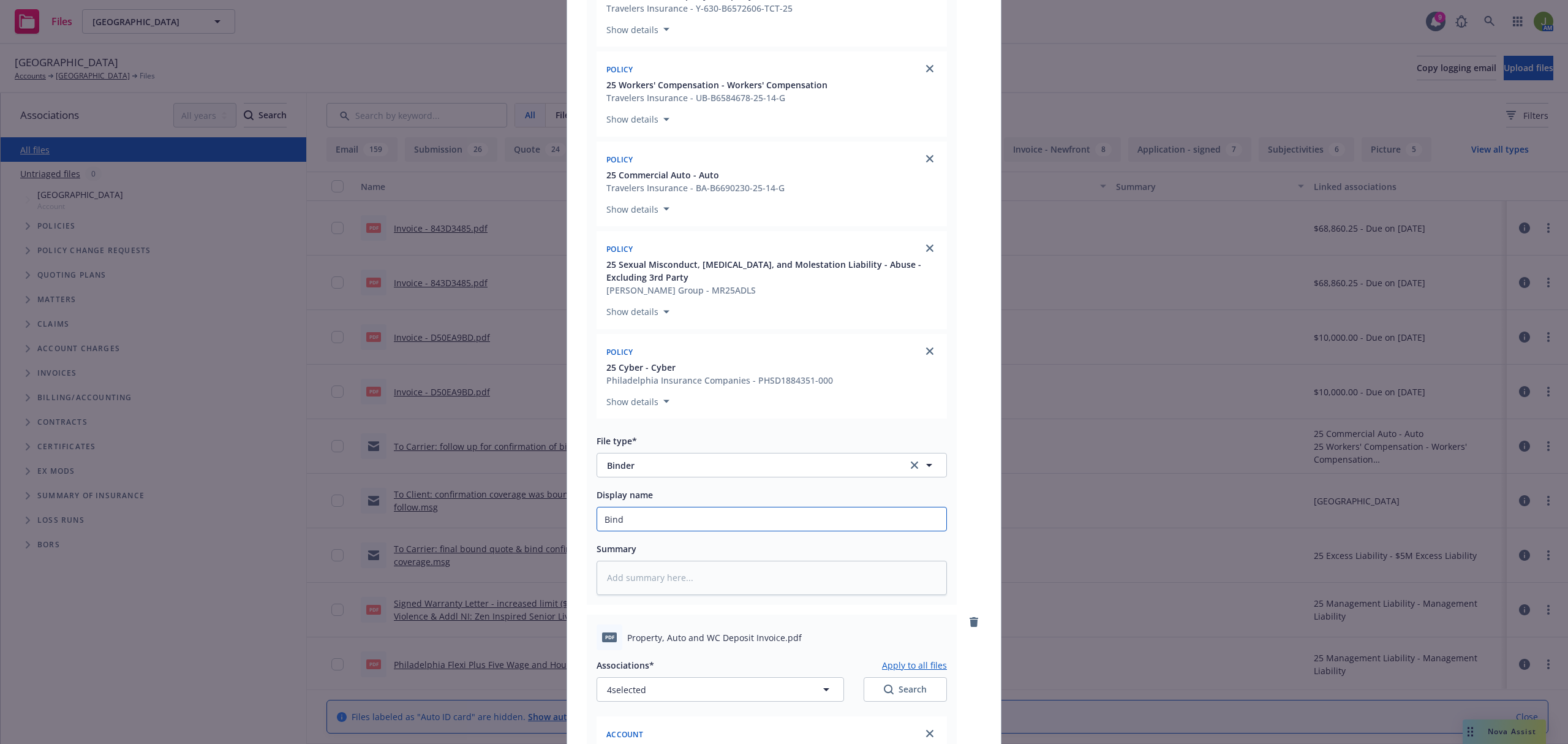
type textarea "x"
type input "Binde"
type textarea "x"
type input "Binder"
type textarea "x"
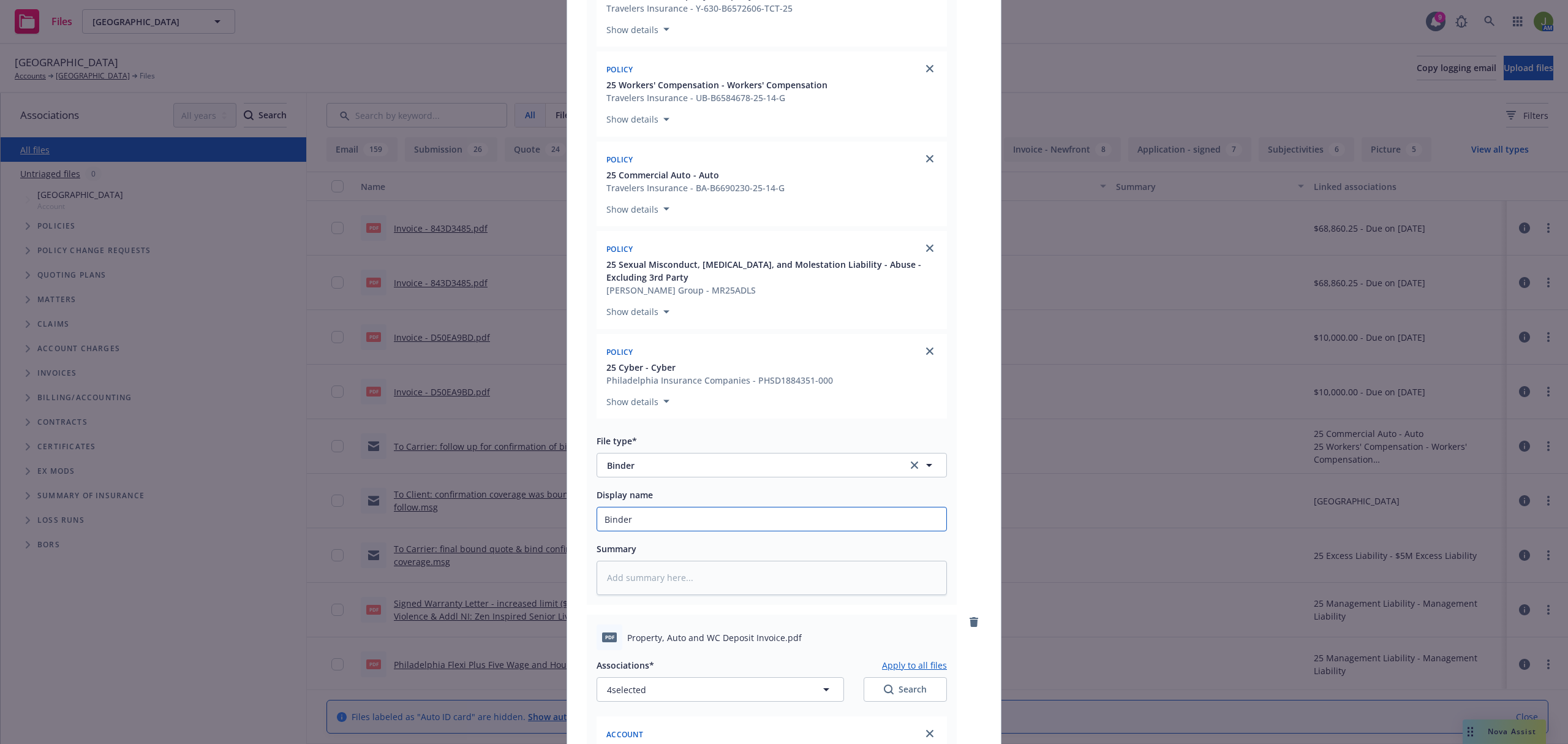
type input "Binders"
type textarea "x"
type input "Binders a"
type textarea "x"
type input "Binders an"
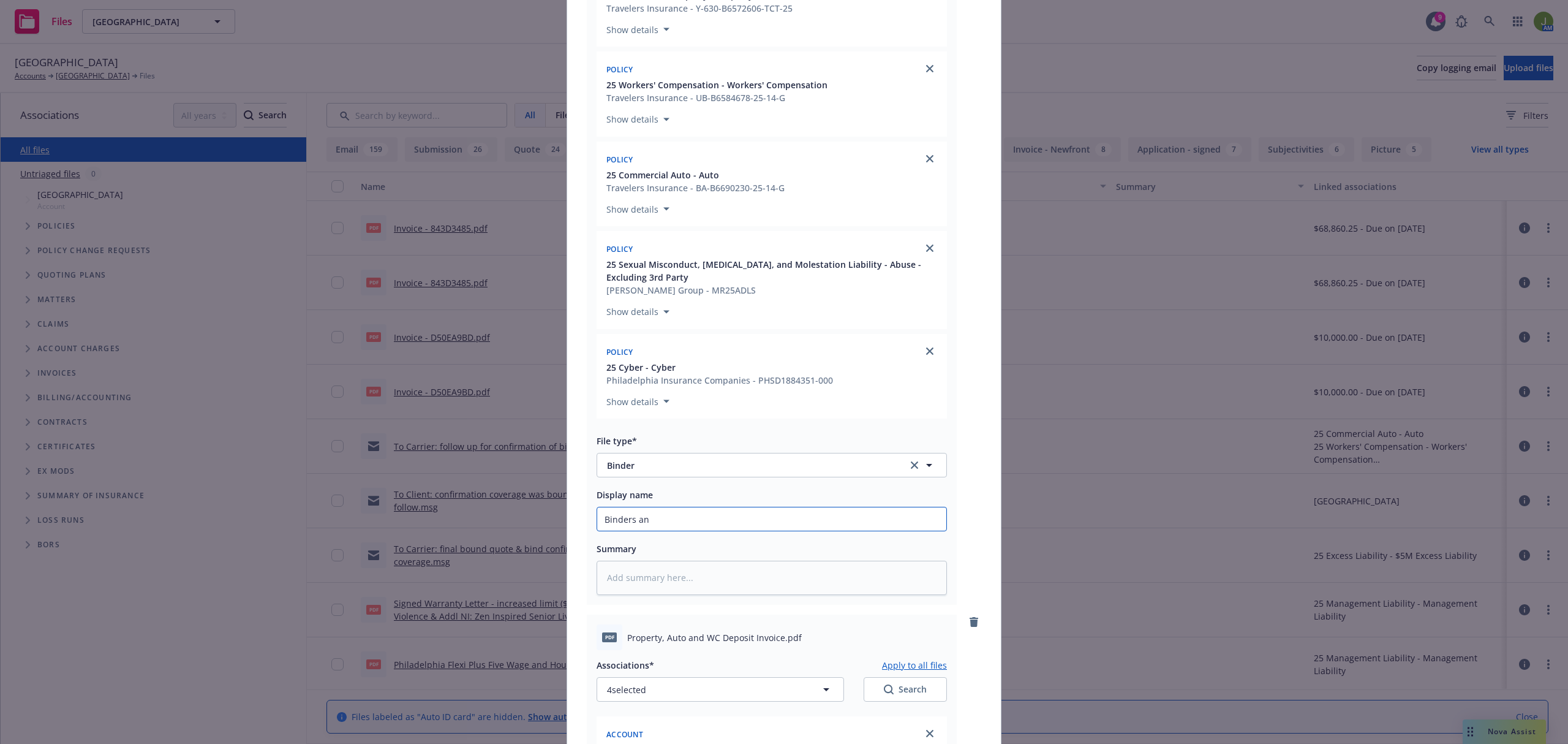
type textarea "x"
type input "Binders and"
type textarea "x"
type input "Binders and P"
type textarea "x"
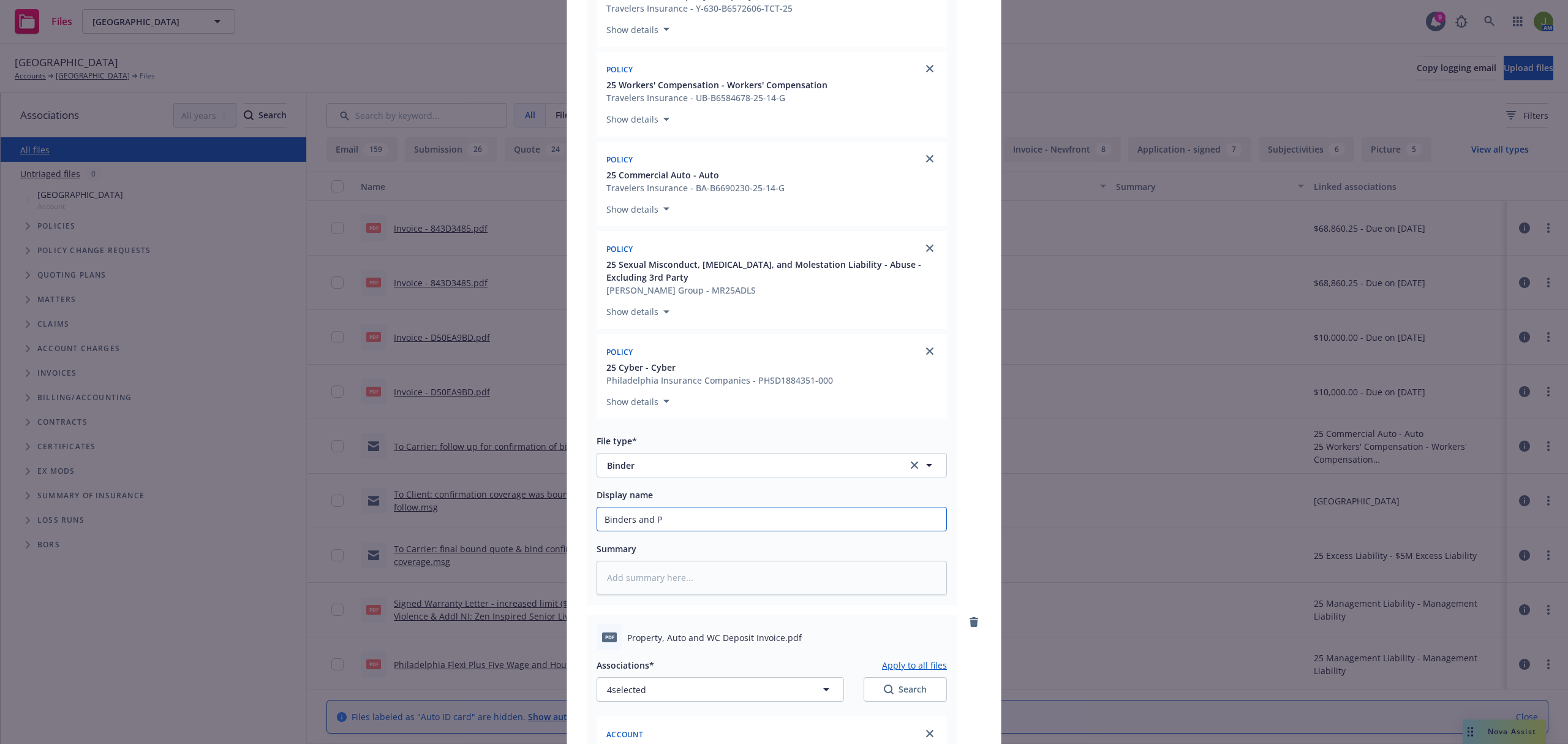
type input "Binders and Po"
type textarea "x"
type input "Binders and Pol"
type textarea "x"
type input "Binders and Polic"
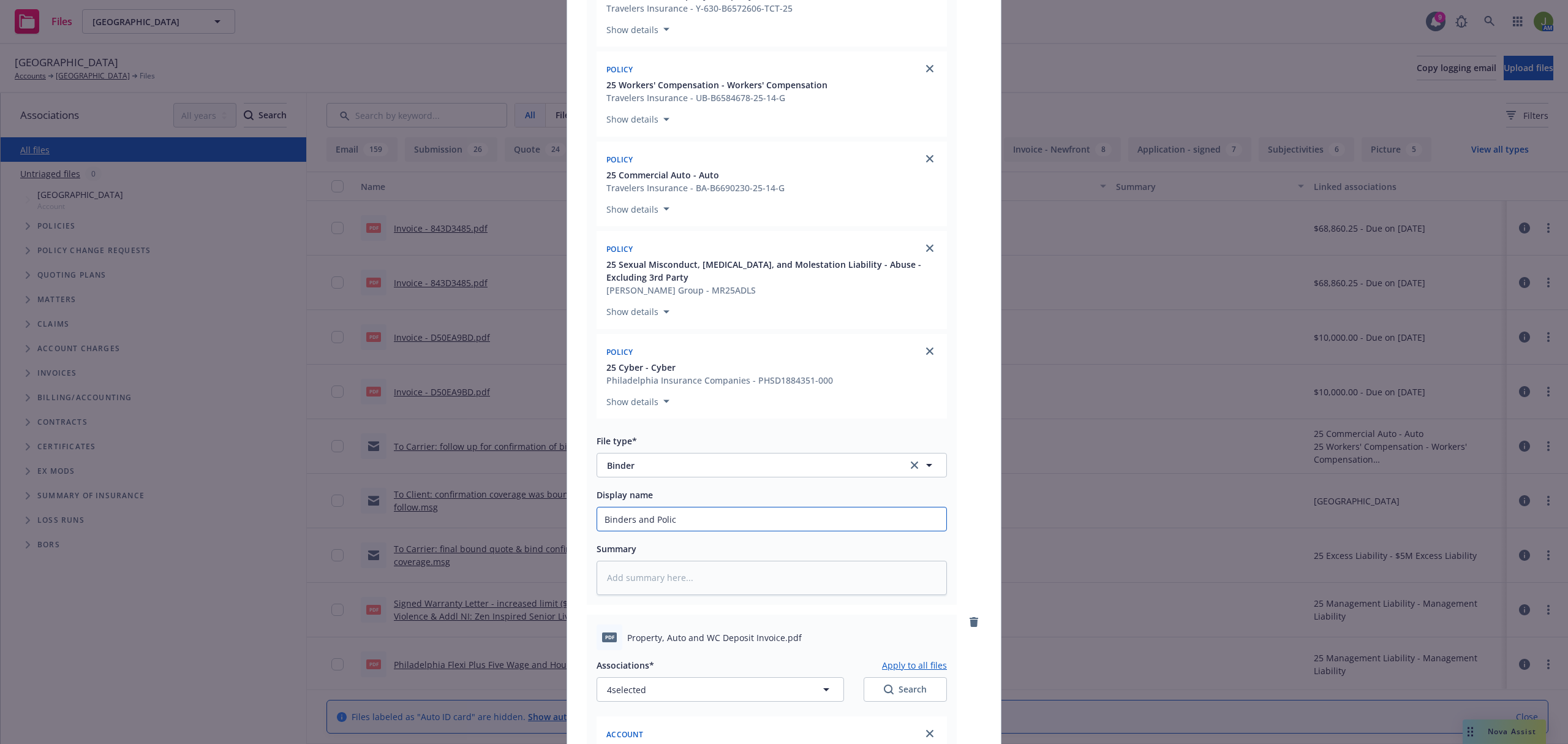
type textarea "x"
type input "Binders and Policy"
type textarea "x"
type input "Binders and Polic"
type textarea "x"
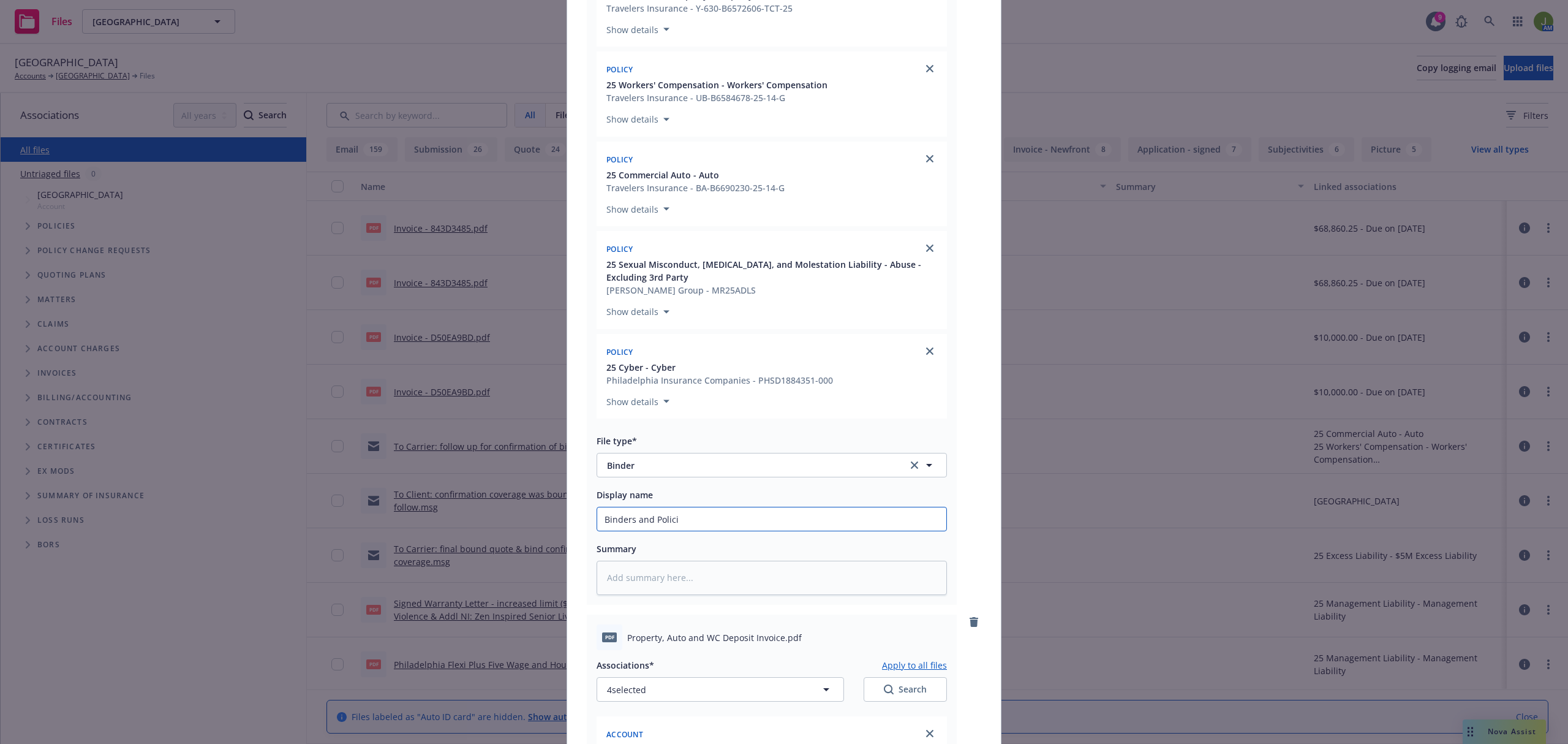
type input "Binders and Policie"
type textarea "x"
type input "Binders and Policies"
type textarea "x"
type input "Binders and Policies"
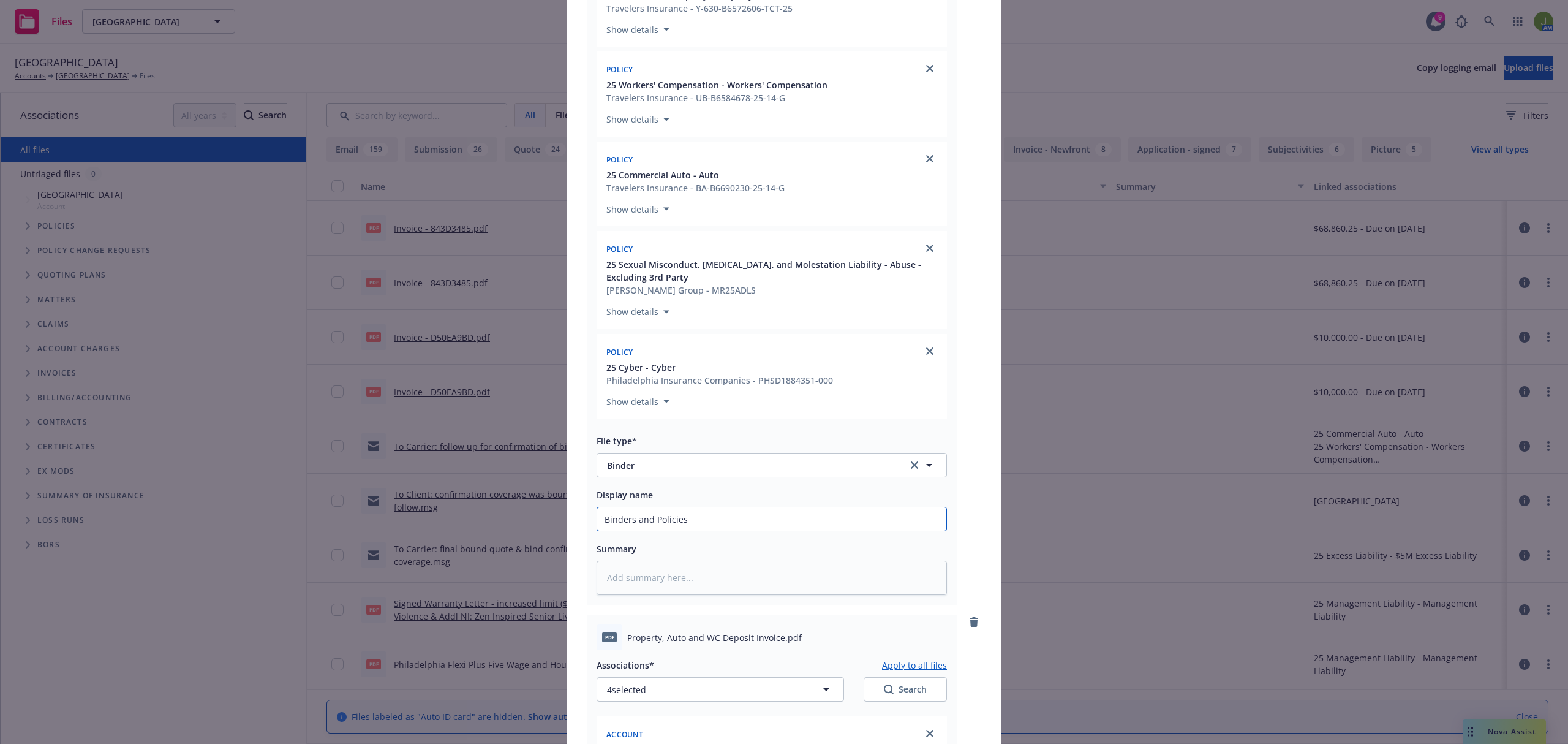
type textarea "x"
type input "Binders and Policies t"
type textarea "x"
type input "Binders and Policies"
type textarea "x"
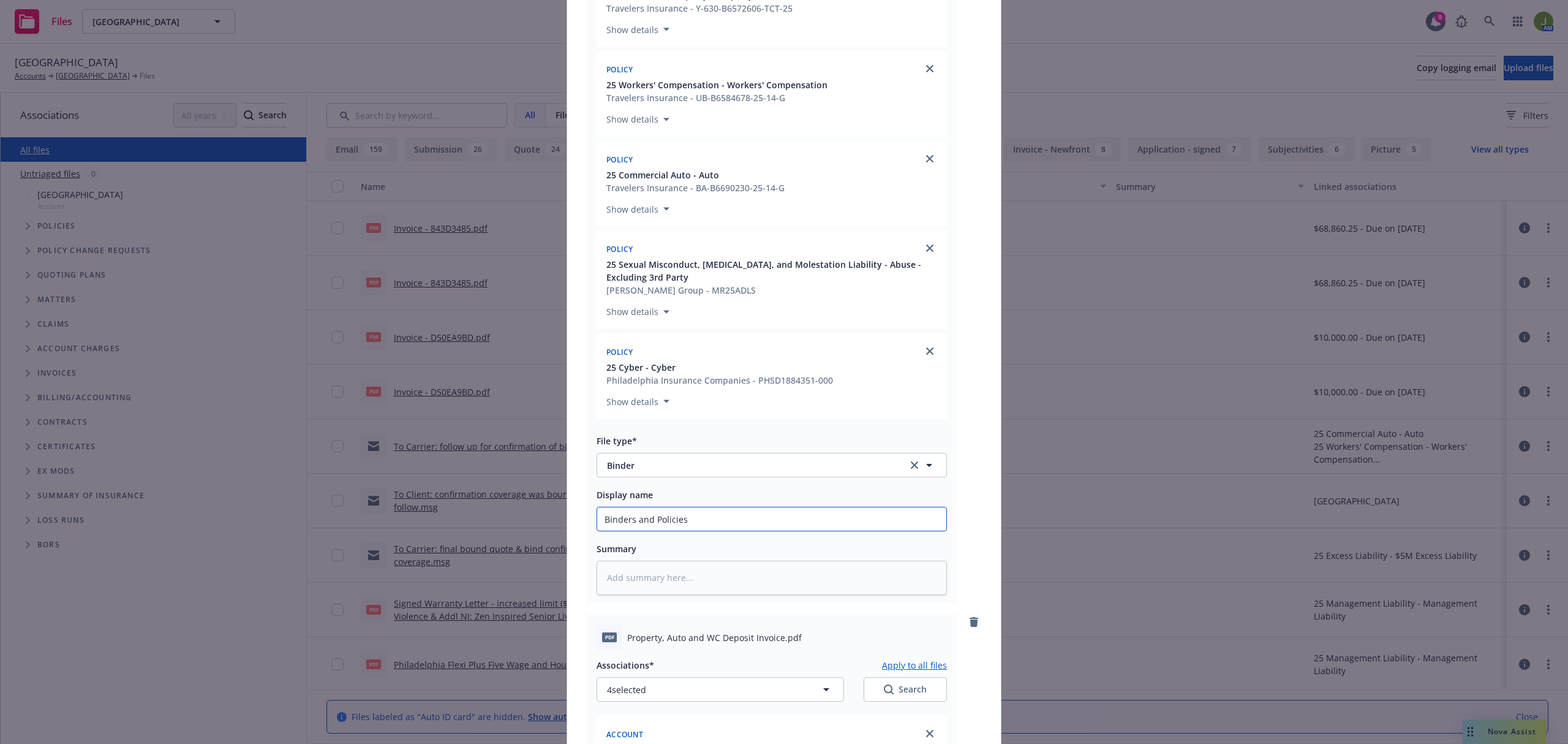
type input "TBinders and Policies"
type textarea "x"
type input "To Binders and Policies"
type textarea "x"
type input "To ClBinders and Policies"
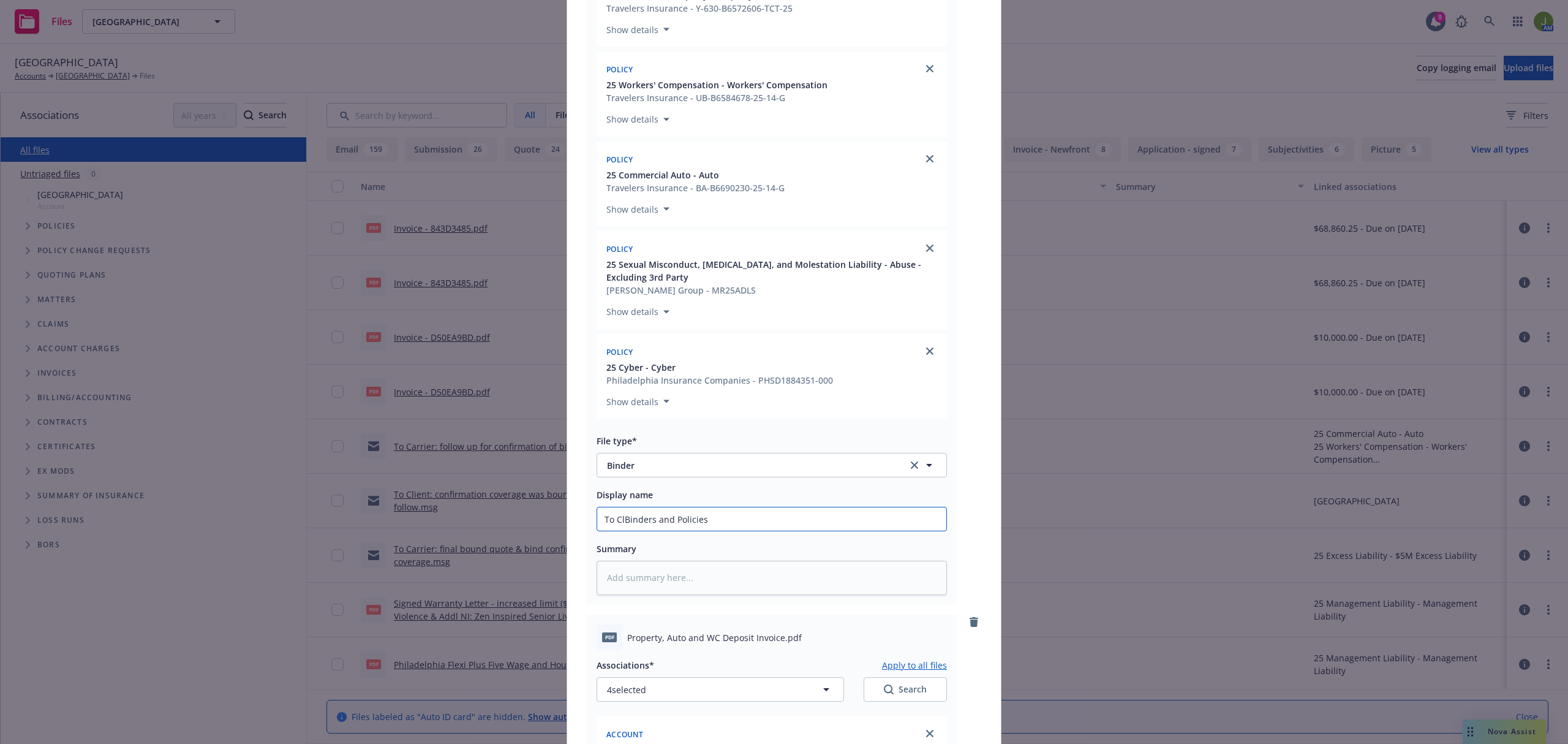
type textarea "x"
type input "To CliBinders and Policies"
type textarea "x"
type input "To ClienBinders and Policies"
type textarea "x"
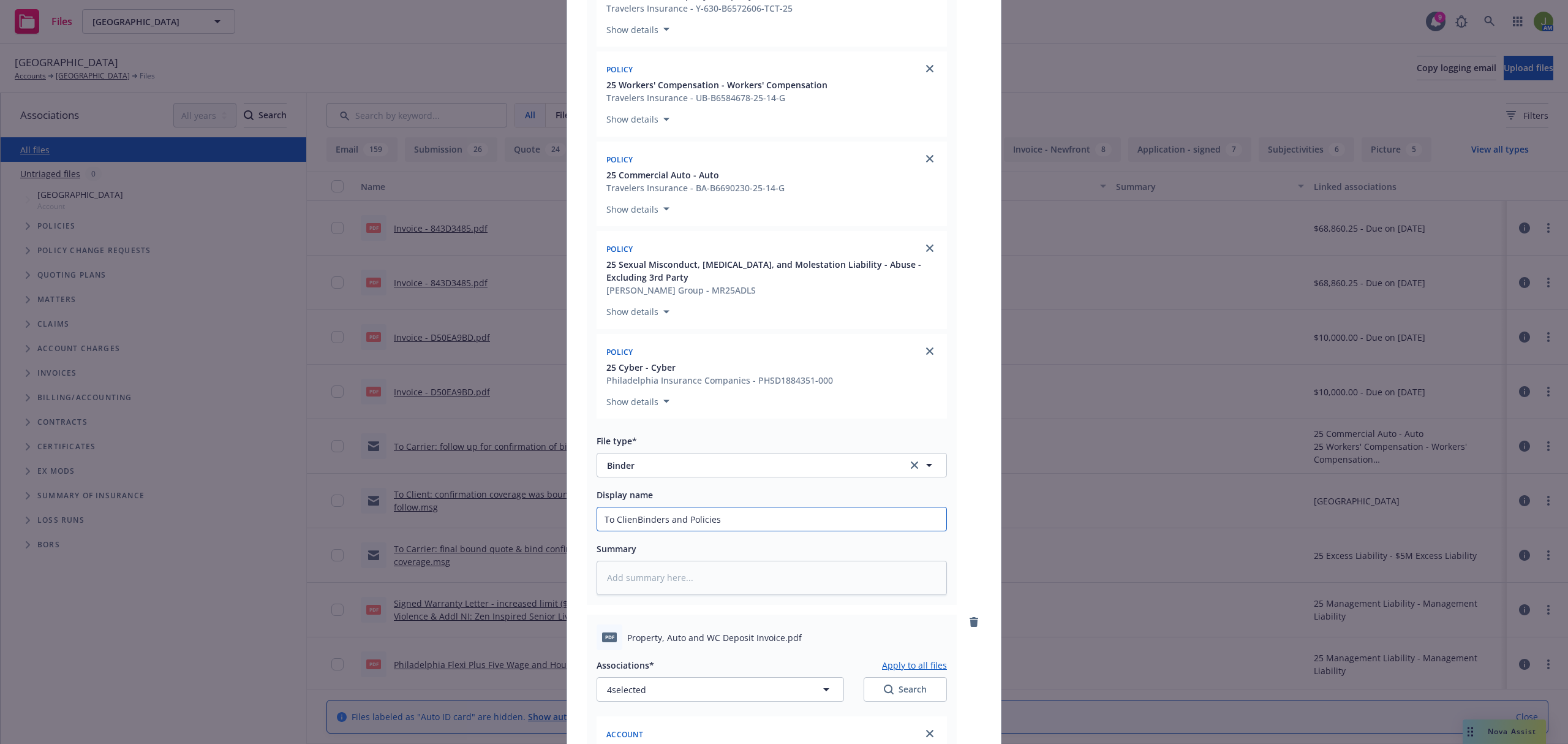
type input "To ClientBinders and Policies"
type textarea "x"
type input "To Client: Binders and Policies"
type textarea "x"
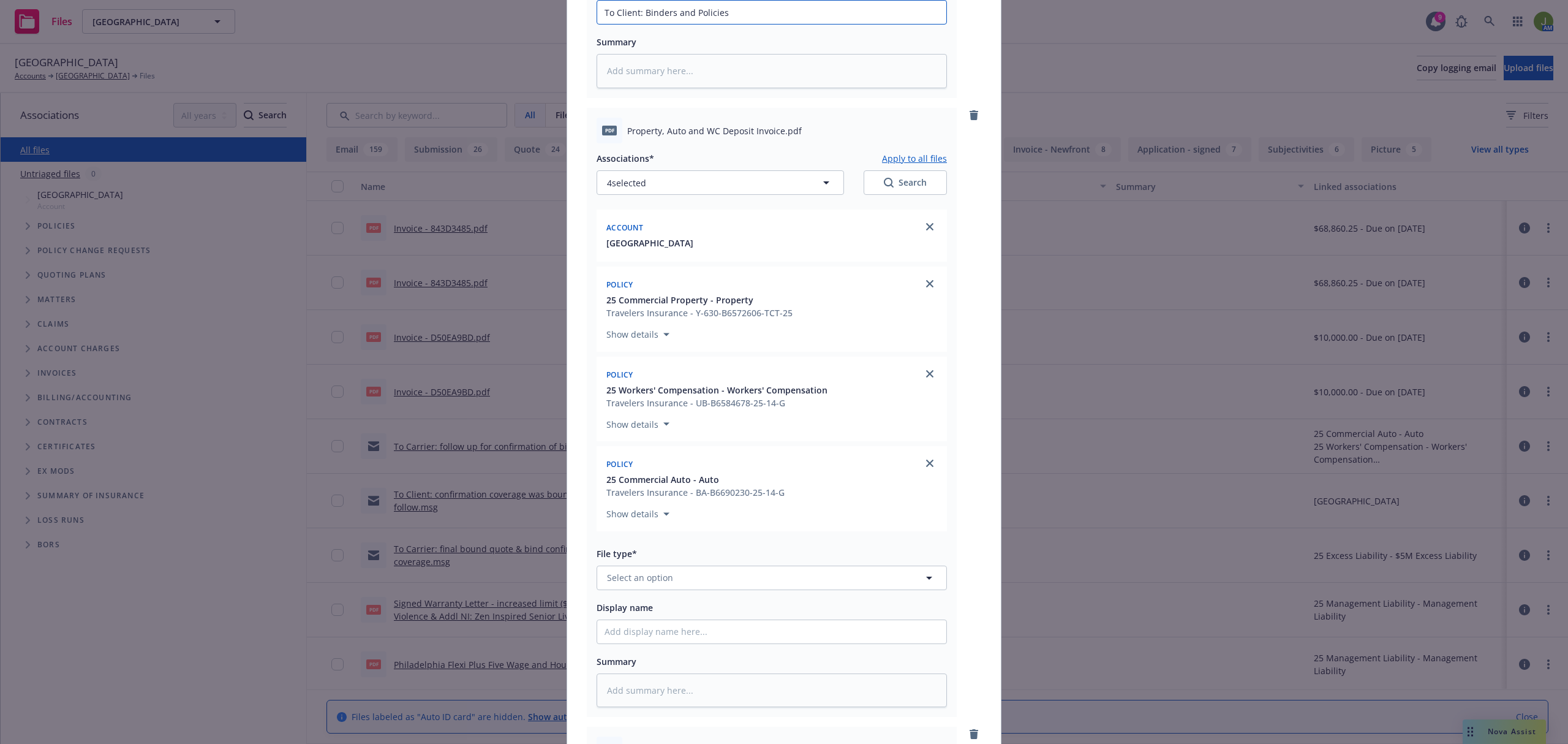
scroll to position [1062, 0]
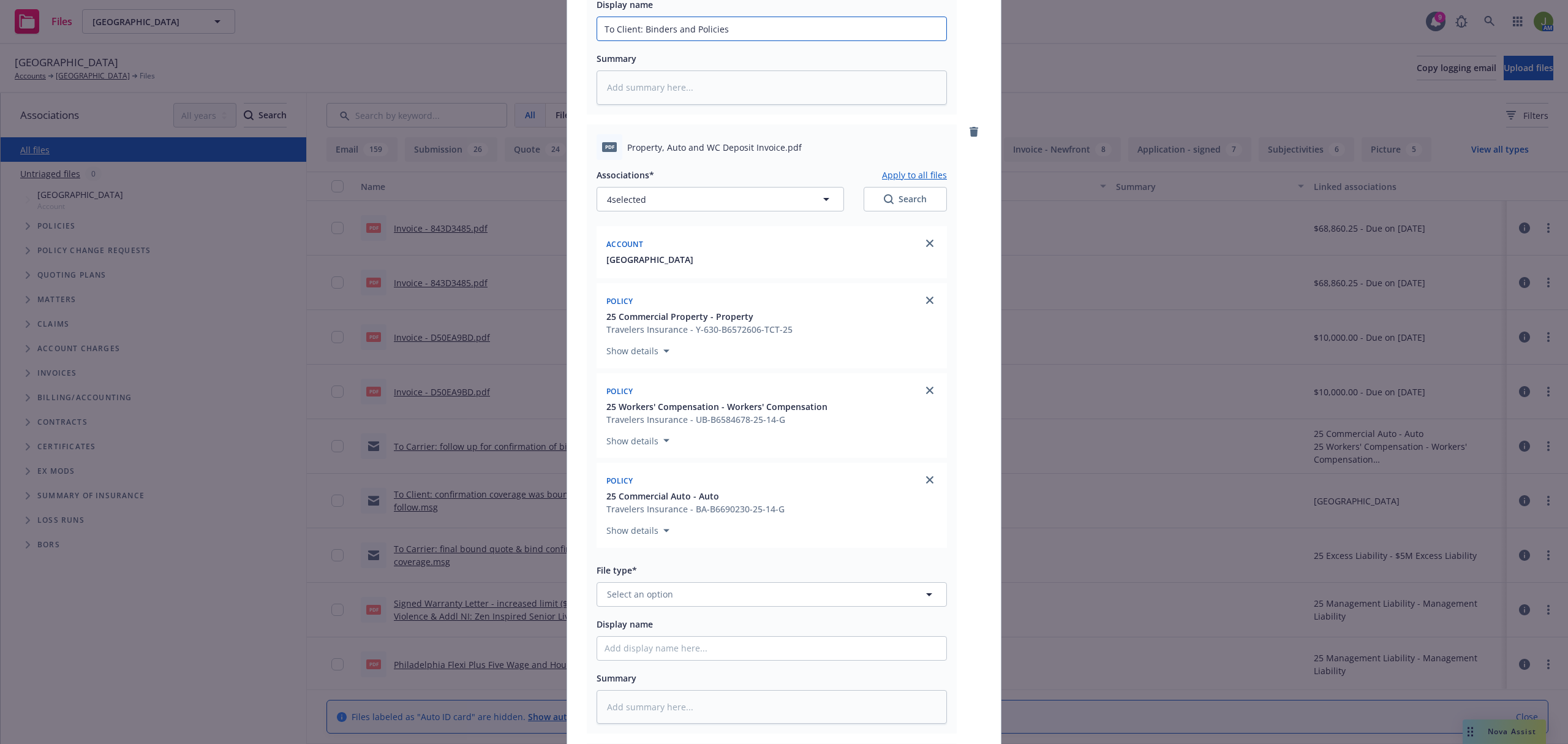
type input "To Client: Binders and Policies"
click at [649, 596] on span "Select an option" at bounding box center [640, 594] width 66 height 13
type input "invoic"
click at [696, 521] on div "Invoice - Newfront" at bounding box center [771, 527] width 349 height 33
click at [968, 499] on div "pdf Property, Auto and WC Deposit Invoice.pdf Associations* Apply to all files …" at bounding box center [784, 429] width 395 height 609
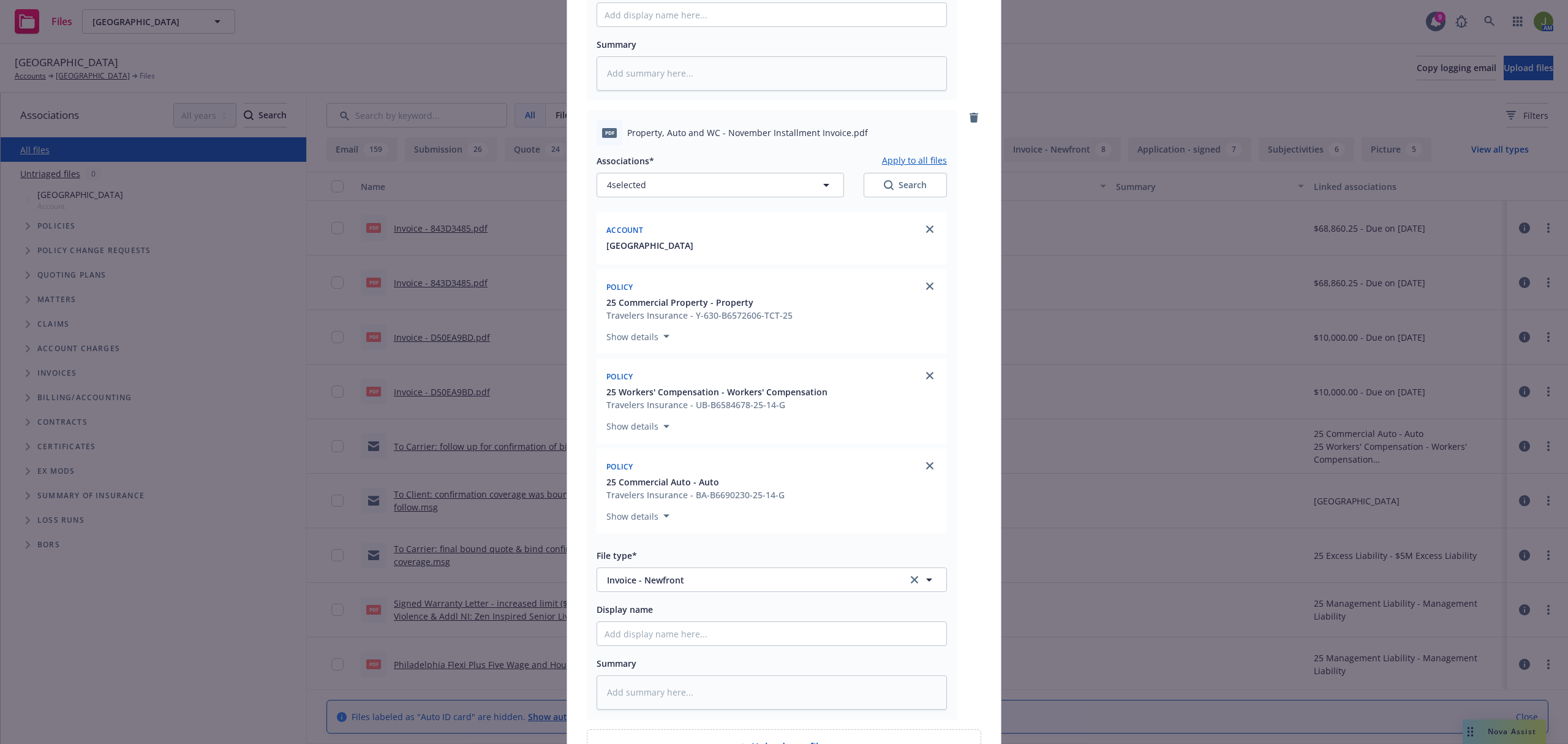
scroll to position [3348, 0]
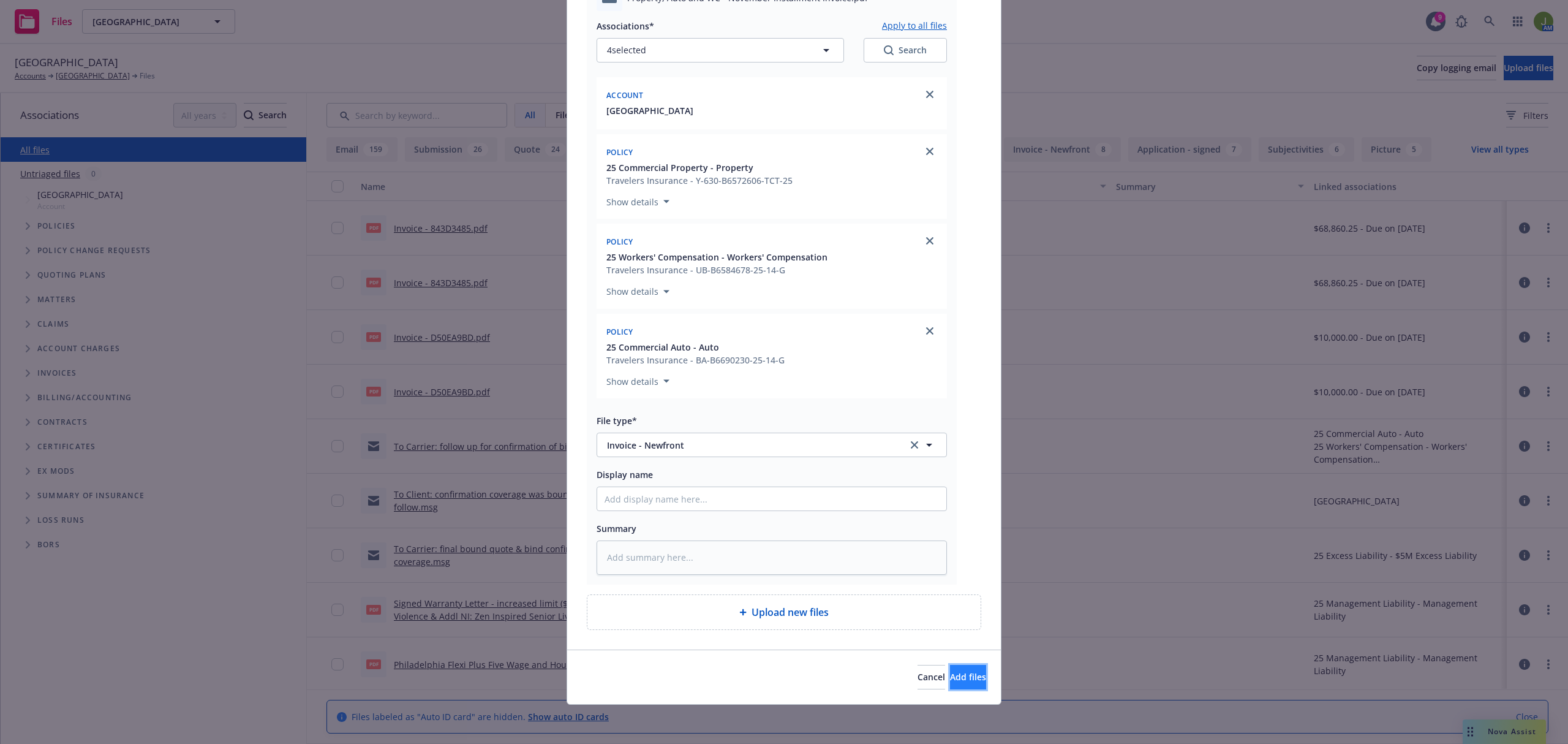
click at [951, 674] on span "Add files" at bounding box center [968, 677] width 36 height 12
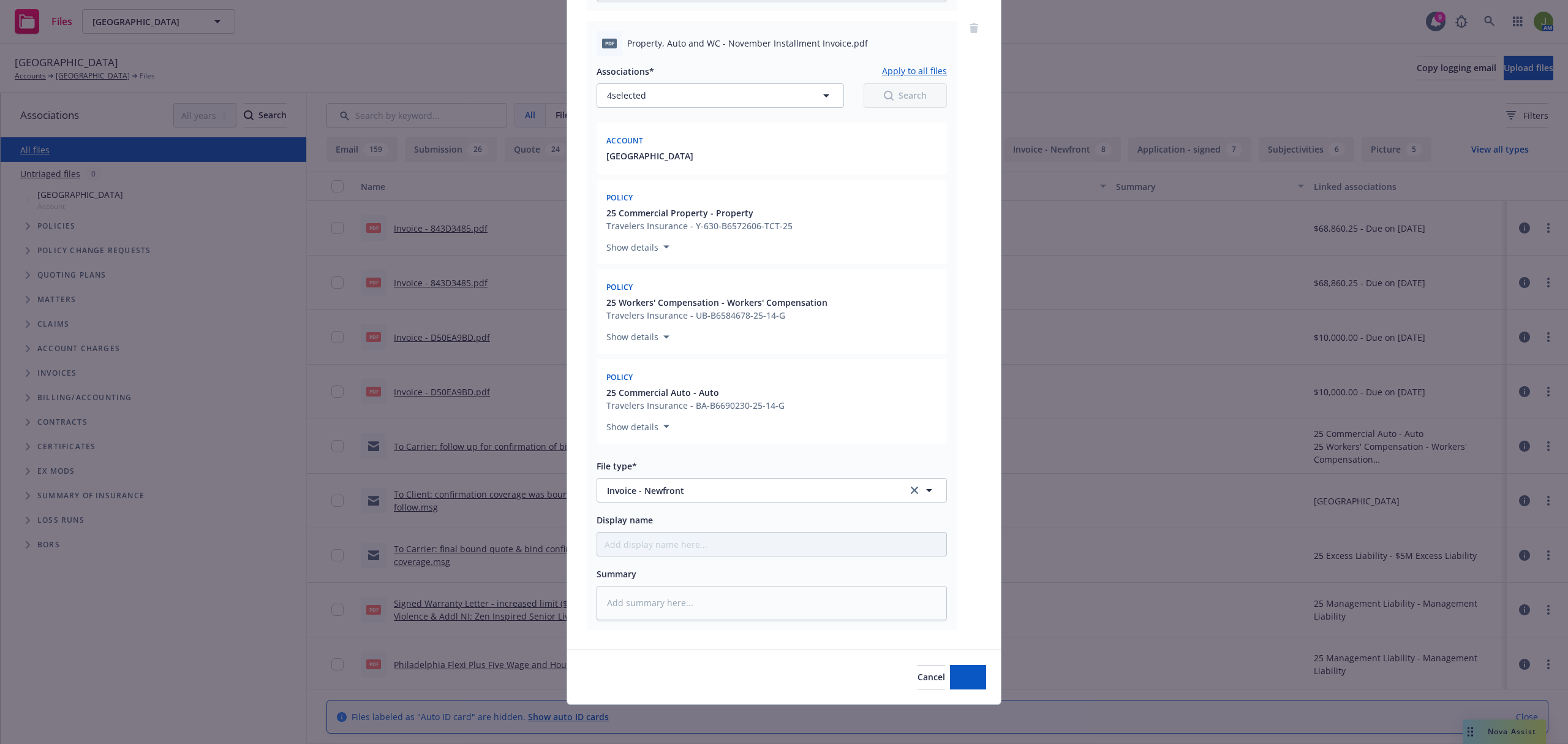
scroll to position [3302, 0]
type textarea "x"
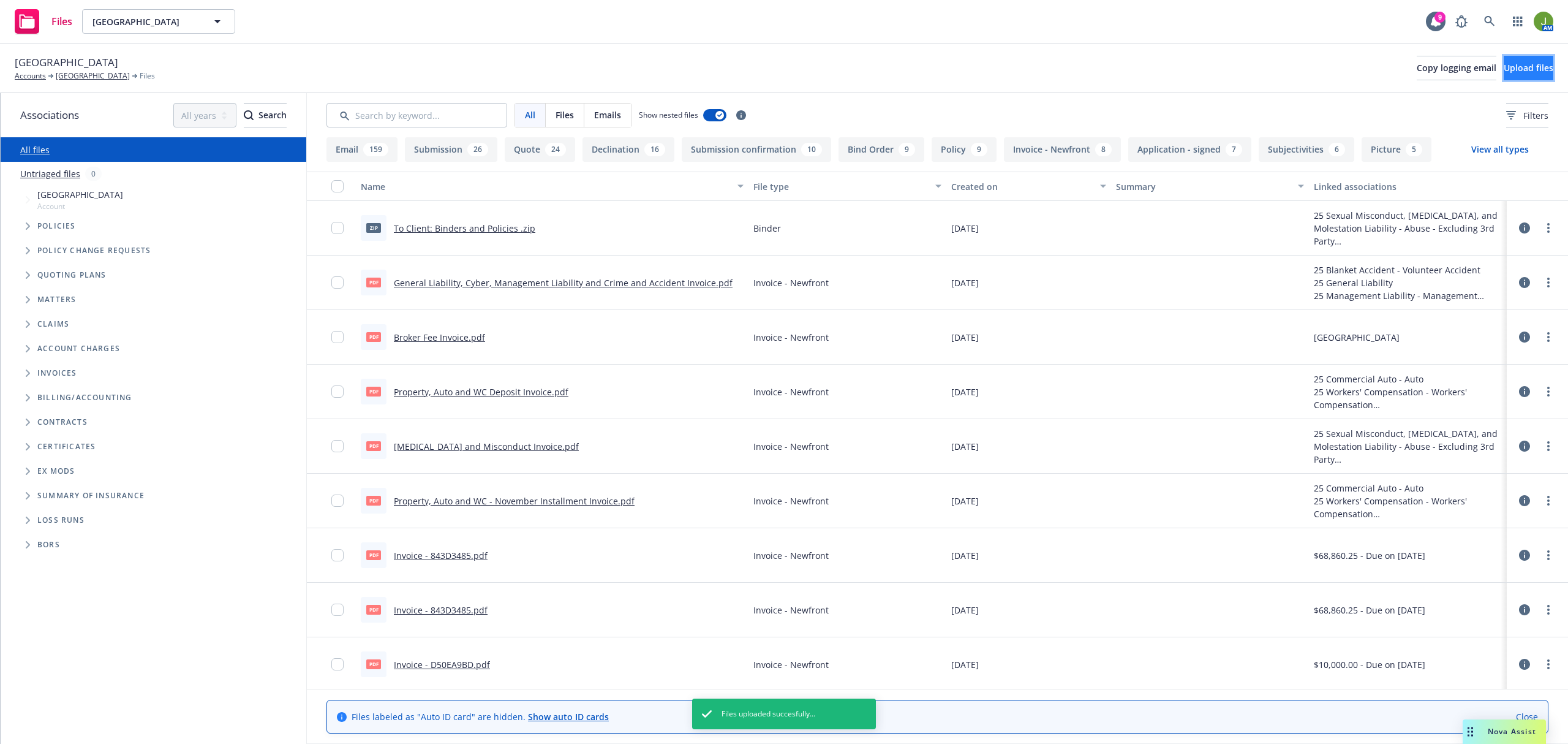
click at [1503, 67] on span "Upload files" at bounding box center [1528, 68] width 49 height 12
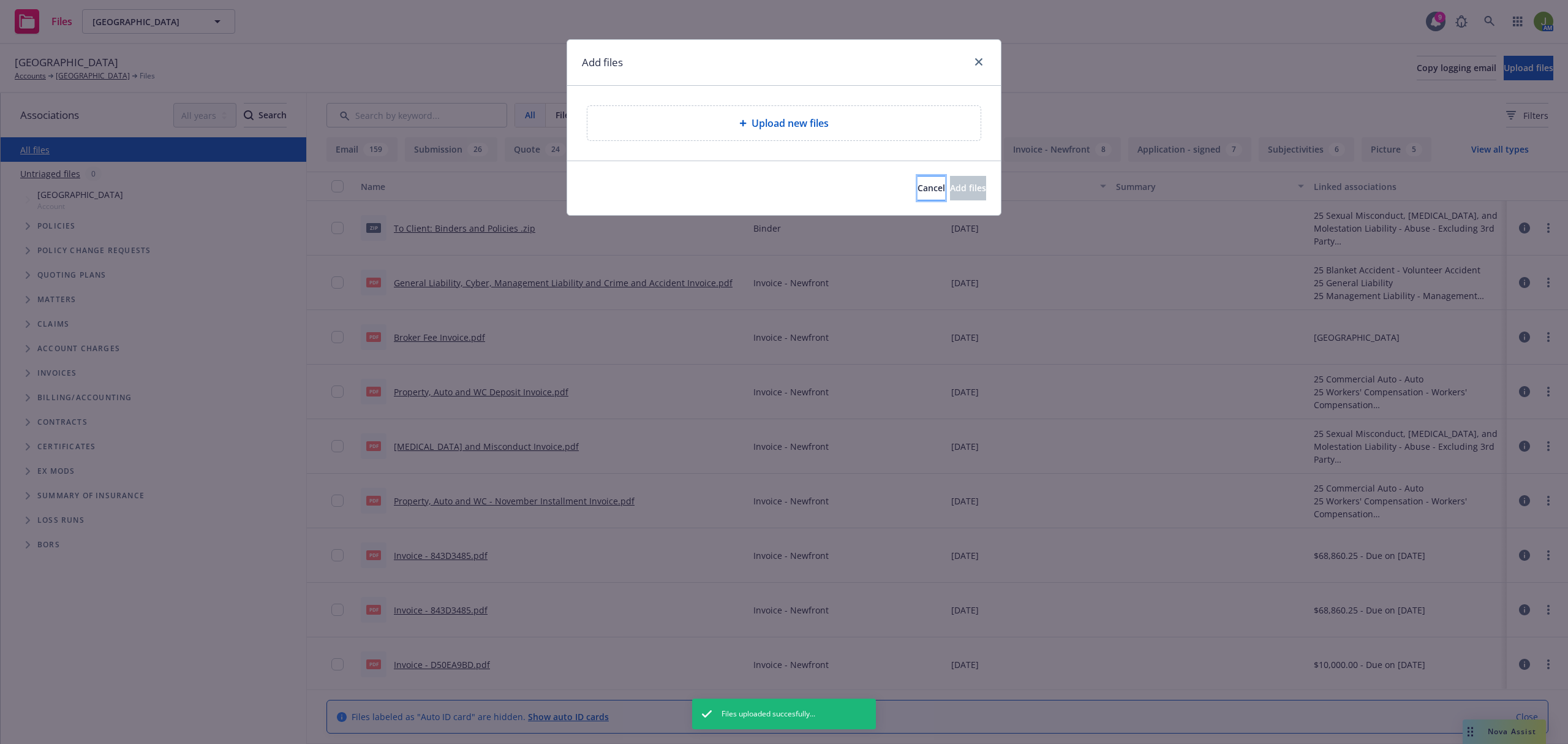
click at [917, 184] on span "Cancel" at bounding box center [931, 188] width 28 height 12
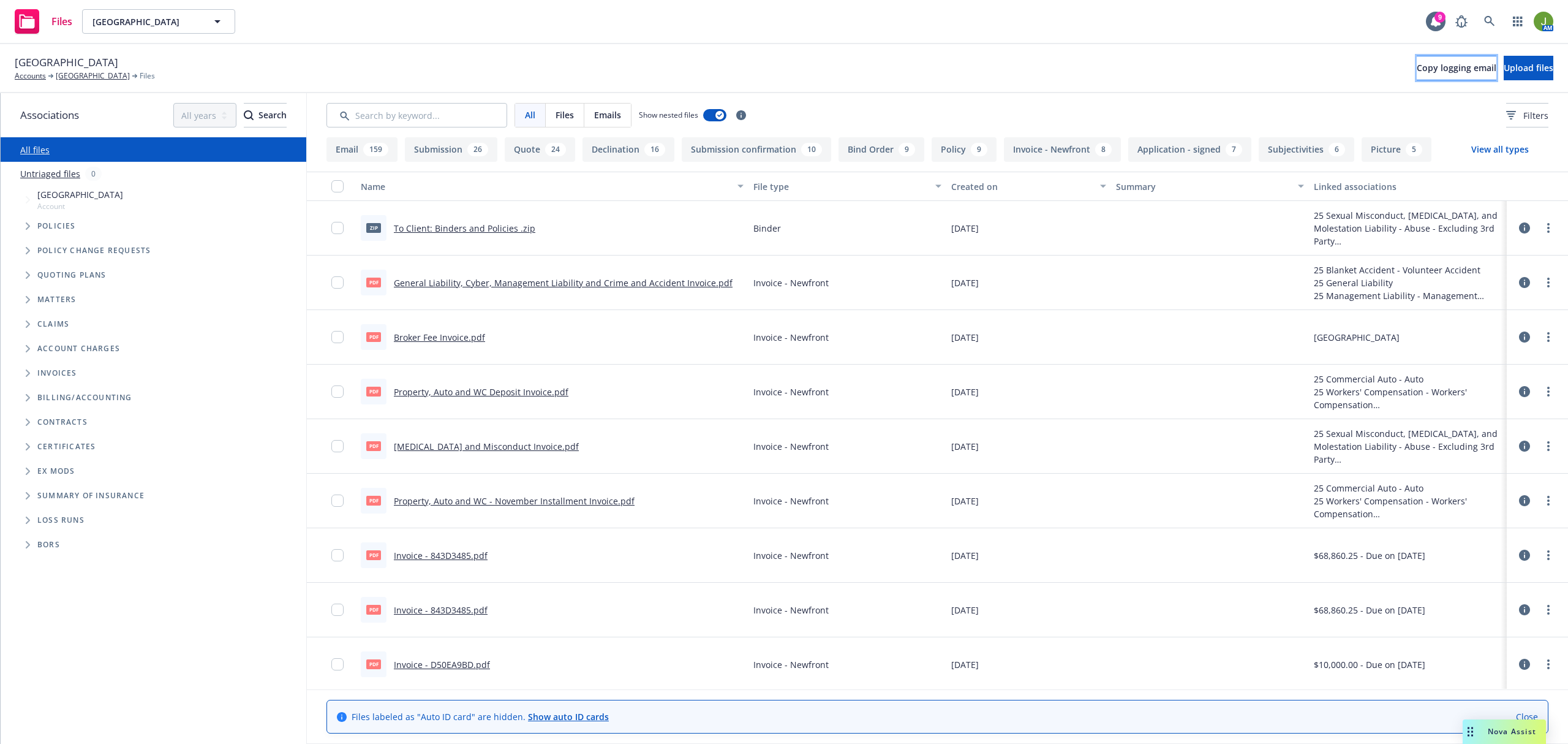
click at [1416, 66] on span "Copy logging email" at bounding box center [1456, 68] width 79 height 12
click at [1503, 62] on span "Upload files" at bounding box center [1528, 68] width 49 height 12
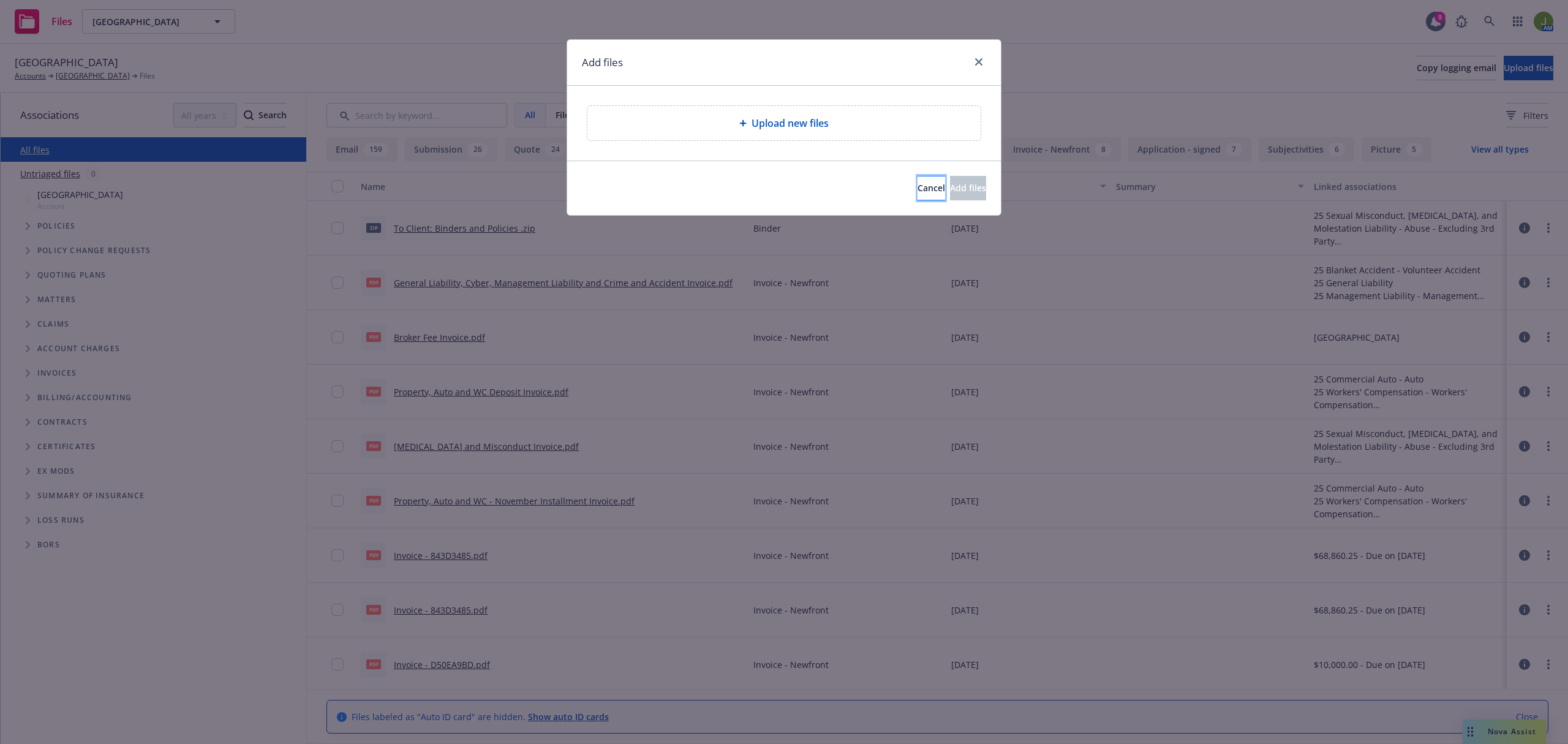
click at [917, 188] on span "Cancel" at bounding box center [931, 188] width 28 height 12
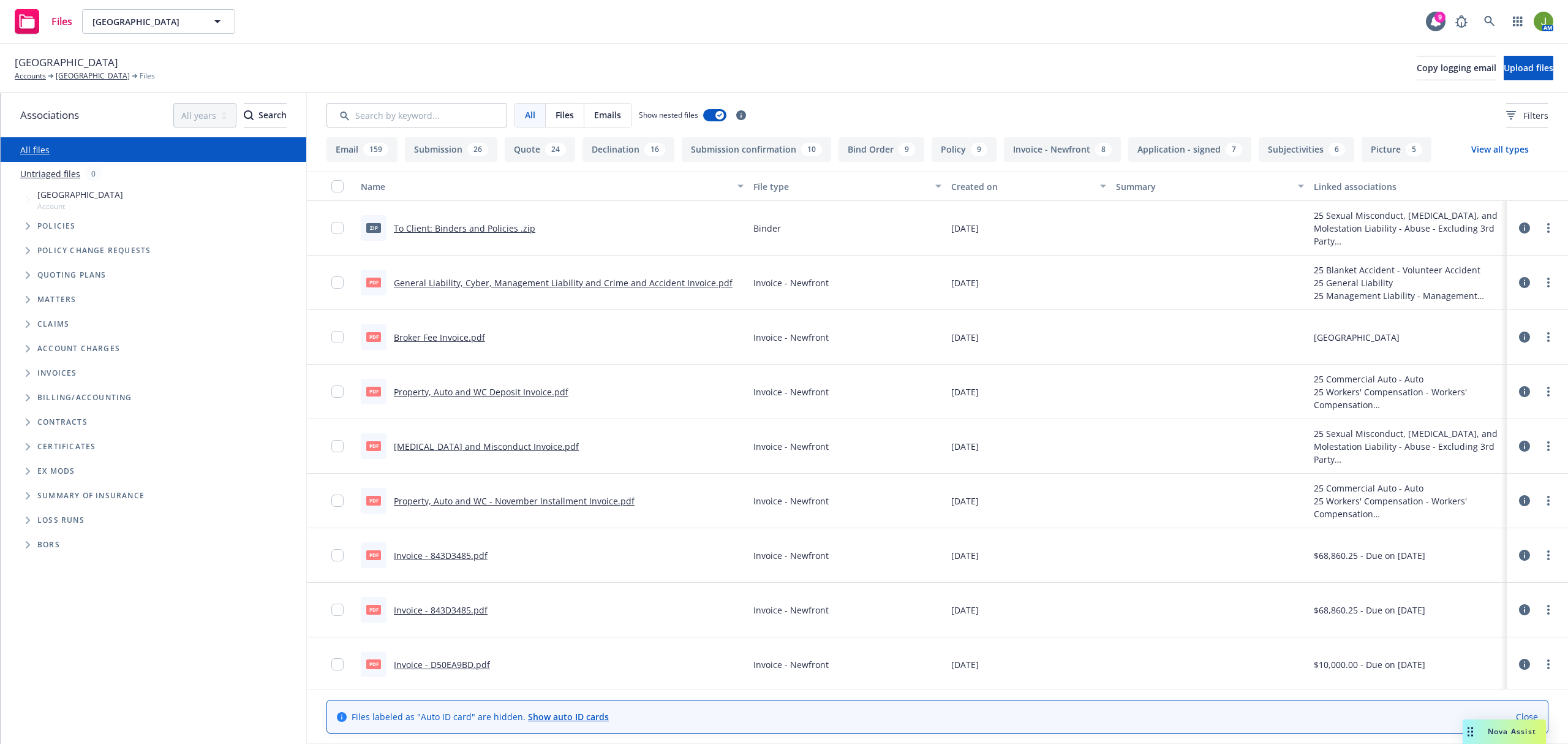
click at [1519, 230] on icon at bounding box center [1524, 227] width 11 height 11
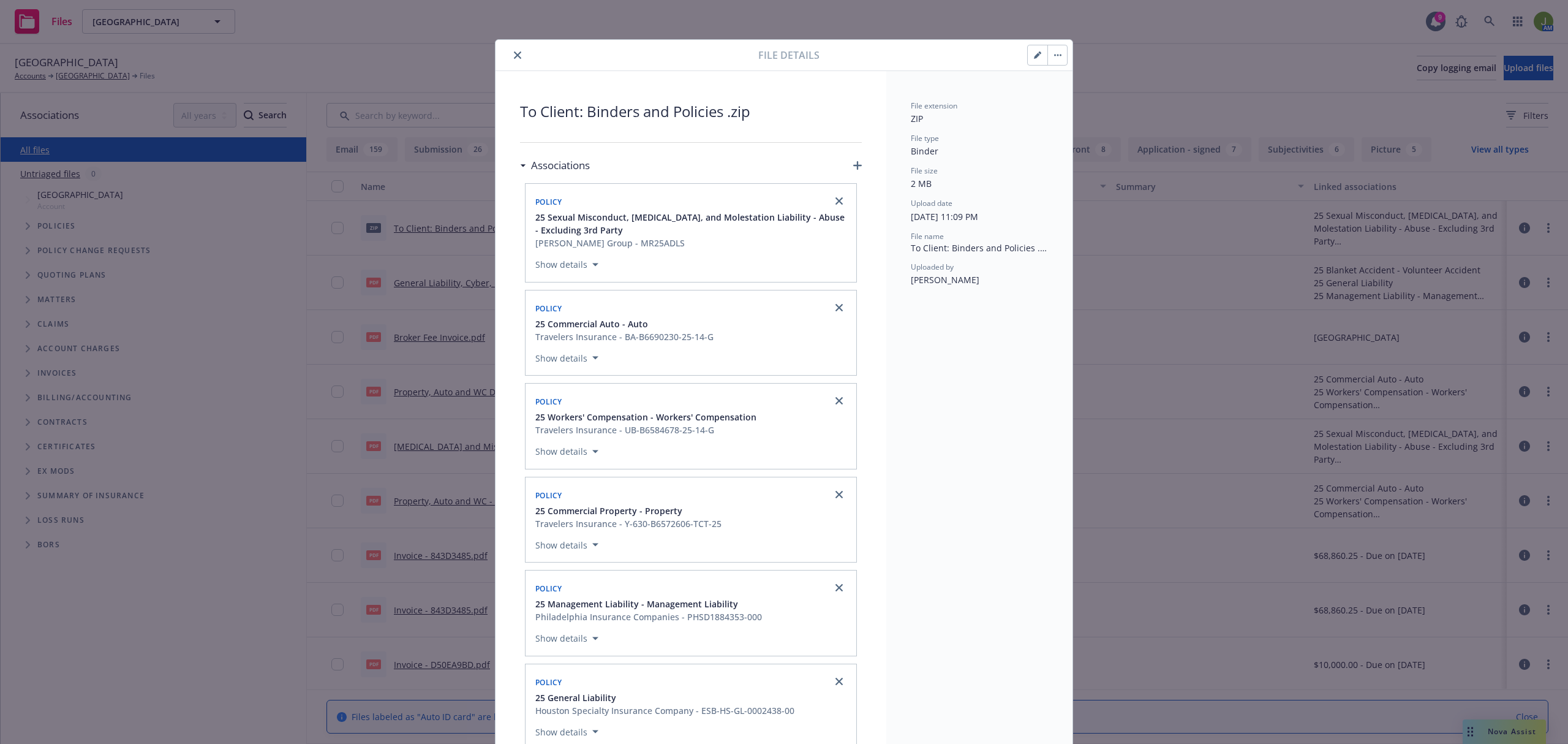
click at [514, 54] on icon "close" at bounding box center [517, 54] width 7 height 7
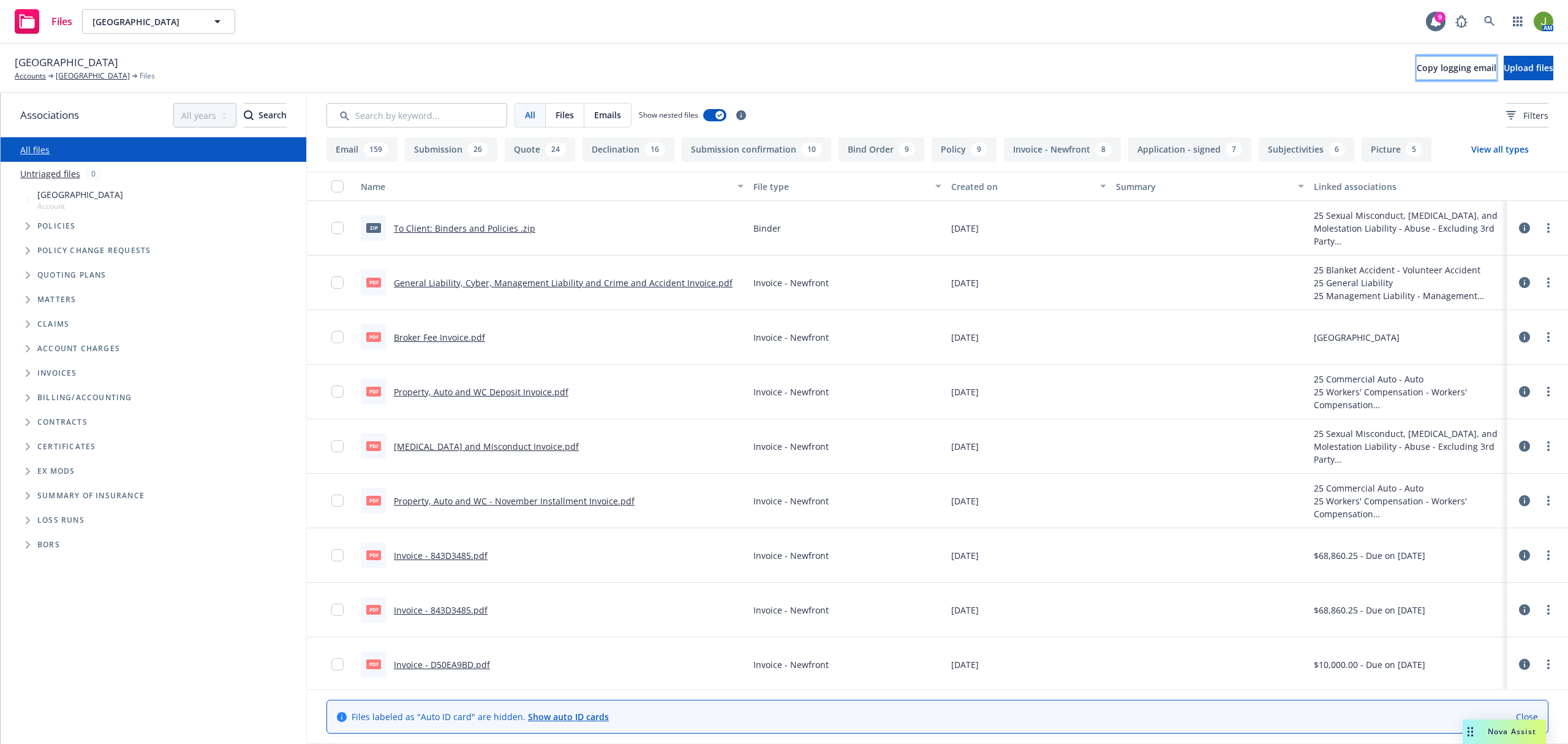
click at [1416, 67] on span "Copy logging email" at bounding box center [1456, 68] width 79 height 12
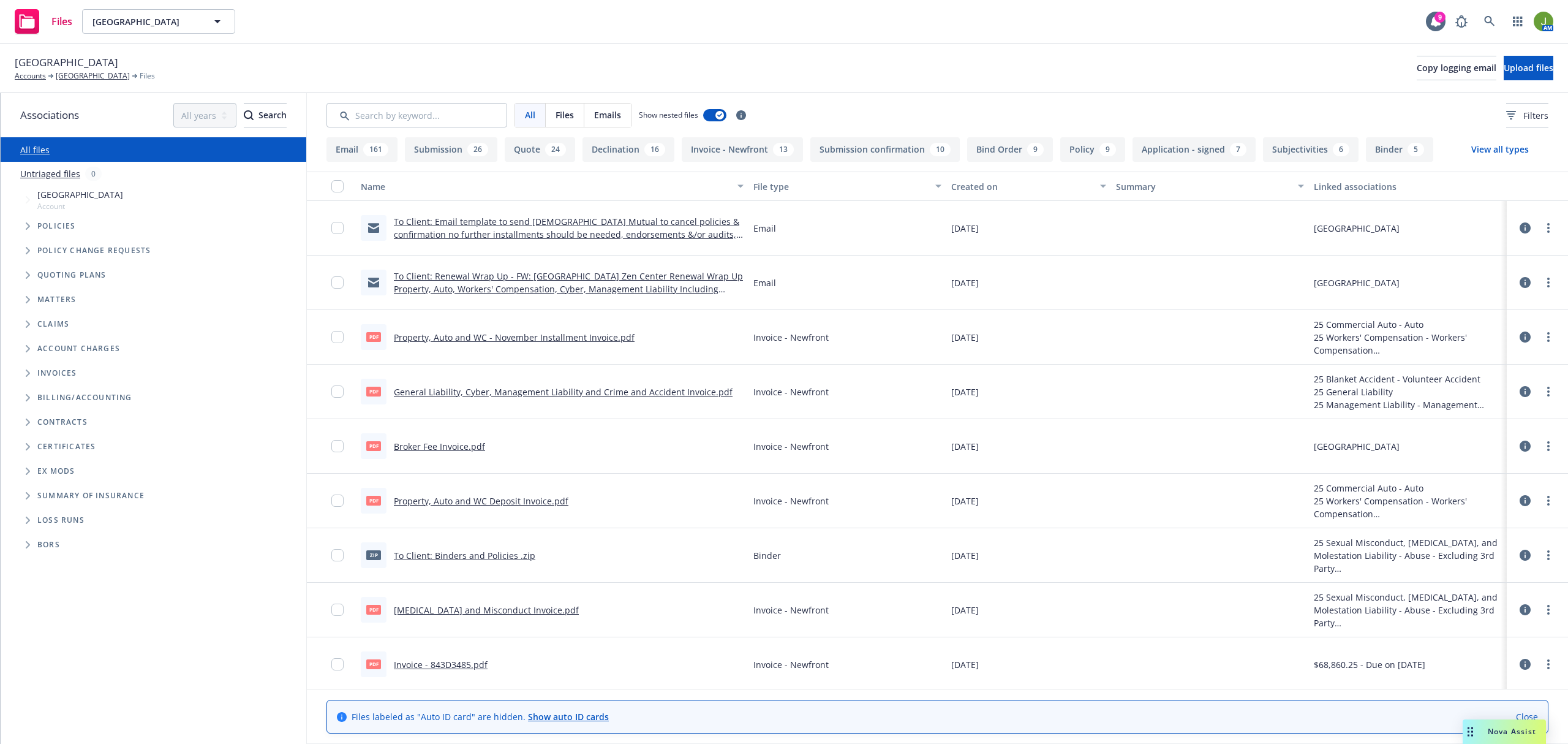
click at [1519, 223] on icon at bounding box center [1524, 227] width 11 height 11
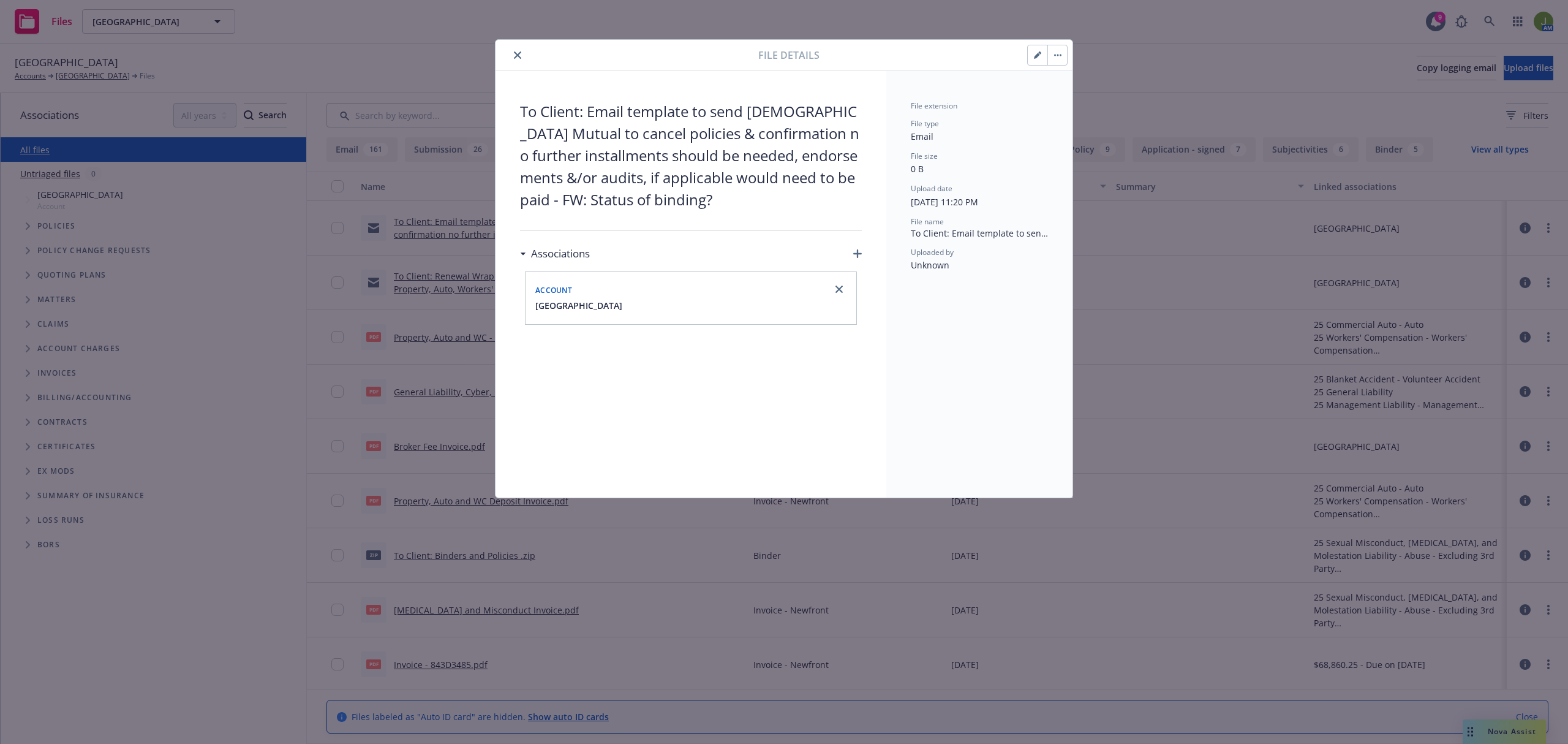
click at [518, 60] on button "close" at bounding box center [517, 55] width 15 height 15
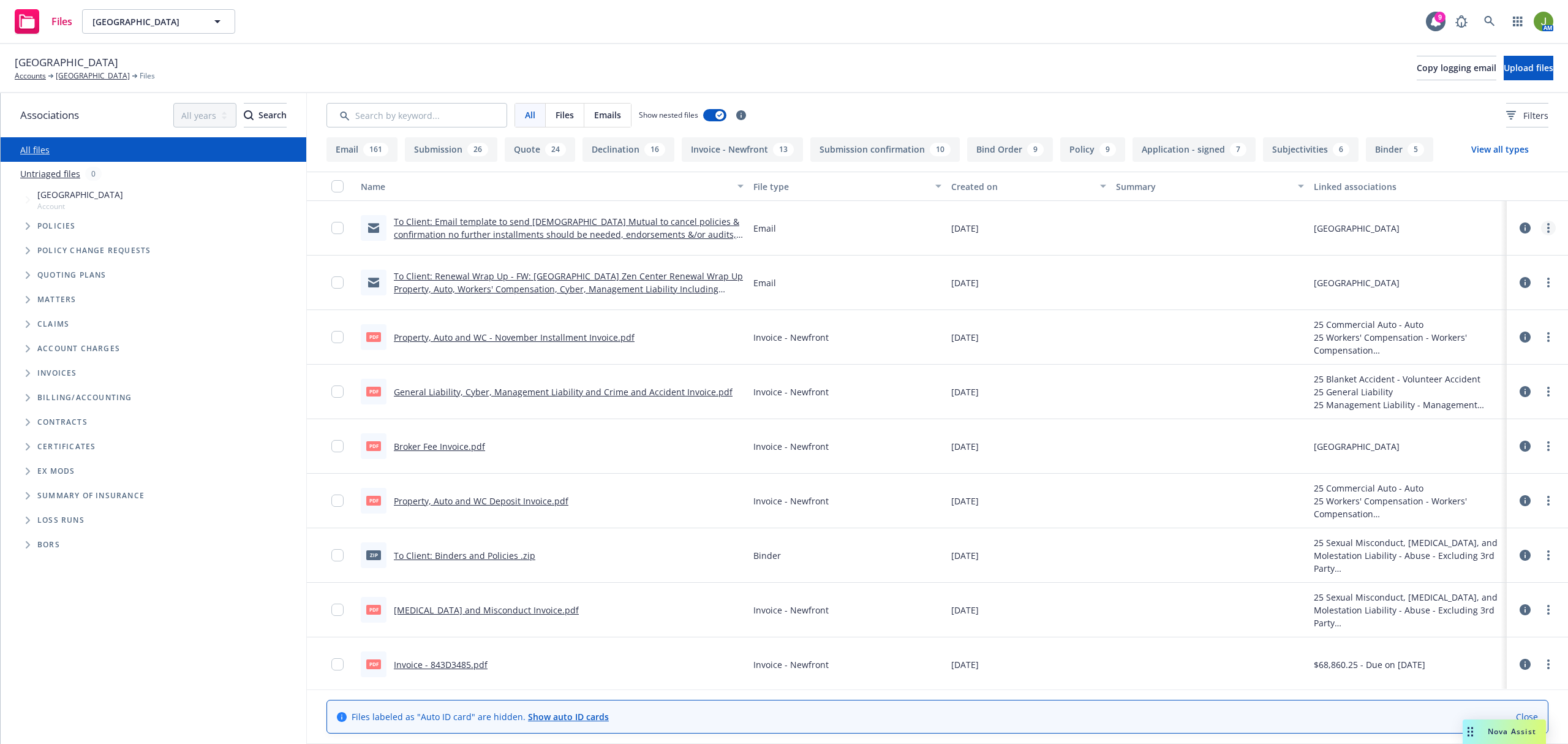
click at [1541, 224] on link "more" at bounding box center [1548, 227] width 15 height 15
click at [1478, 324] on link "Update associations" at bounding box center [1482, 327] width 122 height 24
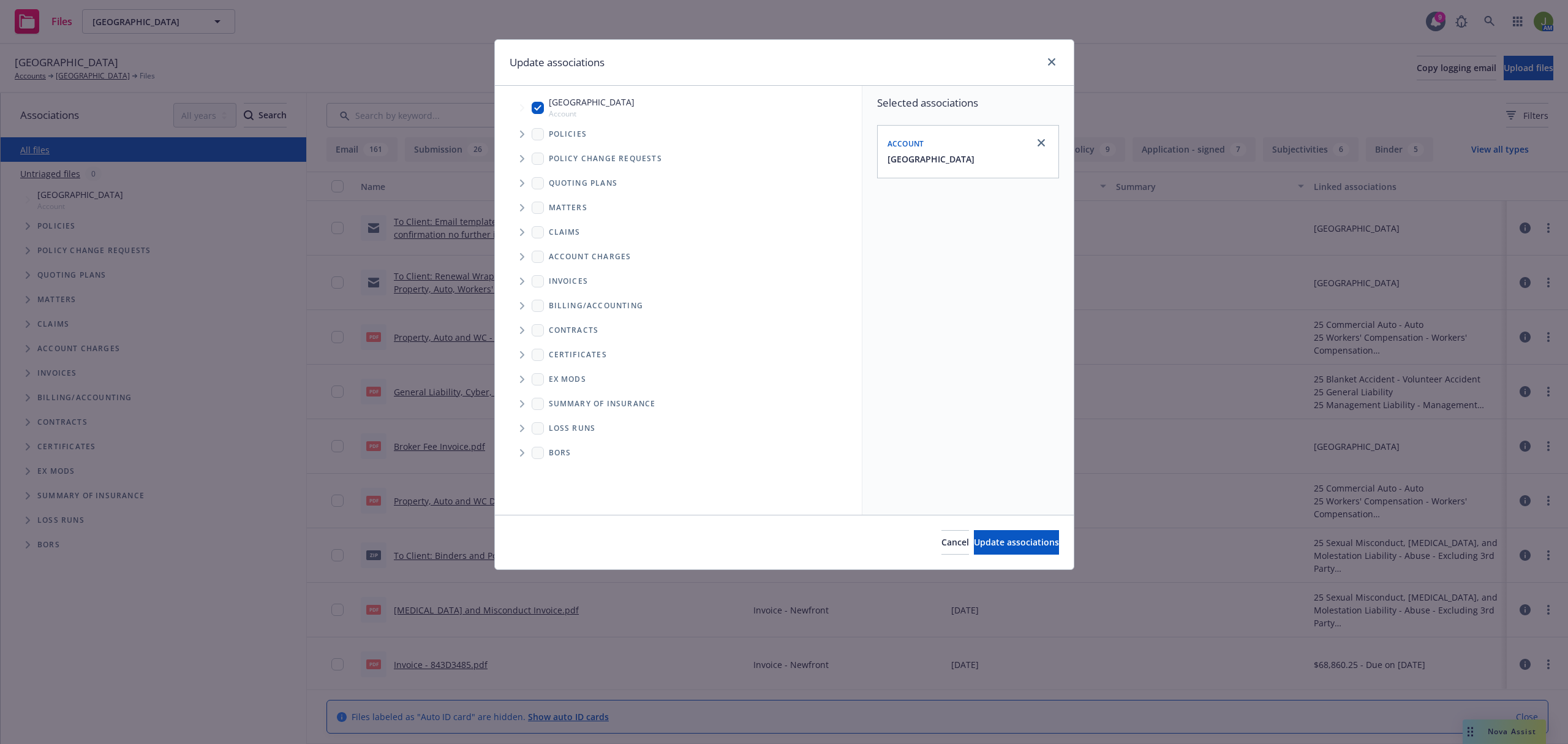
click at [518, 135] on span "Tree Example" at bounding box center [521, 134] width 20 height 20
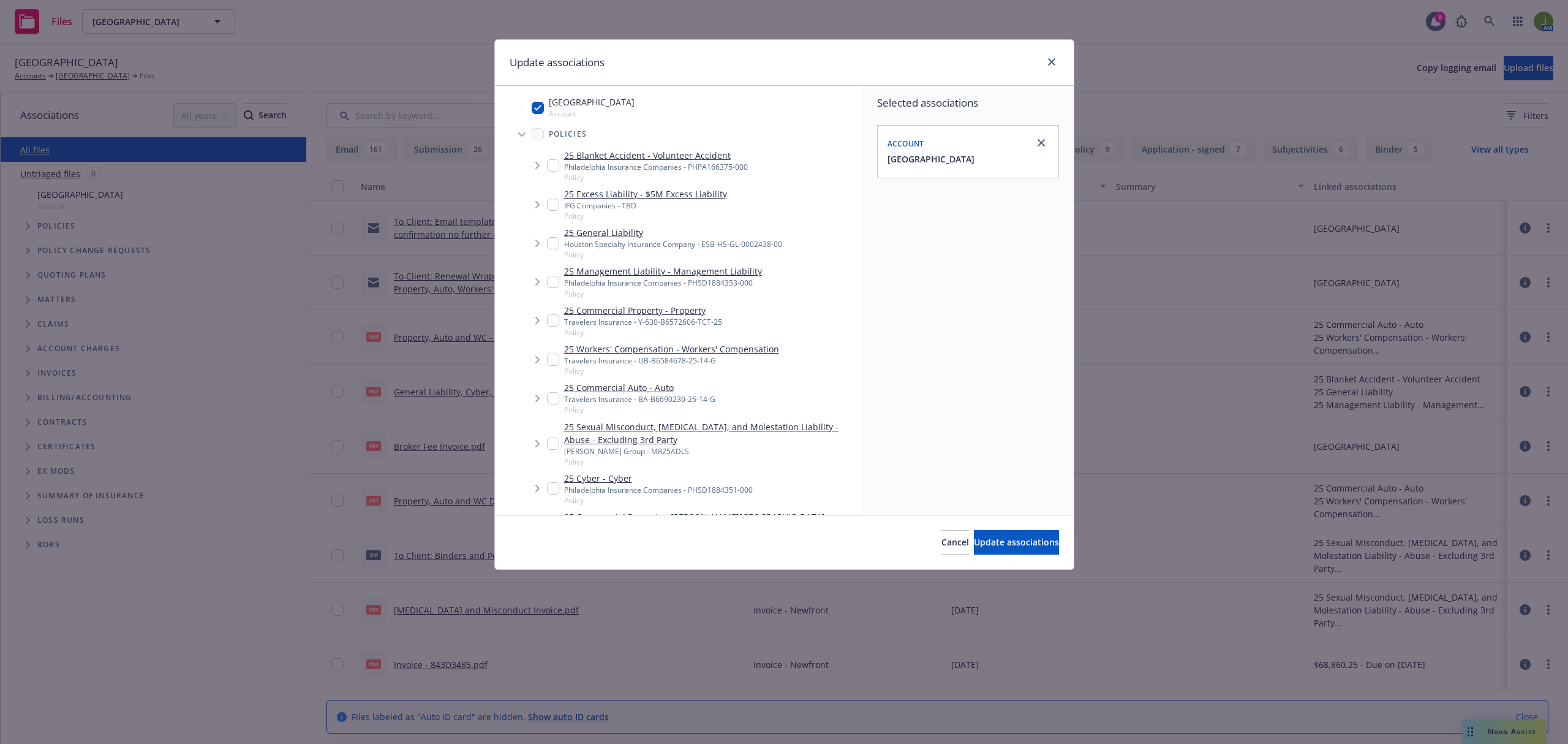
click at [518, 135] on icon "Tree Example" at bounding box center [521, 135] width 7 height 5
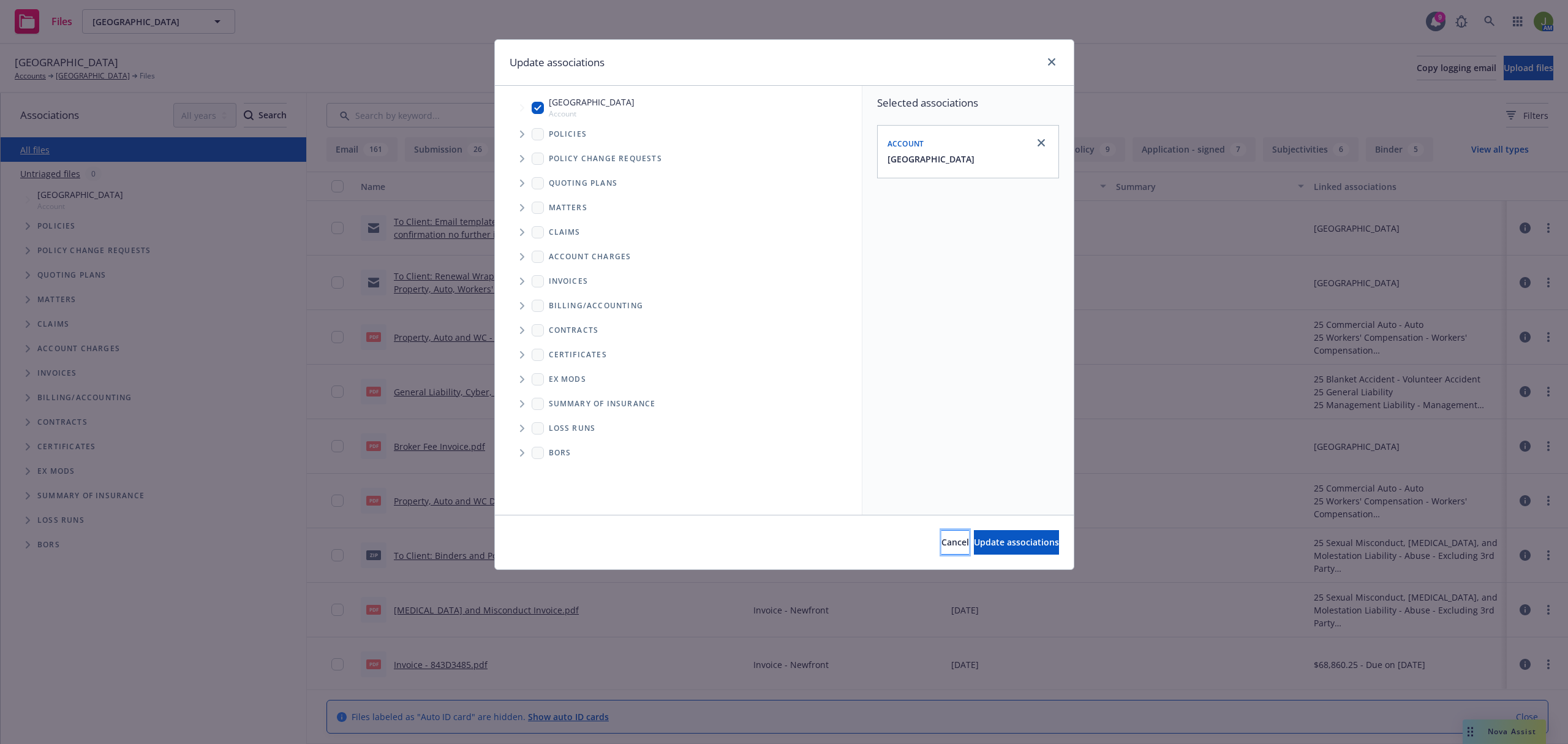
click at [942, 538] on span "Cancel" at bounding box center [955, 542] width 28 height 12
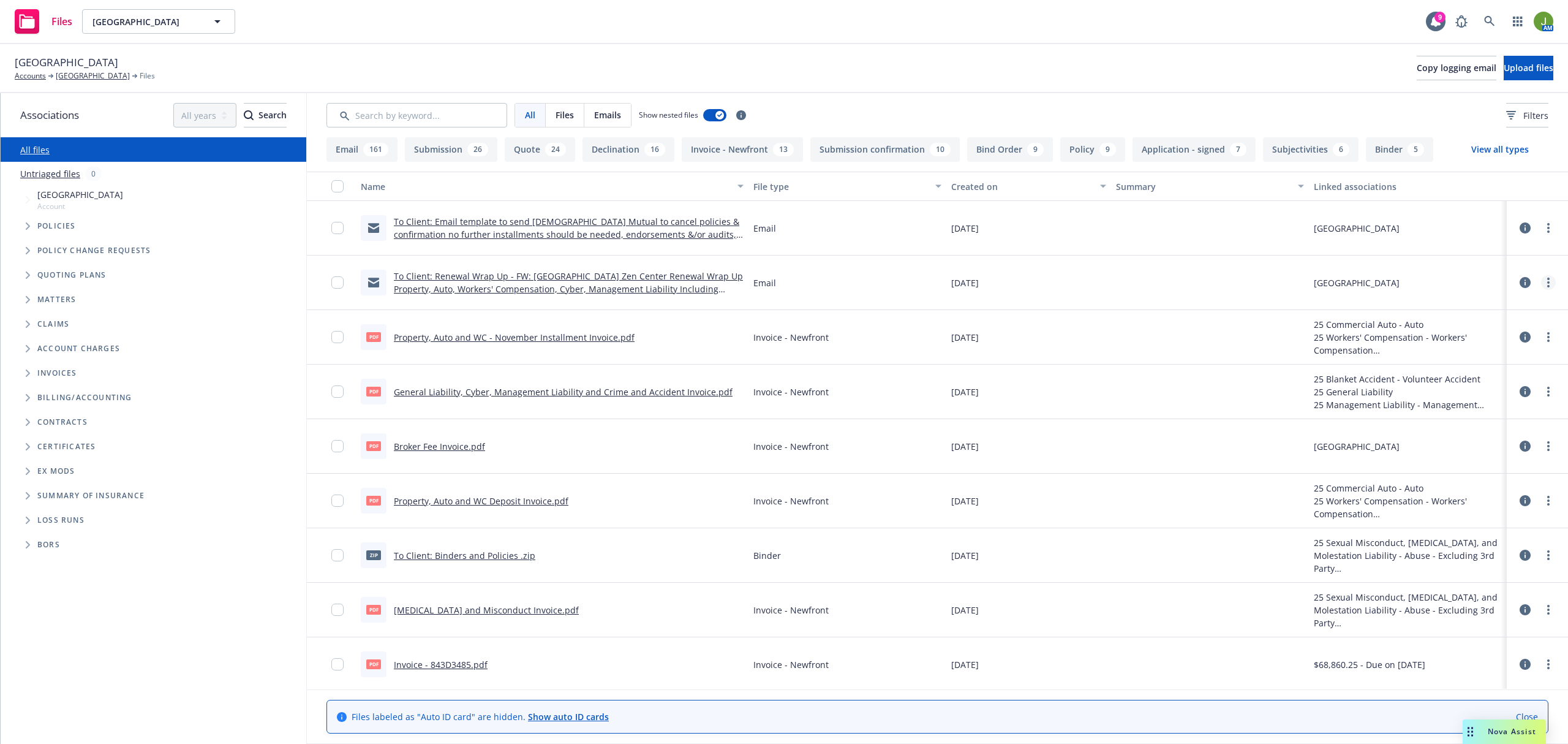
click at [1541, 285] on link "more" at bounding box center [1548, 282] width 15 height 15
click at [1481, 381] on link "Update associations" at bounding box center [1482, 382] width 122 height 24
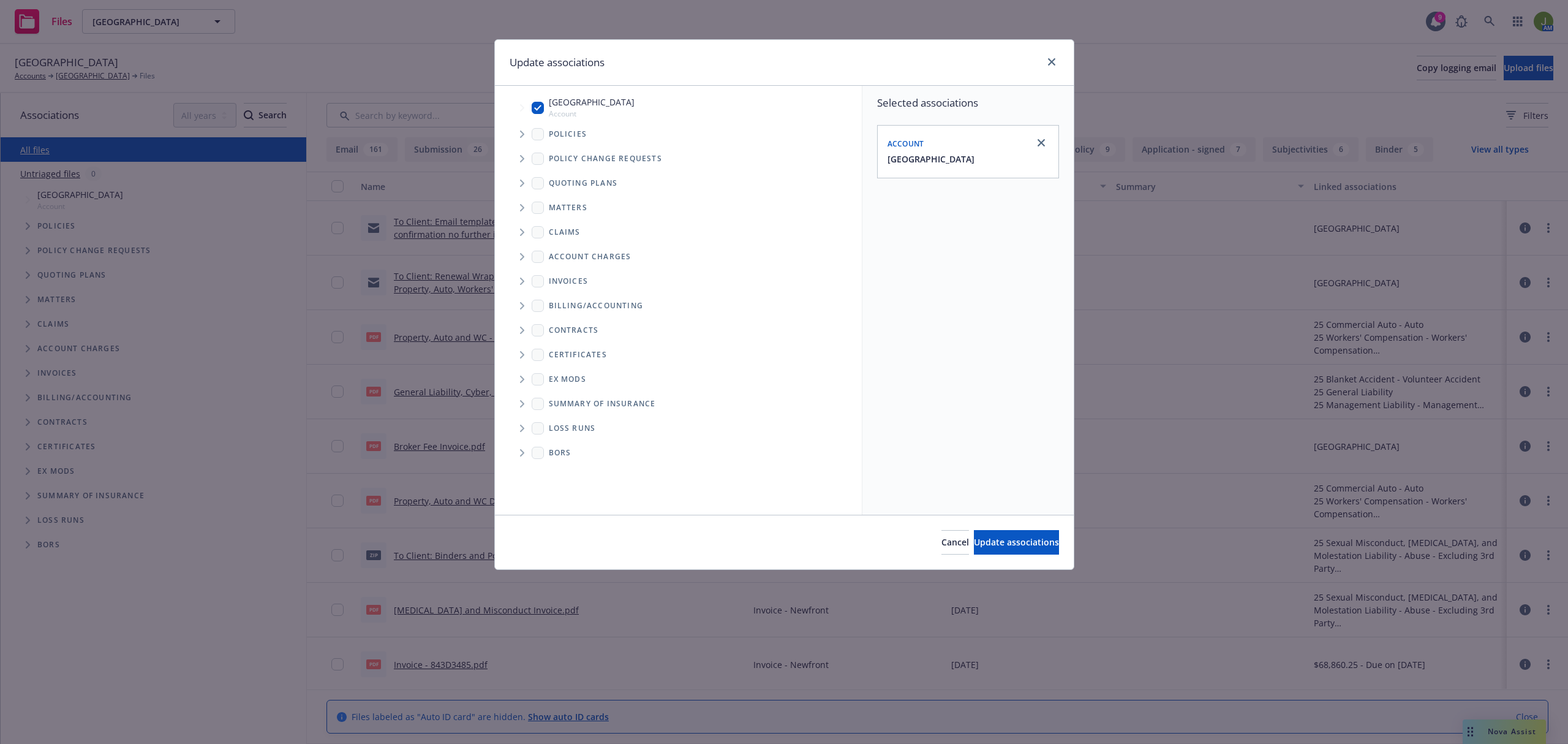
click at [520, 138] on span "Tree Example" at bounding box center [521, 134] width 20 height 20
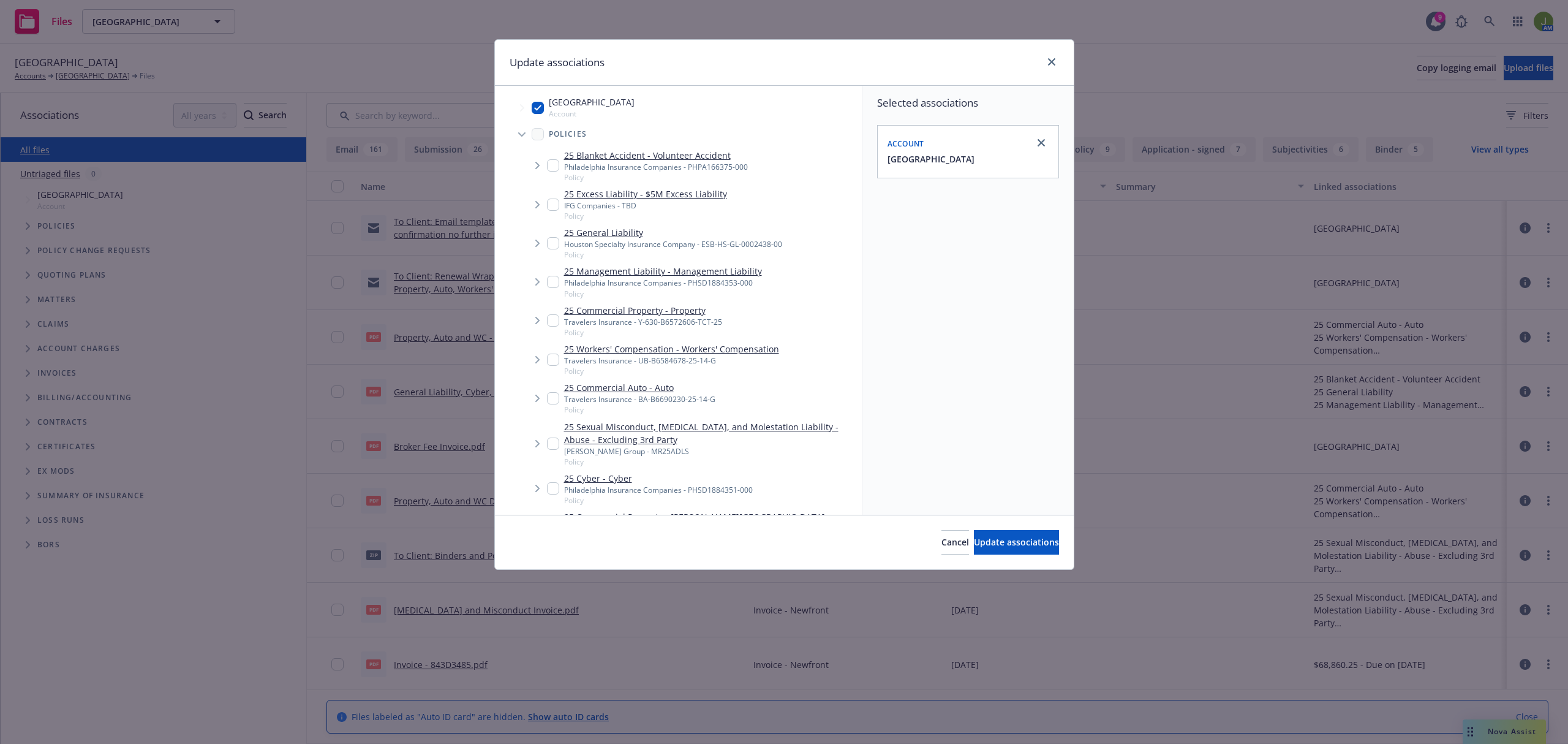
click at [555, 165] on input "Tree Example" at bounding box center [553, 165] width 12 height 12
checkbox input "true"
click at [552, 210] on input "Tree Example" at bounding box center [553, 204] width 12 height 12
checkbox input "true"
click at [550, 256] on div "25 General Liability Houston Specialty Insurance Company - ESB-HS-GL-0002438-00…" at bounding box center [664, 243] width 235 height 34
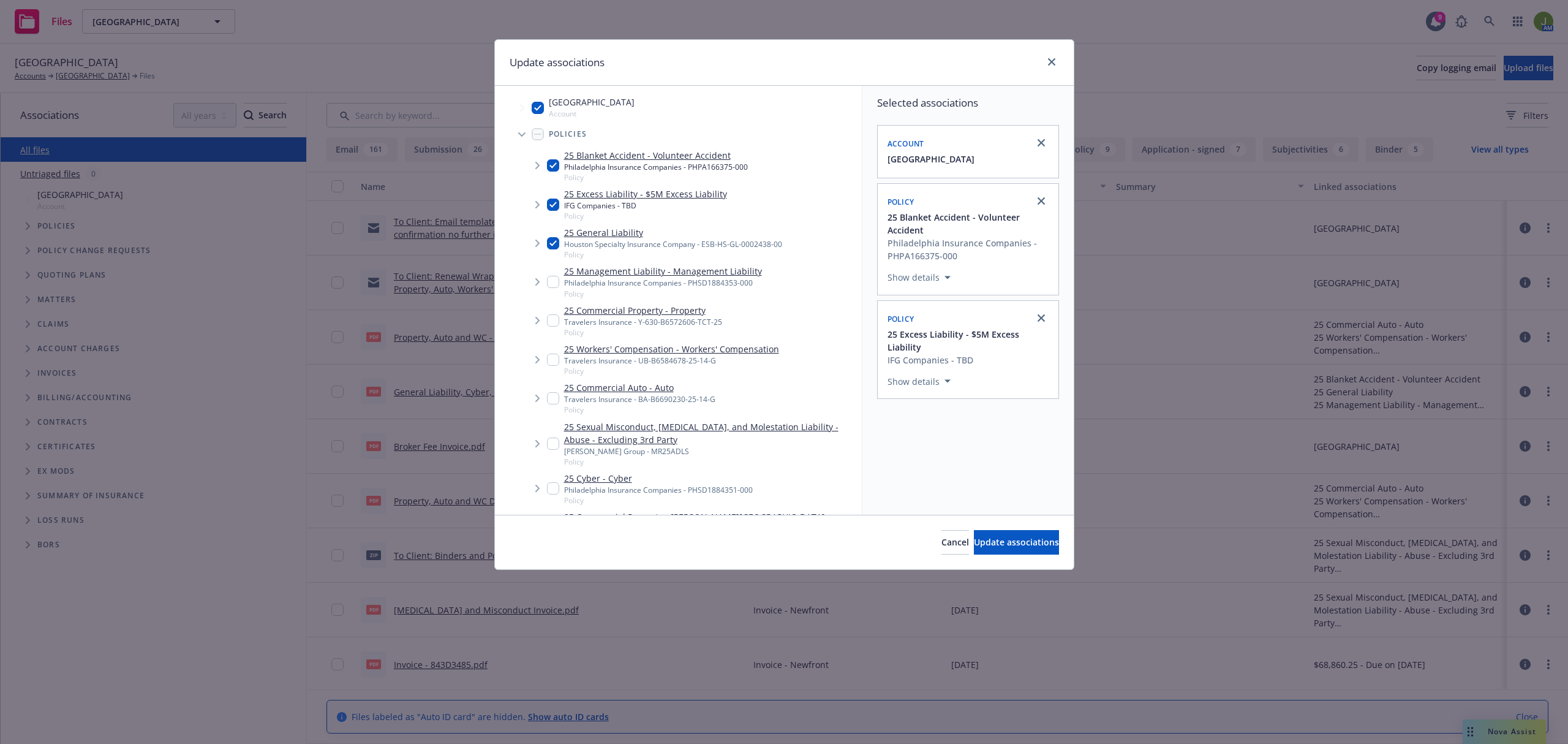
checkbox input "true"
click at [551, 283] on input "Tree Example" at bounding box center [553, 281] width 12 height 12
checkbox input "true"
click at [555, 321] on input "Tree Example" at bounding box center [553, 320] width 12 height 12
checkbox input "true"
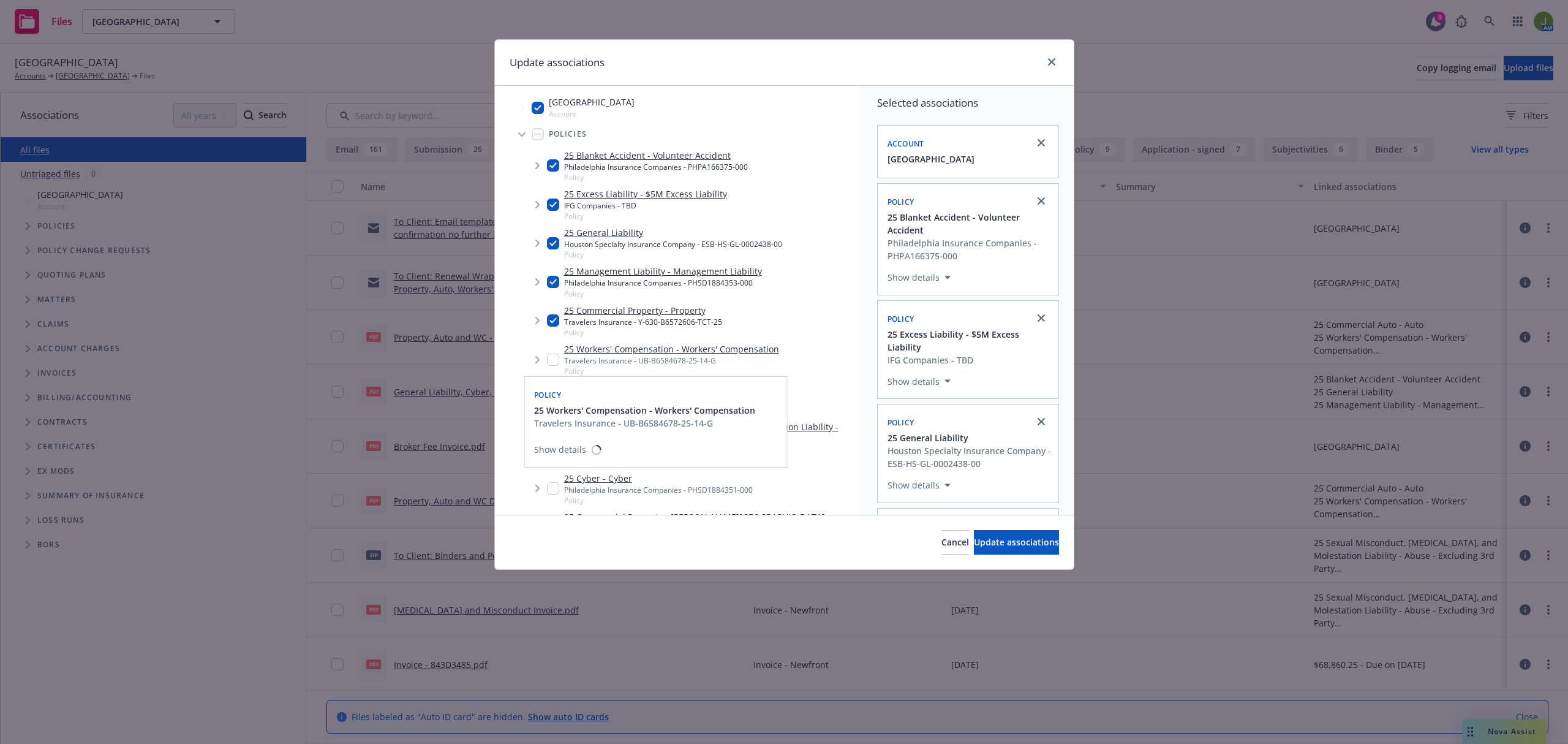
click at [551, 363] on input "Tree Example" at bounding box center [553, 360] width 12 height 12
checkbox input "true"
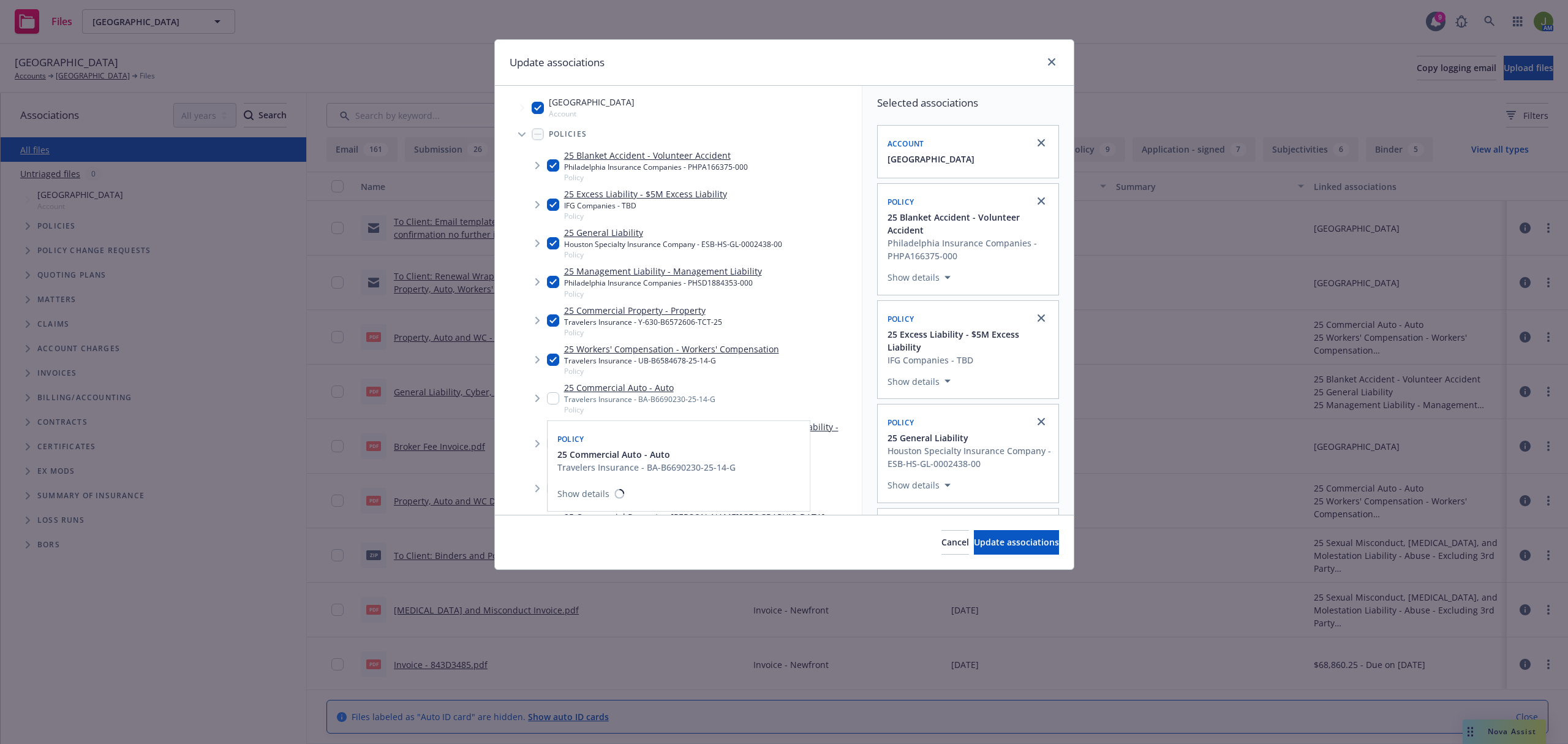
click at [549, 398] on input "Tree Example" at bounding box center [553, 398] width 12 height 12
checkbox input "true"
click at [553, 203] on input "Tree Example" at bounding box center [553, 204] width 12 height 12
checkbox input "false"
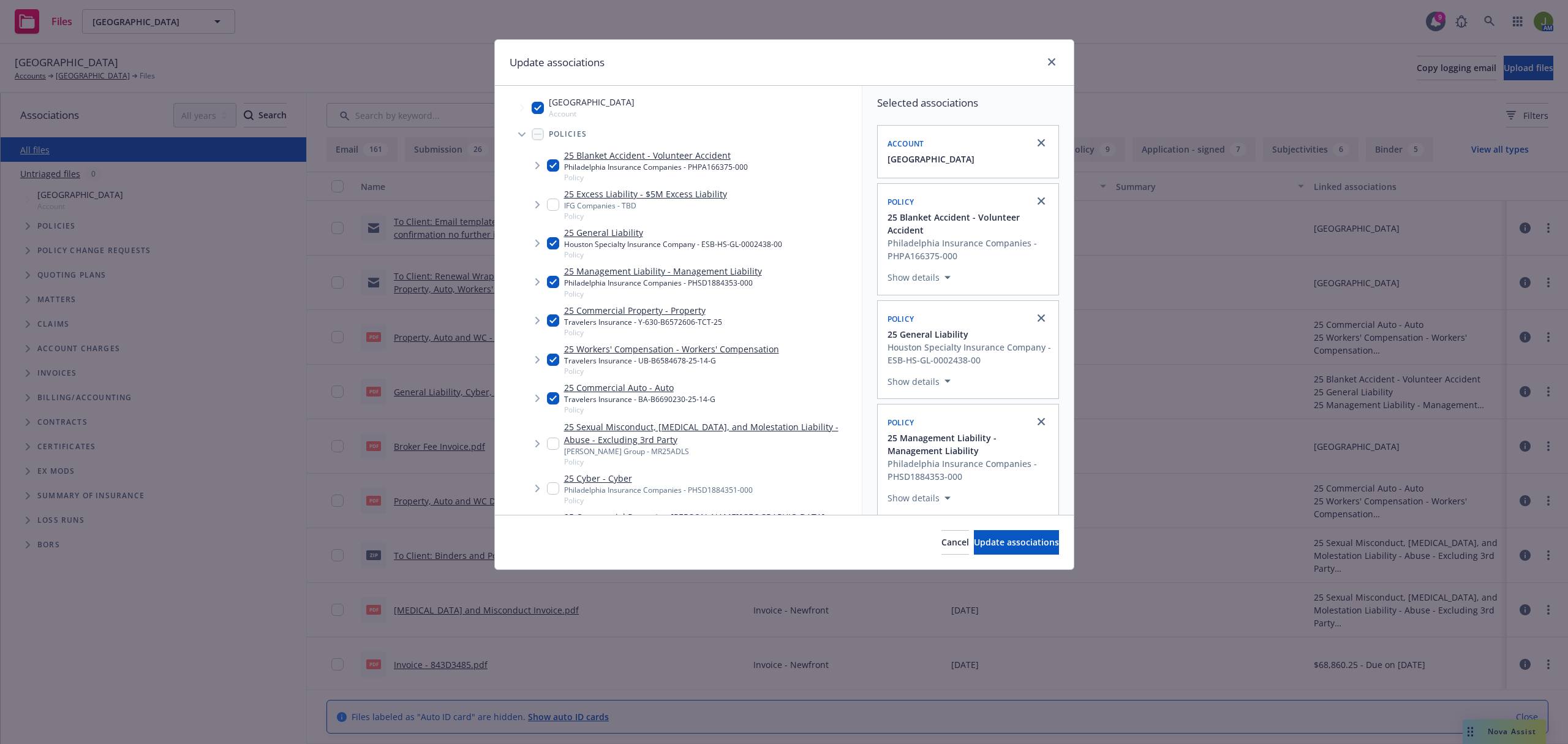
click at [550, 439] on input "Tree Example" at bounding box center [553, 443] width 12 height 12
checkbox input "true"
click at [551, 489] on input "Tree Example" at bounding box center [553, 488] width 12 height 12
checkbox input "true"
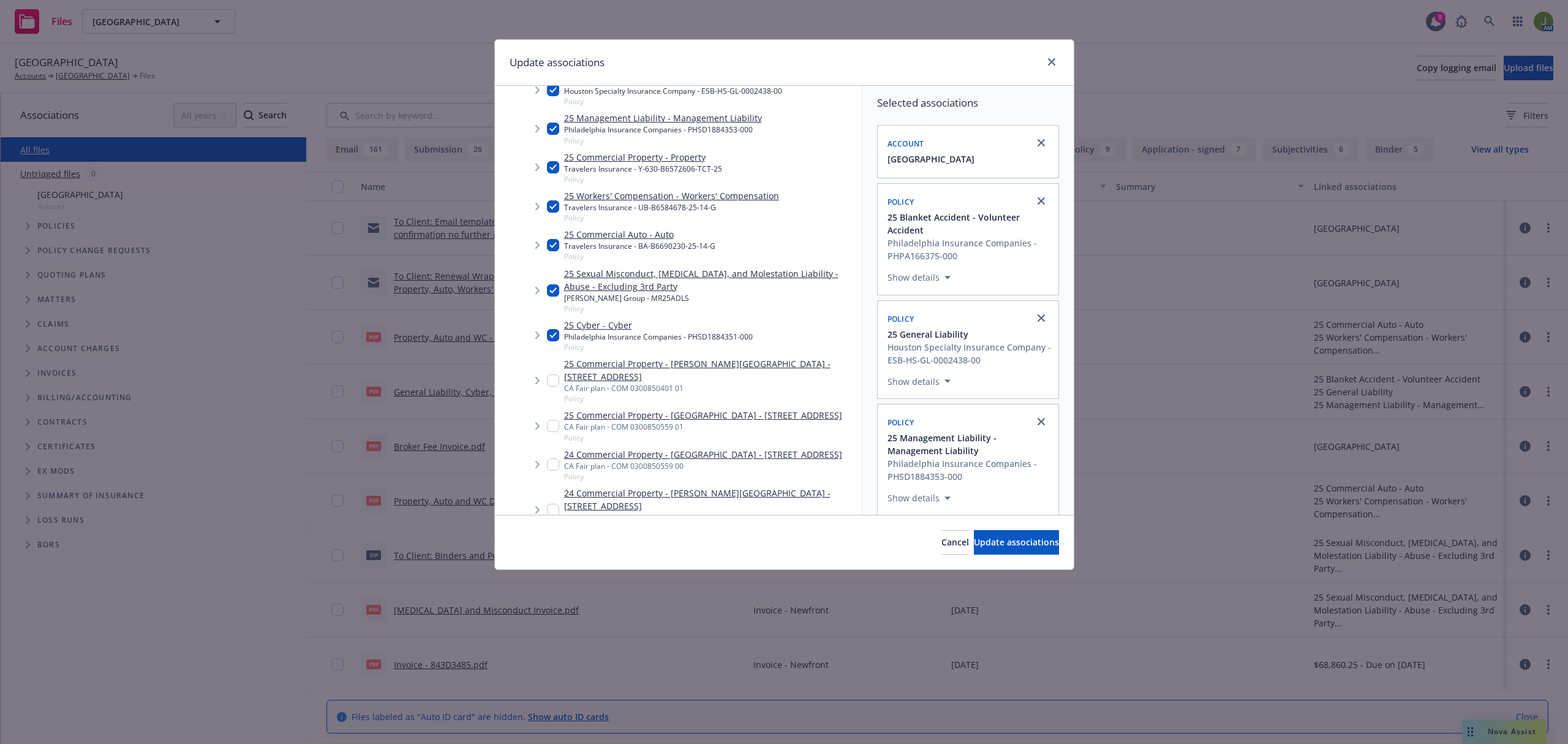
scroll to position [163, 0]
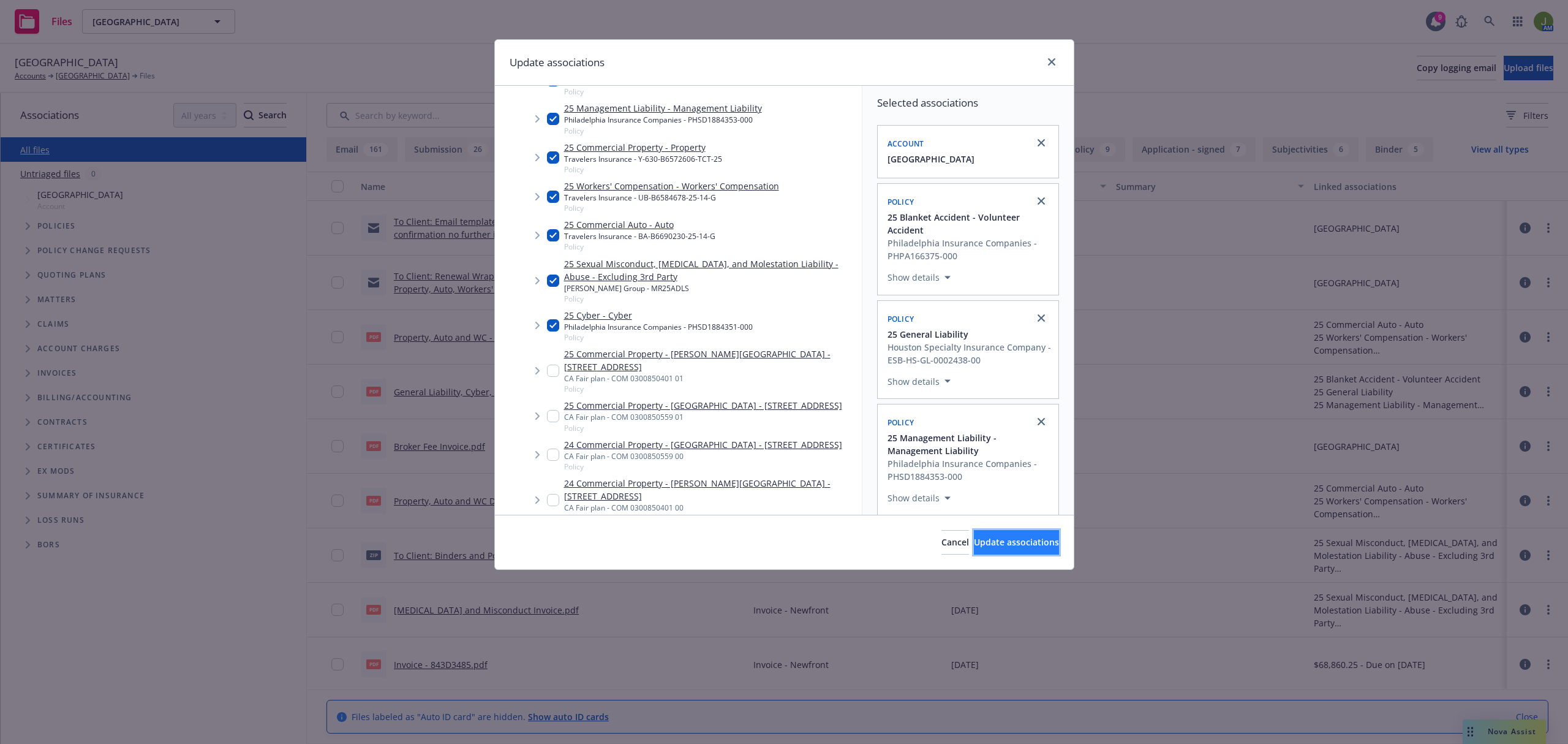
drag, startPoint x: 975, startPoint y: 540, endPoint x: 968, endPoint y: 532, distance: 10.6
click at [975, 538] on span "Update associations" at bounding box center [1016, 542] width 85 height 12
